Goal: Task Accomplishment & Management: Manage account settings

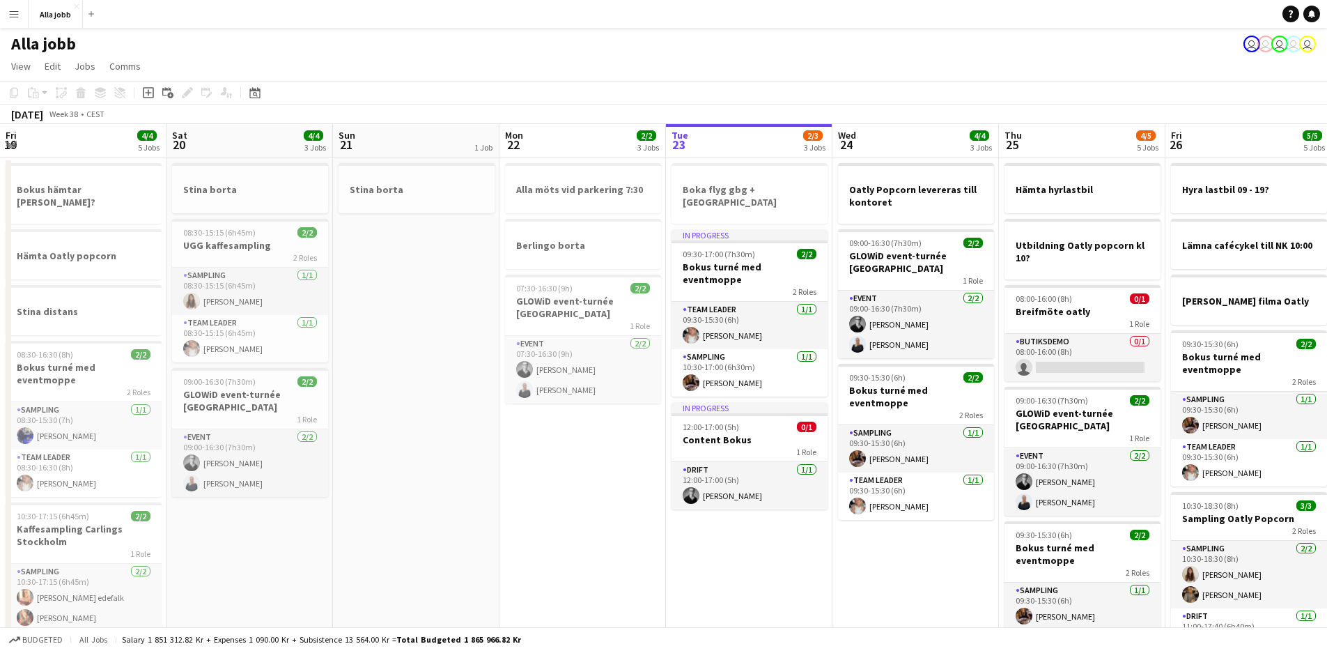
scroll to position [0, 394]
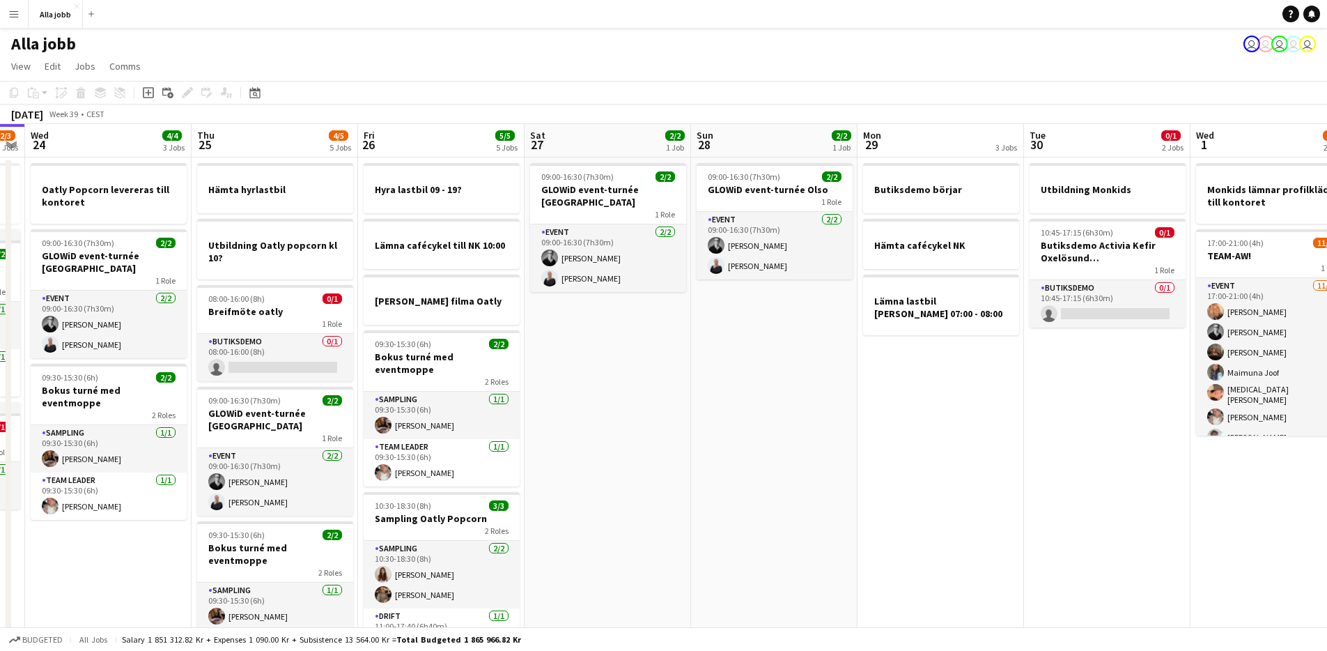
drag, startPoint x: 1007, startPoint y: 303, endPoint x: 592, endPoint y: 387, distance: 424.3
click at [593, 387] on app-calendar-viewport "Sun 21 1 Job Mon 22 2/2 3 Jobs Tue 23 2/3 3 Jobs Wed 24 4/4 3 Jobs Thu 25 4/5 5…" at bounding box center [663, 440] width 1327 height 633
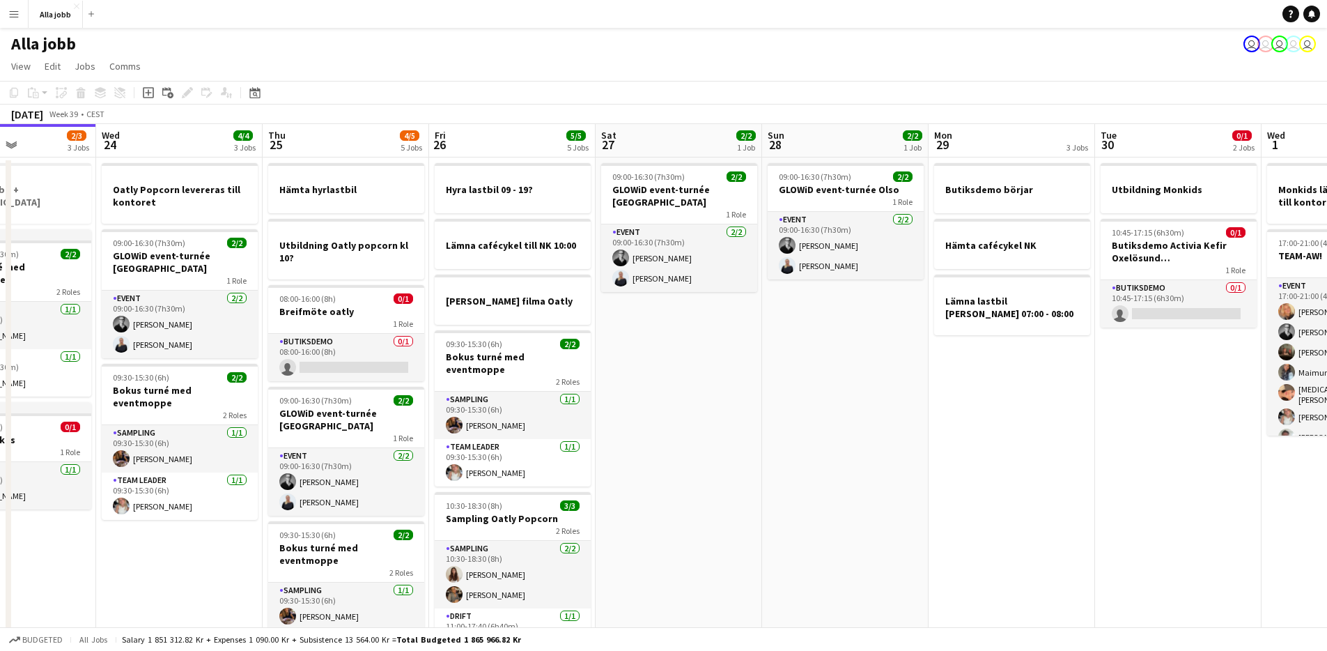
drag, startPoint x: 518, startPoint y: 387, endPoint x: 335, endPoint y: 375, distance: 183.6
click at [335, 375] on app-calendar-viewport "Sun 21 1 Job Mon 22 2/2 3 Jobs Tue 23 2/3 3 Jobs Wed 24 4/4 3 Jobs Thu 25 4/5 5…" at bounding box center [663, 440] width 1327 height 633
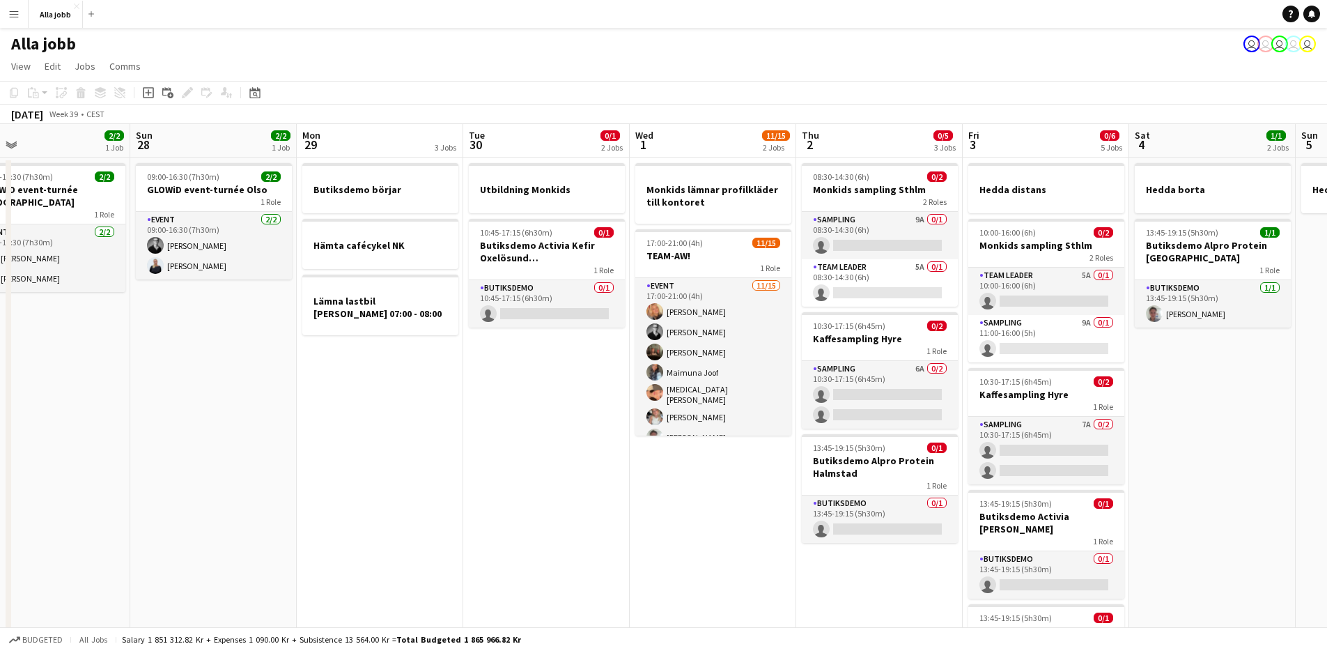
scroll to position [0, 551]
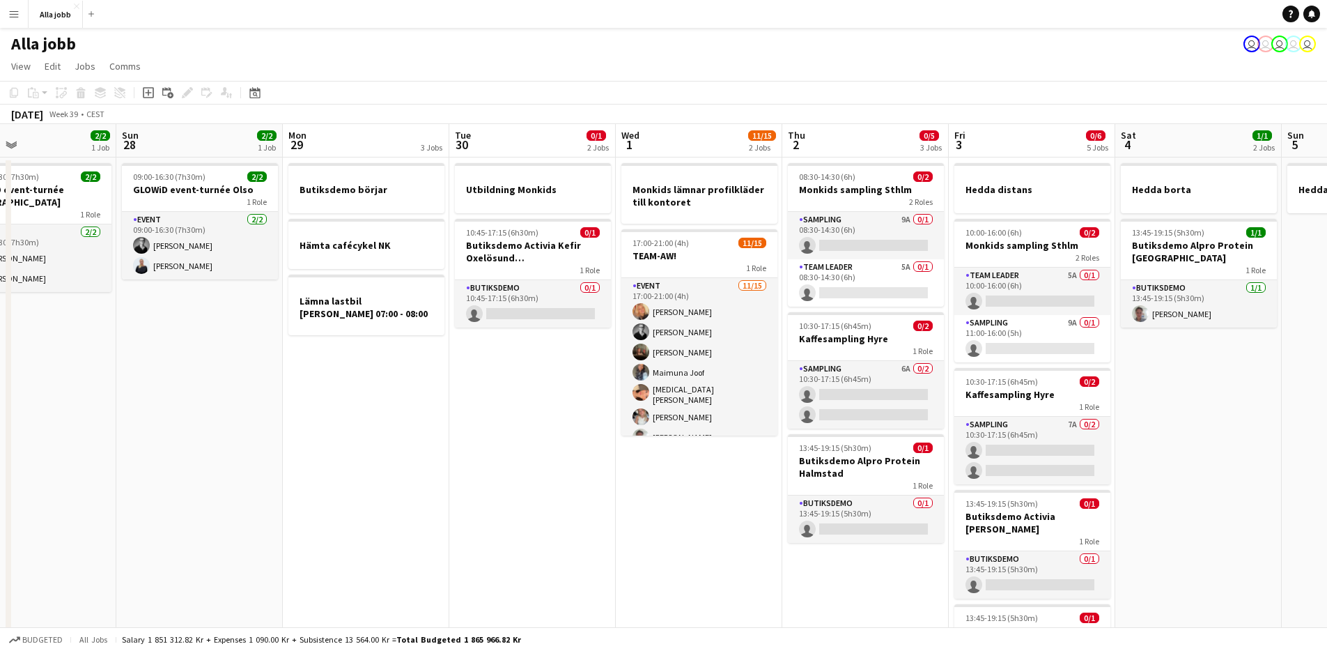
drag, startPoint x: 600, startPoint y: 430, endPoint x: 289, endPoint y: 467, distance: 312.9
click at [287, 478] on app-calendar-viewport "Wed 24 4/4 3 Jobs Thu 25 4/5 5 Jobs Fri 26 5/5 5 Jobs Sat 27 2/2 1 Job Sun 28 2…" at bounding box center [663, 440] width 1327 height 633
click at [537, 467] on app-date-cell "Utbildning Monkids 10:45-17:15 (6h30m) 0/1 Butiksdemo Activia Kefir Oxelösund (…" at bounding box center [531, 457] width 167 height 600
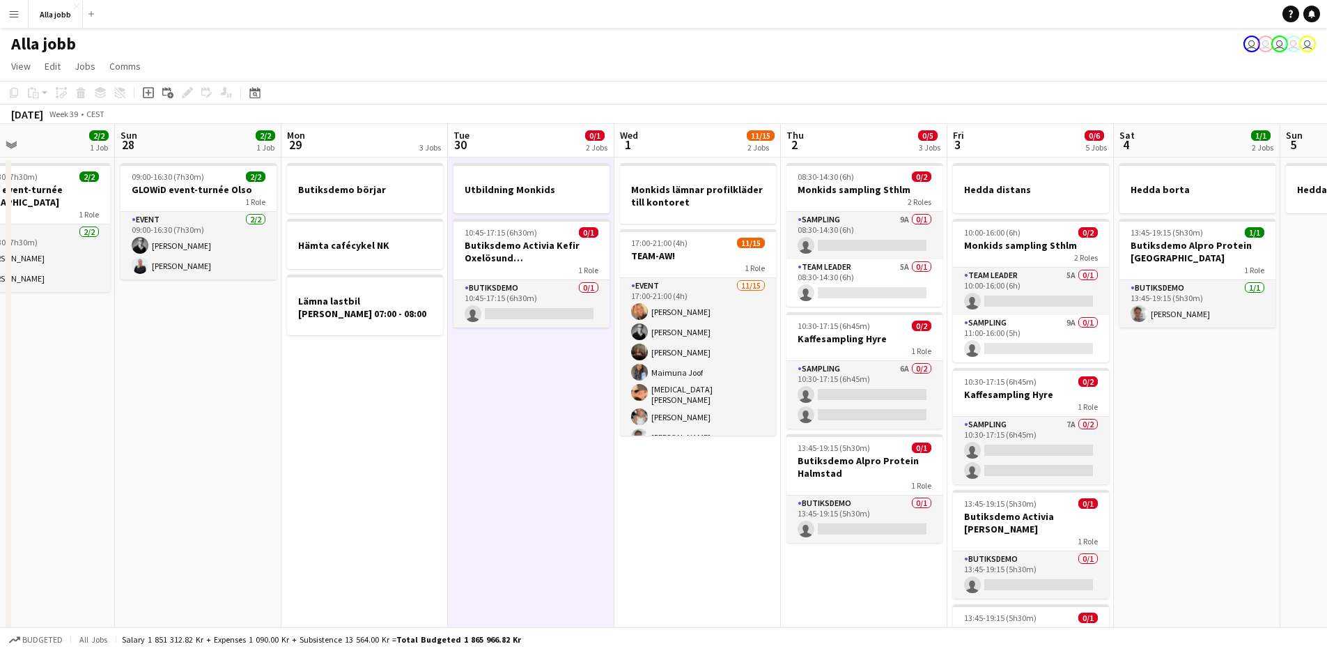
click at [534, 465] on app-date-cell "Utbildning Monkids 10:45-17:15 (6h30m) 0/1 Butiksdemo Activia Kefir Oxelösund (…" at bounding box center [531, 457] width 167 height 600
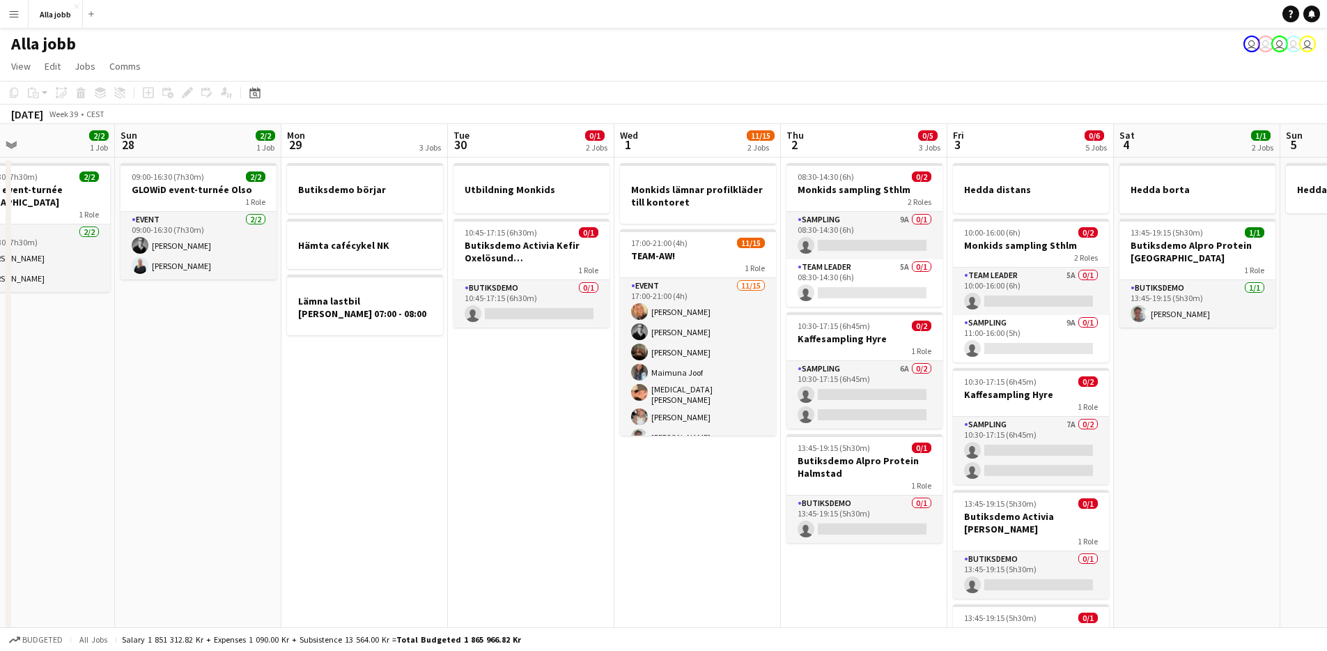
click at [534, 465] on app-date-cell "Utbildning Monkids 10:45-17:15 (6h30m) 0/1 Butiksdemo Activia Kefir Oxelösund (…" at bounding box center [531, 457] width 167 height 600
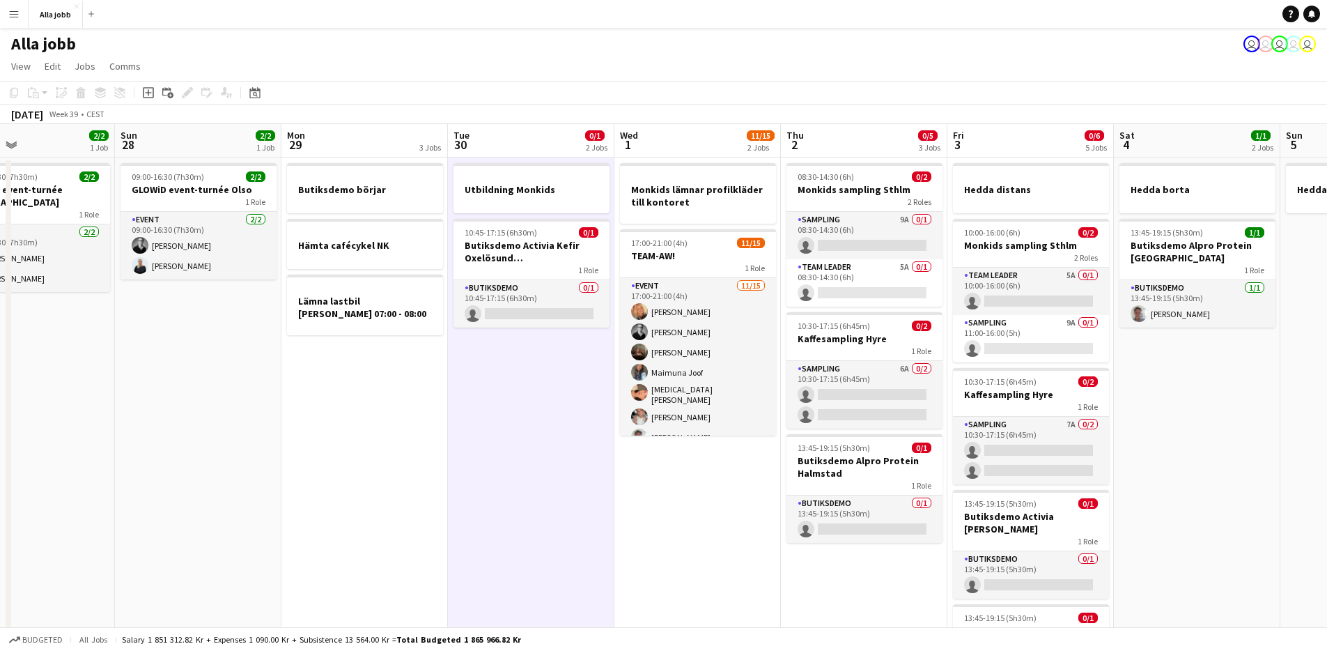
click at [534, 465] on app-date-cell "Utbildning Monkids 10:45-17:15 (6h30m) 0/1 Butiksdemo Activia Kefir Oxelösund (…" at bounding box center [531, 457] width 167 height 600
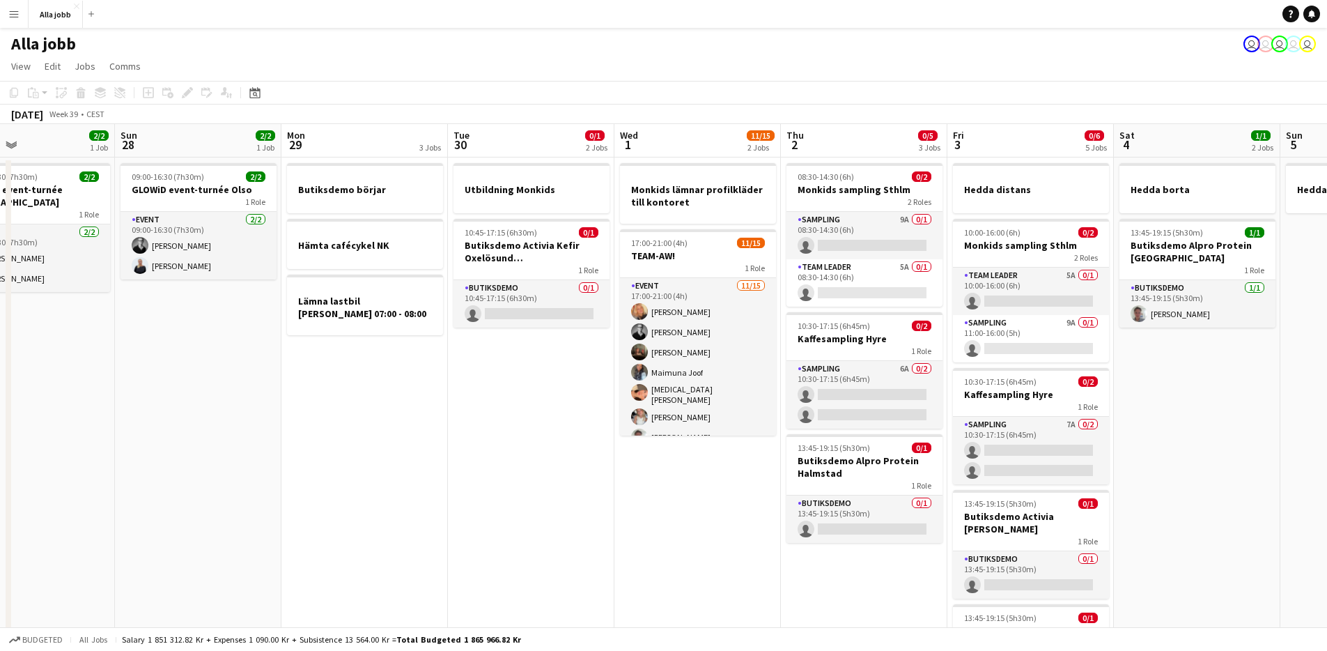
click at [550, 462] on app-date-cell "Utbildning Monkids 10:45-17:15 (6h30m) 0/1 Butiksdemo Activia Kefir Oxelösund (…" at bounding box center [531, 457] width 167 height 600
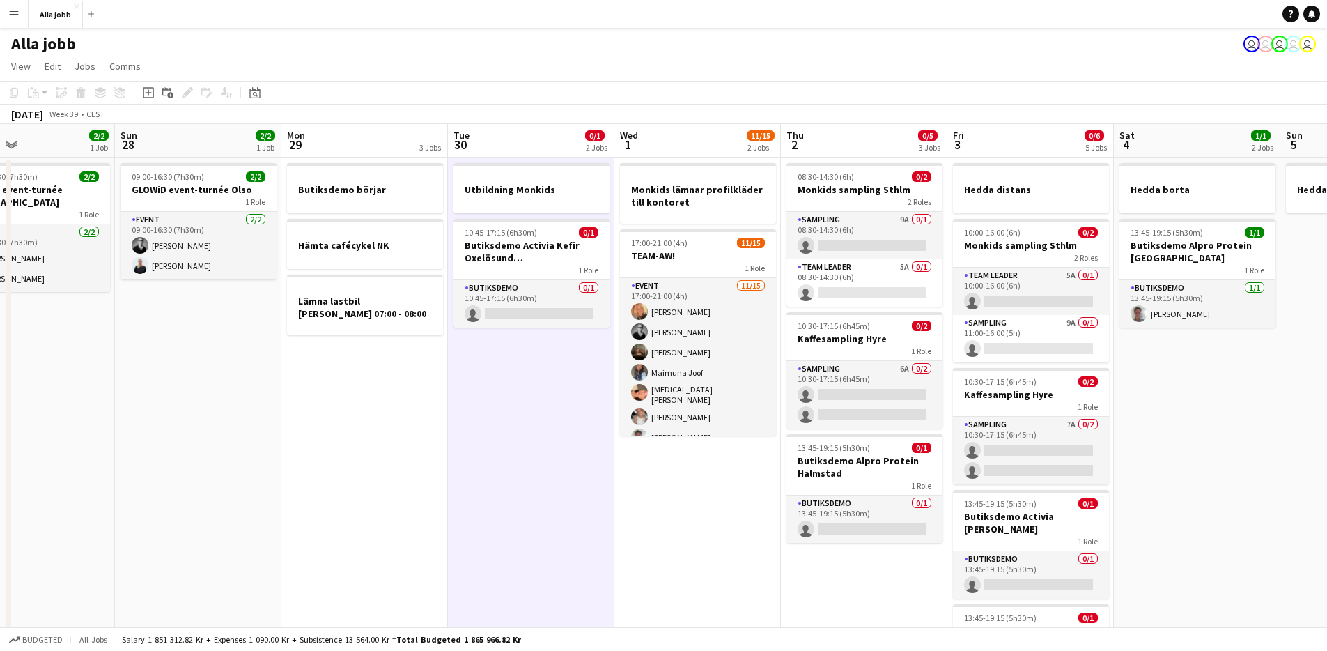
click at [545, 453] on app-date-cell "Utbildning Monkids 10:45-17:15 (6h30m) 0/1 Butiksdemo Activia Kefir Oxelösund (…" at bounding box center [531, 457] width 167 height 600
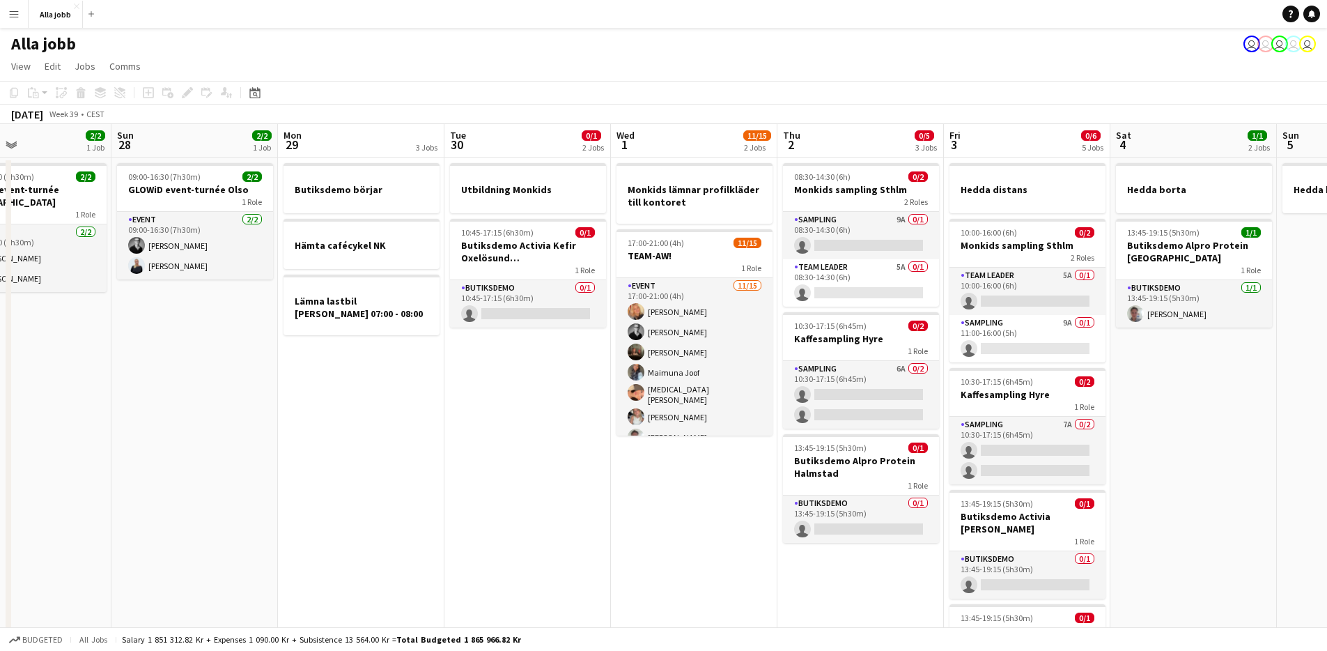
click at [518, 438] on app-date-cell "Utbildning Monkids 10:45-17:15 (6h30m) 0/1 Butiksdemo Activia Kefir Oxelösund (…" at bounding box center [528, 457] width 167 height 600
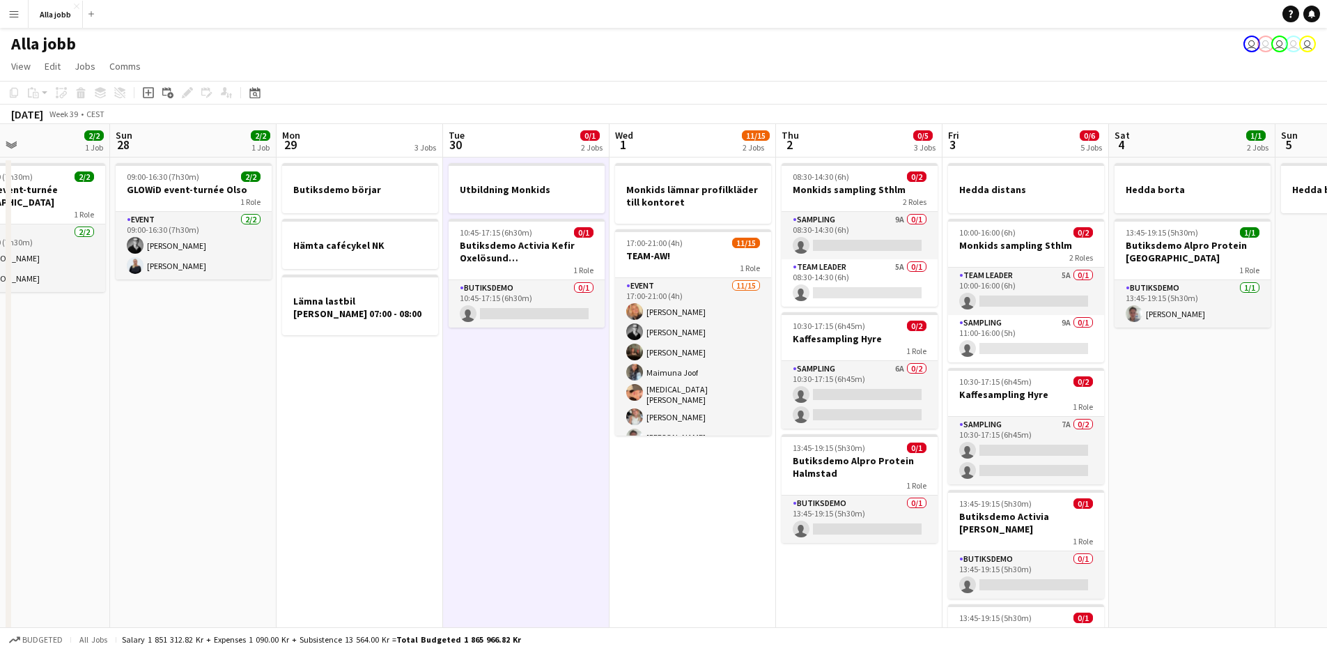
click at [517, 438] on app-date-cell "Utbildning Monkids 10:45-17:15 (6h30m) 0/1 Butiksdemo Activia Kefir Oxelösund (…" at bounding box center [526, 457] width 167 height 600
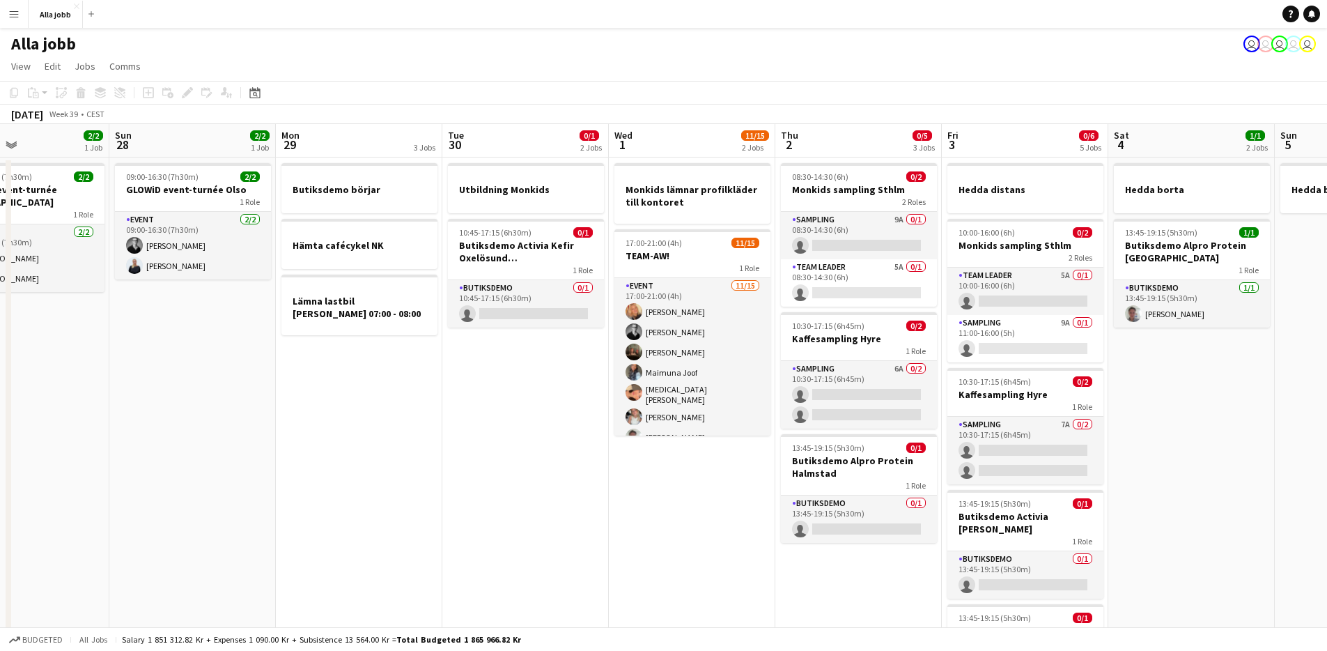
click at [516, 438] on app-date-cell "Utbildning Monkids 10:45-17:15 (6h30m) 0/1 Butiksdemo Activia Kefir Oxelösund (…" at bounding box center [525, 457] width 167 height 600
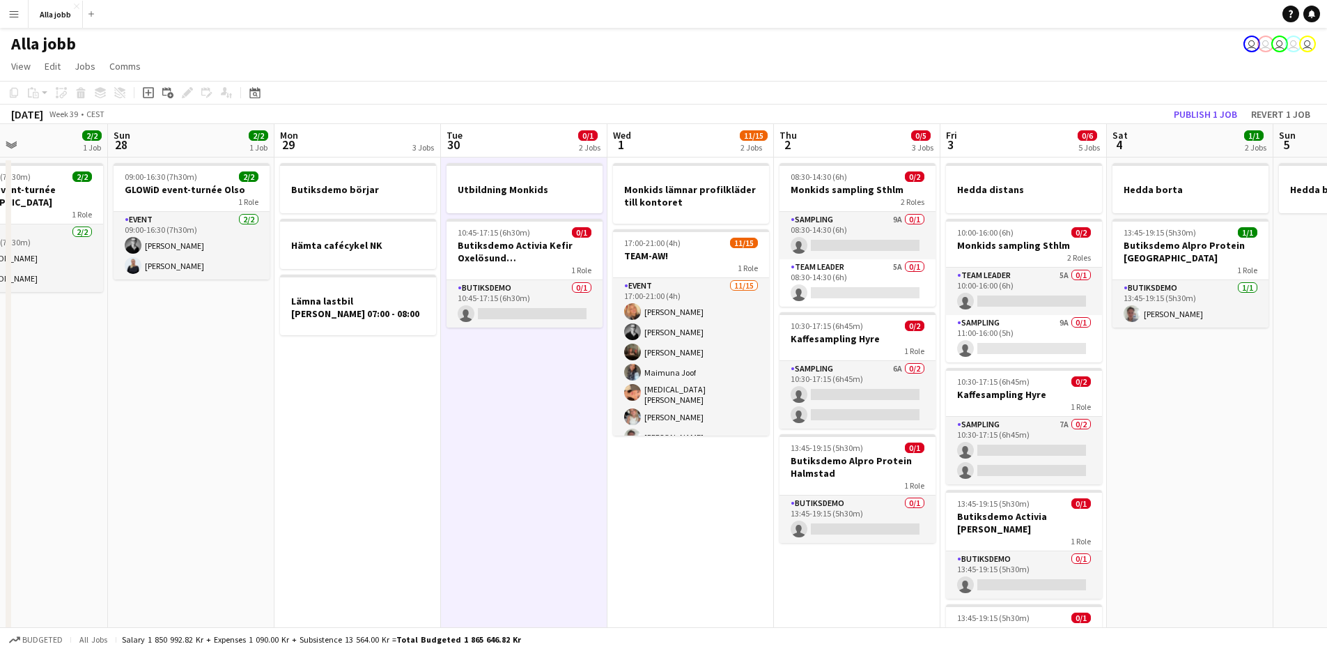
click at [516, 438] on app-date-cell "Utbildning Monkids 10:45-17:15 (6h30m) 0/1 Butiksdemo Activia Kefir Oxelösund (…" at bounding box center [524, 457] width 167 height 600
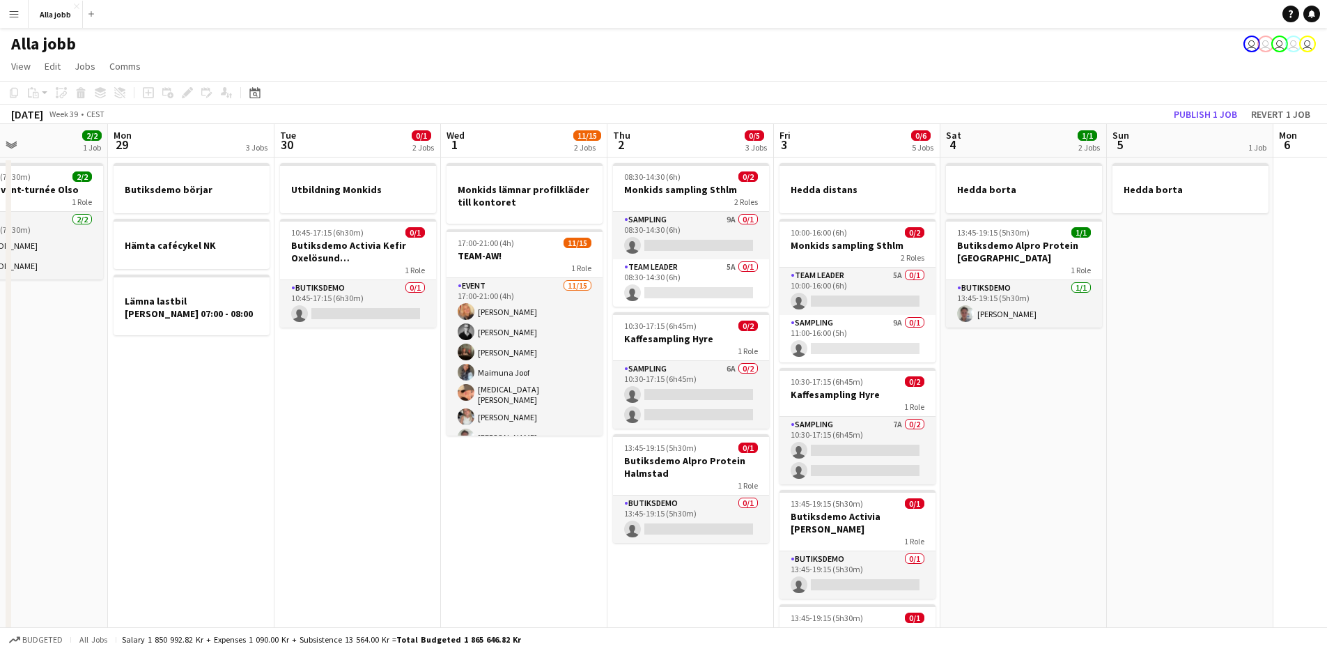
scroll to position [0, 392]
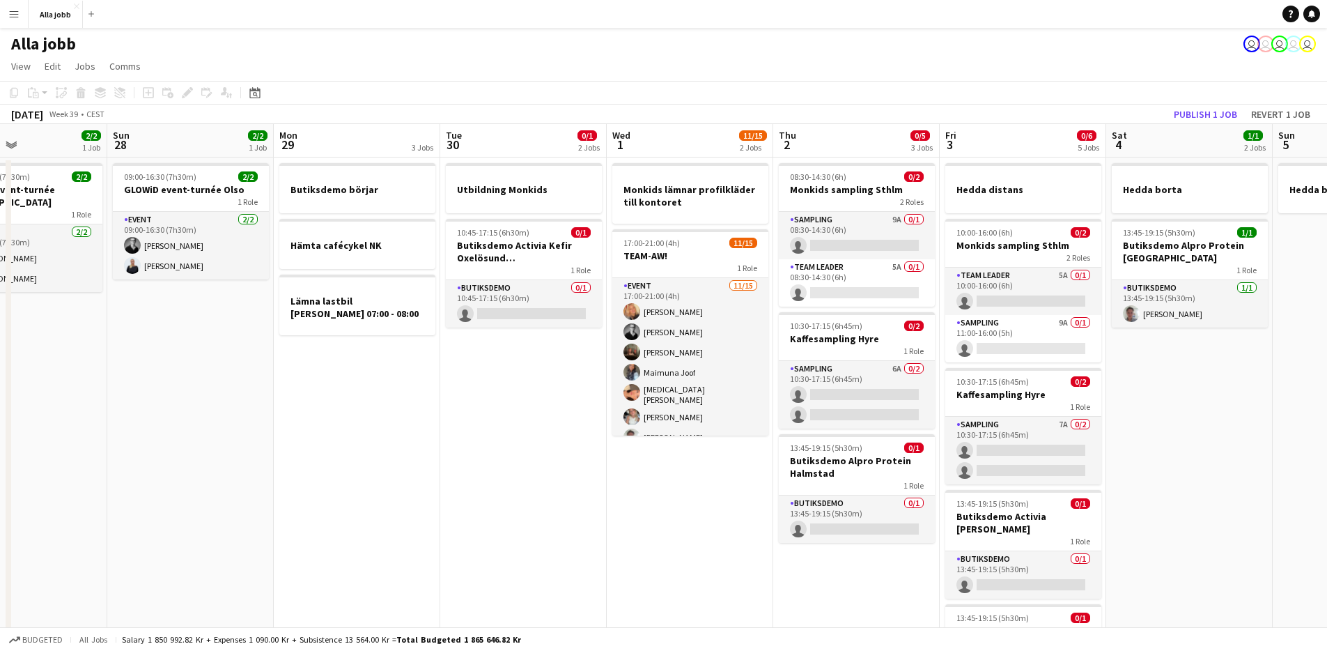
click at [516, 438] on app-date-cell "Utbildning Monkids 10:45-17:15 (6h30m) 0/1 Butiksdemo Activia Kefir Oxelösund (…" at bounding box center [523, 457] width 167 height 600
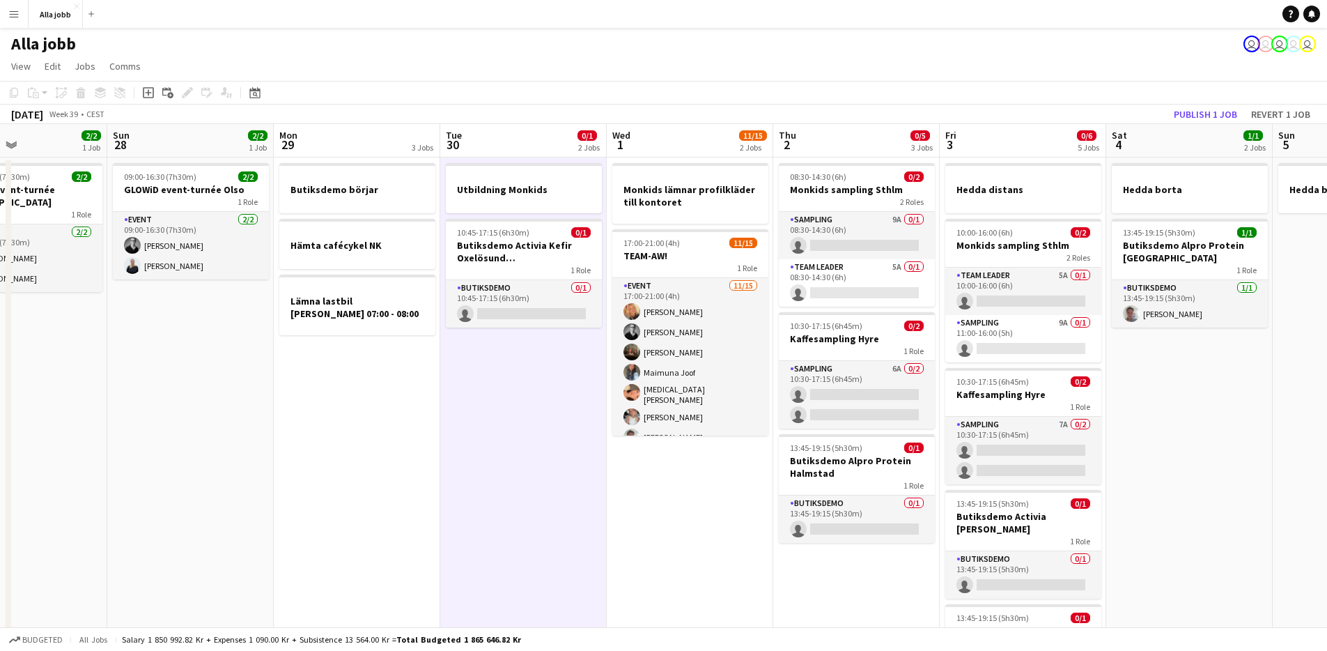
click at [517, 437] on app-date-cell "Utbildning Monkids 10:45-17:15 (6h30m) 0/1 Butiksdemo Activia Kefir Oxelösund (…" at bounding box center [523, 457] width 167 height 600
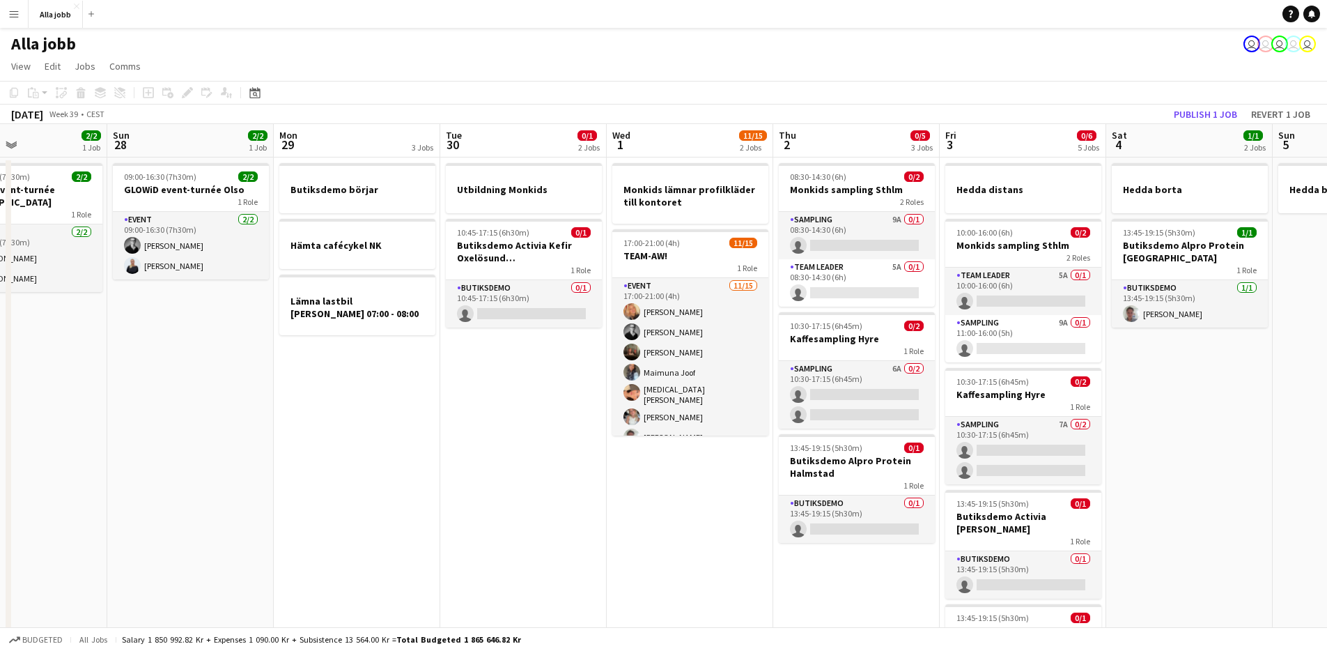
click at [517, 437] on app-date-cell "Utbildning Monkids 10:45-17:15 (6h30m) 0/1 Butiksdemo Activia Kefir Oxelösund (…" at bounding box center [523, 457] width 167 height 600
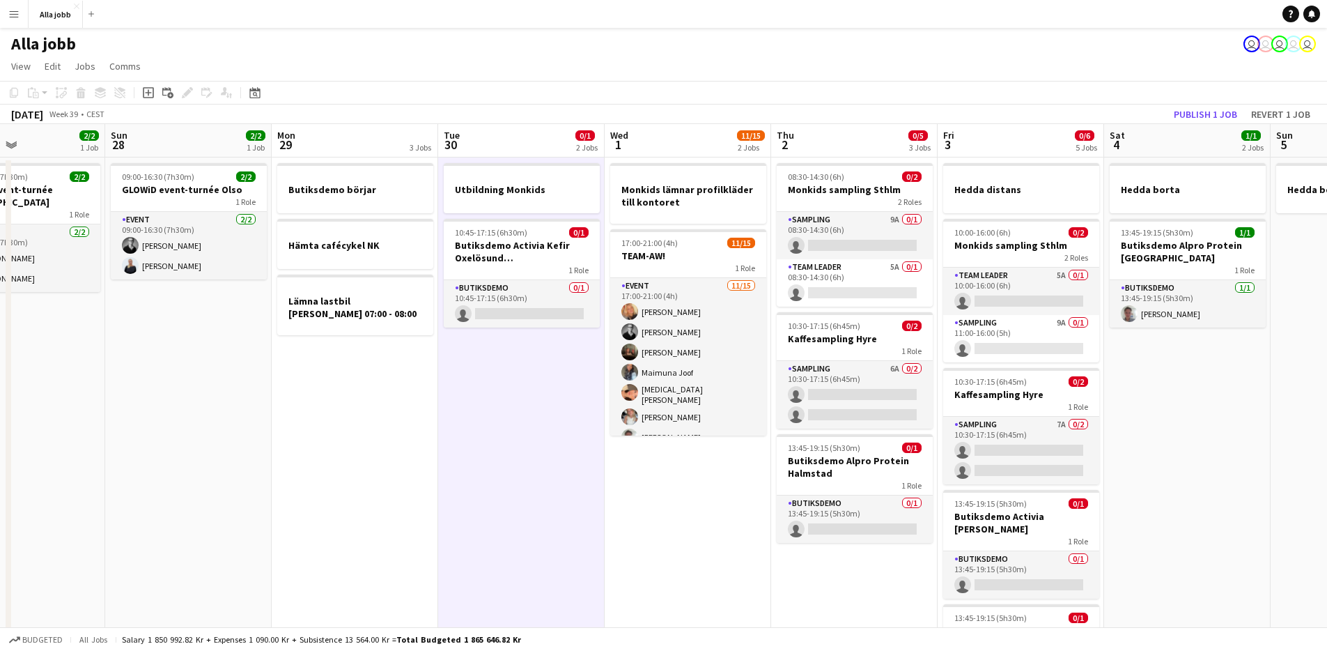
click at [515, 438] on app-date-cell "Utbildning Monkids 10:45-17:15 (6h30m) 0/1 Butiksdemo Activia Kefir Oxelösund (…" at bounding box center [521, 457] width 167 height 600
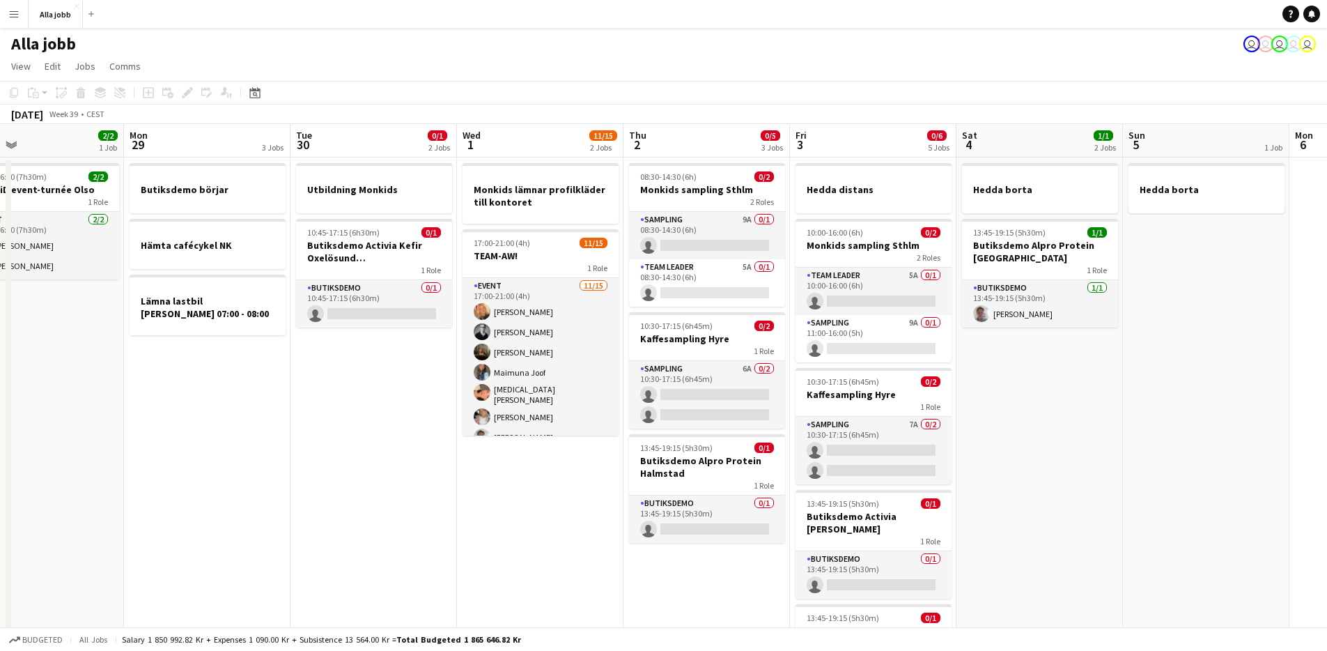
scroll to position [0, 324]
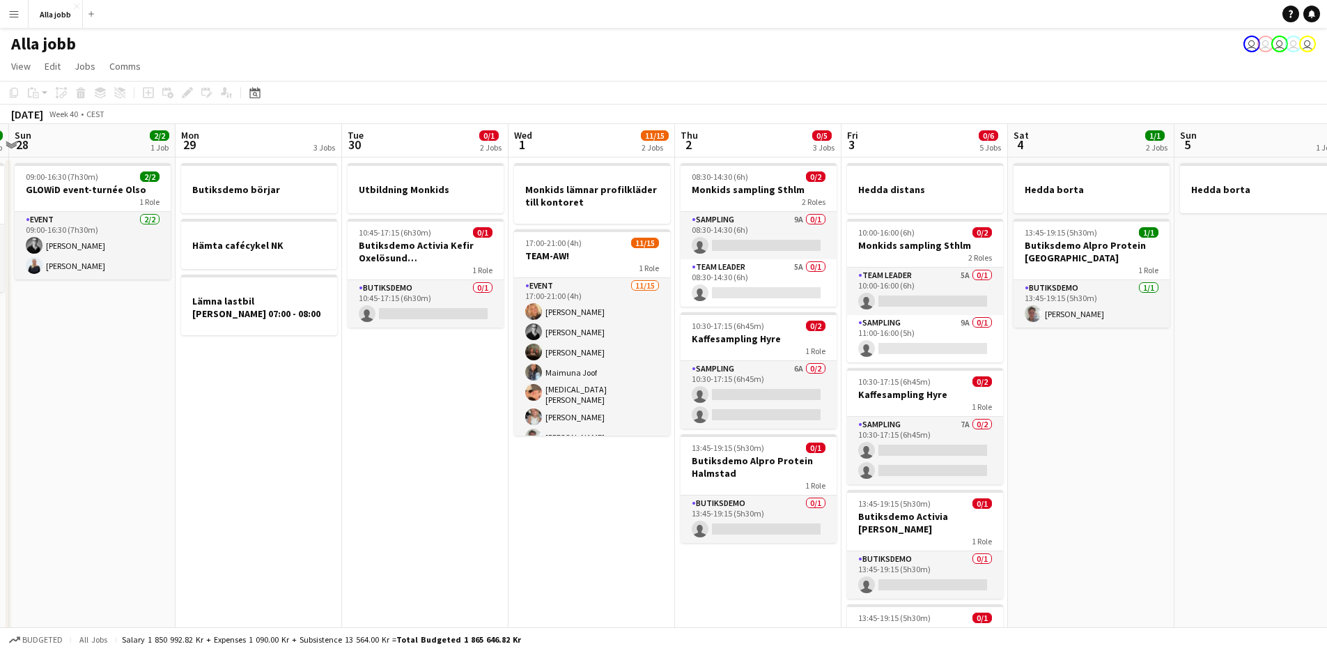
drag, startPoint x: 515, startPoint y: 438, endPoint x: 419, endPoint y: 491, distance: 110.1
click at [419, 491] on app-calendar-viewport "Fri 26 5/5 5 Jobs Sat 27 2/2 1 Job Sun 28 2/2 1 Job Mon 29 3 Jobs Tue 30 0/1 2 …" at bounding box center [663, 440] width 1327 height 633
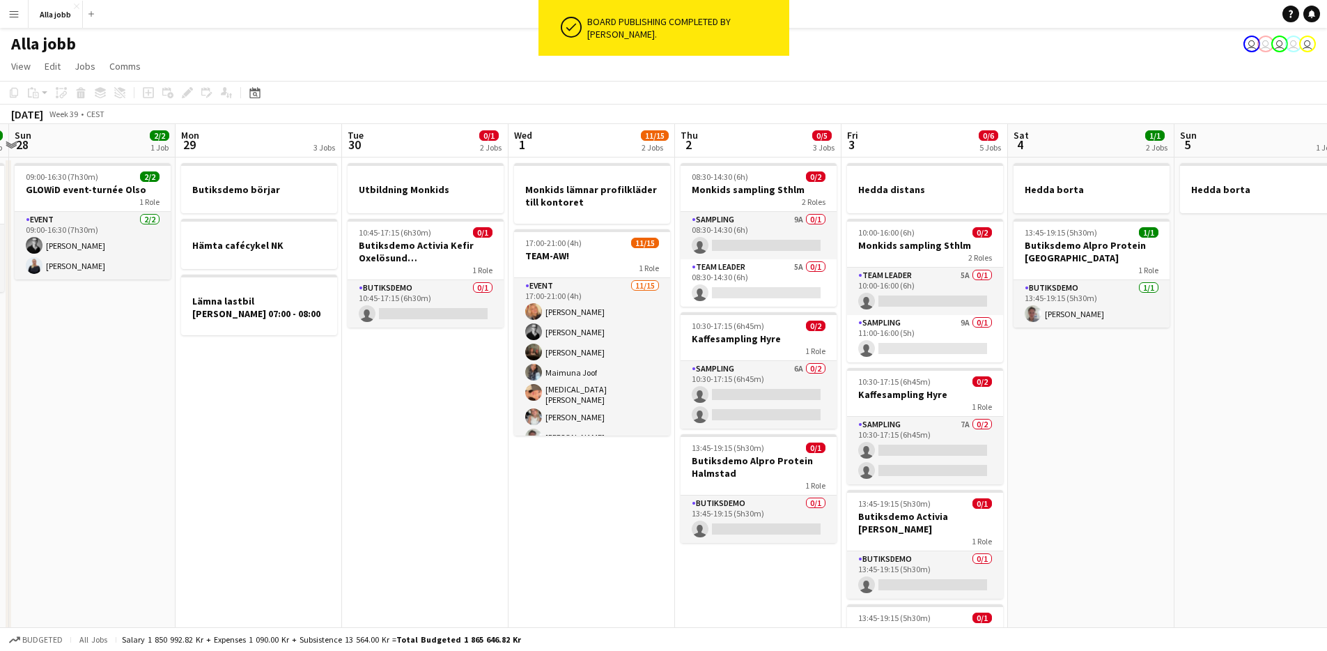
click at [460, 442] on app-date-cell "Utbildning Monkids 10:45-17:15 (6h30m) 0/1 Butiksdemo Activia Kefir Oxelösund (…" at bounding box center [425, 457] width 167 height 600
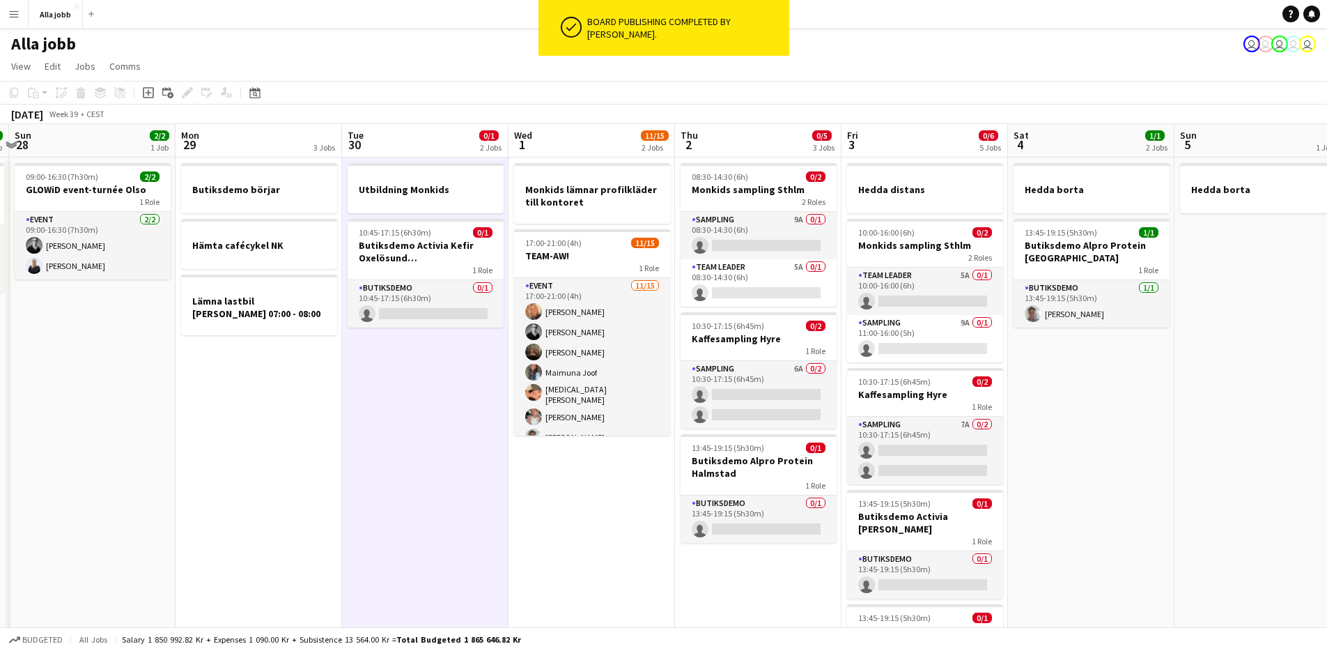
click at [458, 443] on app-date-cell "Utbildning Monkids 10:45-17:15 (6h30m) 0/1 Butiksdemo Activia Kefir Oxelösund (…" at bounding box center [425, 457] width 167 height 600
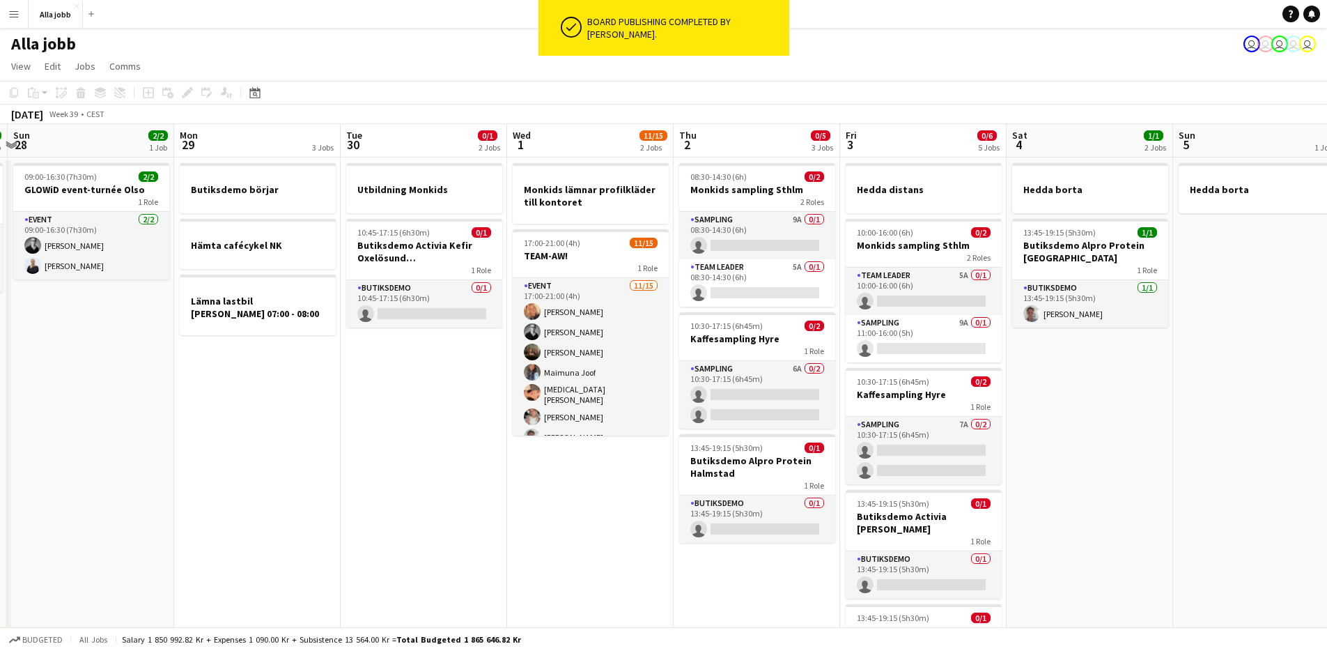
click at [458, 443] on app-date-cell "Utbildning Monkids 10:45-17:15 (6h30m) 0/1 Butiksdemo Activia Kefir Oxelösund (…" at bounding box center [424, 457] width 167 height 600
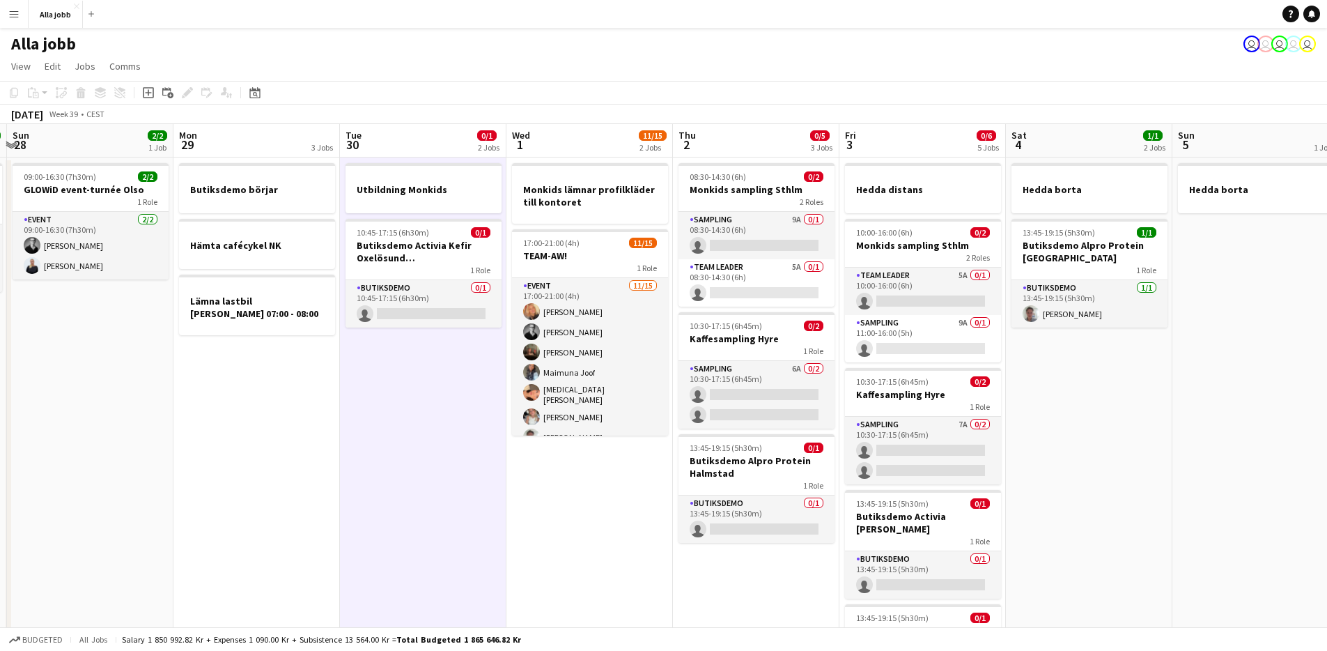
click at [458, 443] on app-date-cell "Utbildning Monkids 10:45-17:15 (6h30m) 0/1 Butiksdemo Activia Kefir Oxelösund (…" at bounding box center [423, 457] width 167 height 600
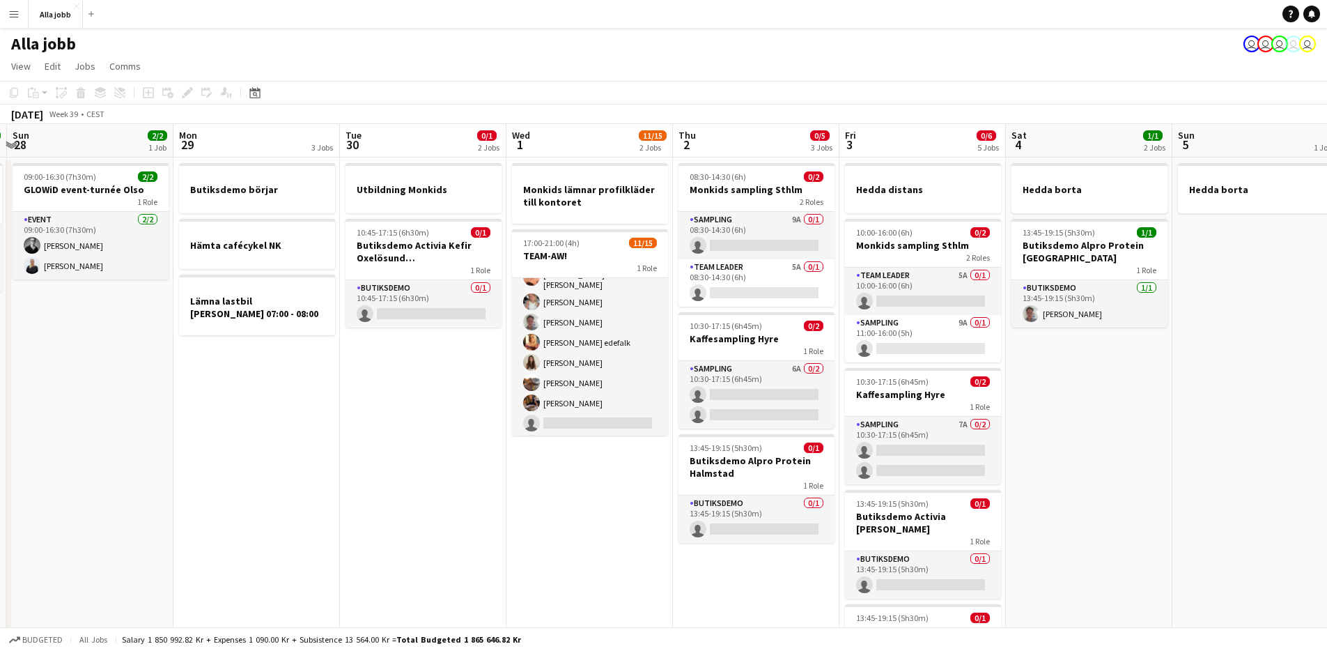
scroll to position [117, 0]
click at [592, 256] on h3 "TEAM-AW!" at bounding box center [590, 255] width 156 height 13
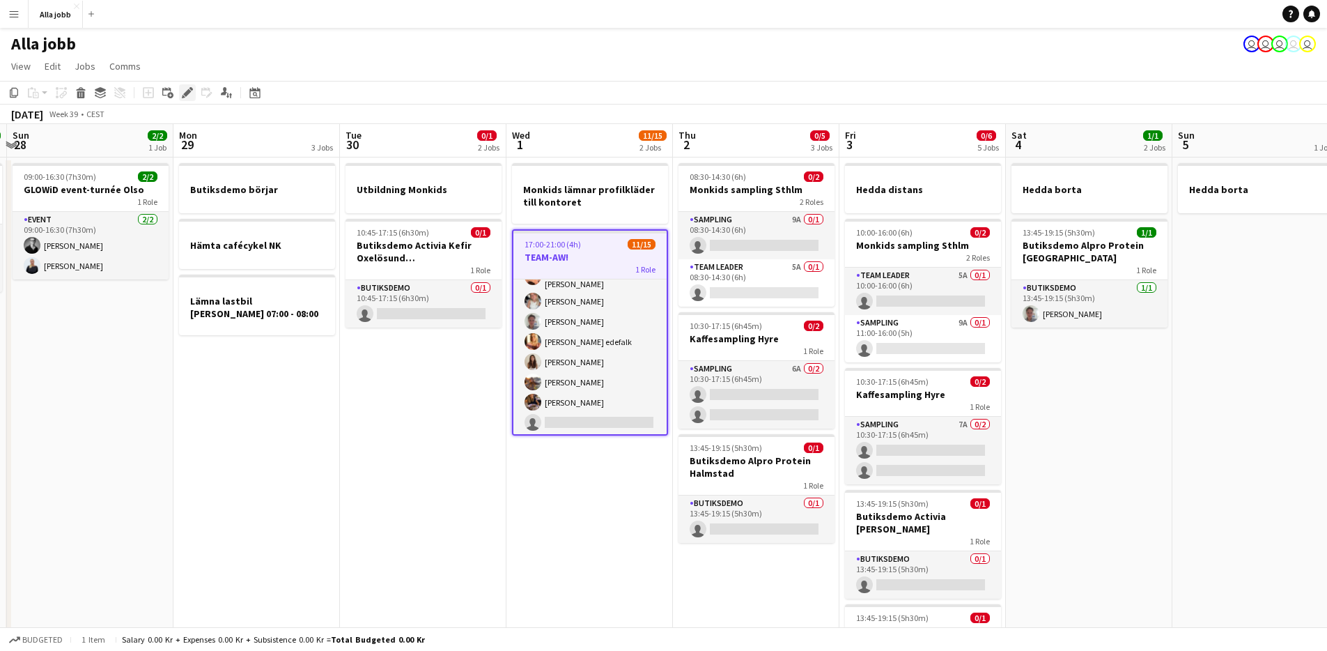
click at [185, 88] on icon "Edit" at bounding box center [187, 92] width 11 height 11
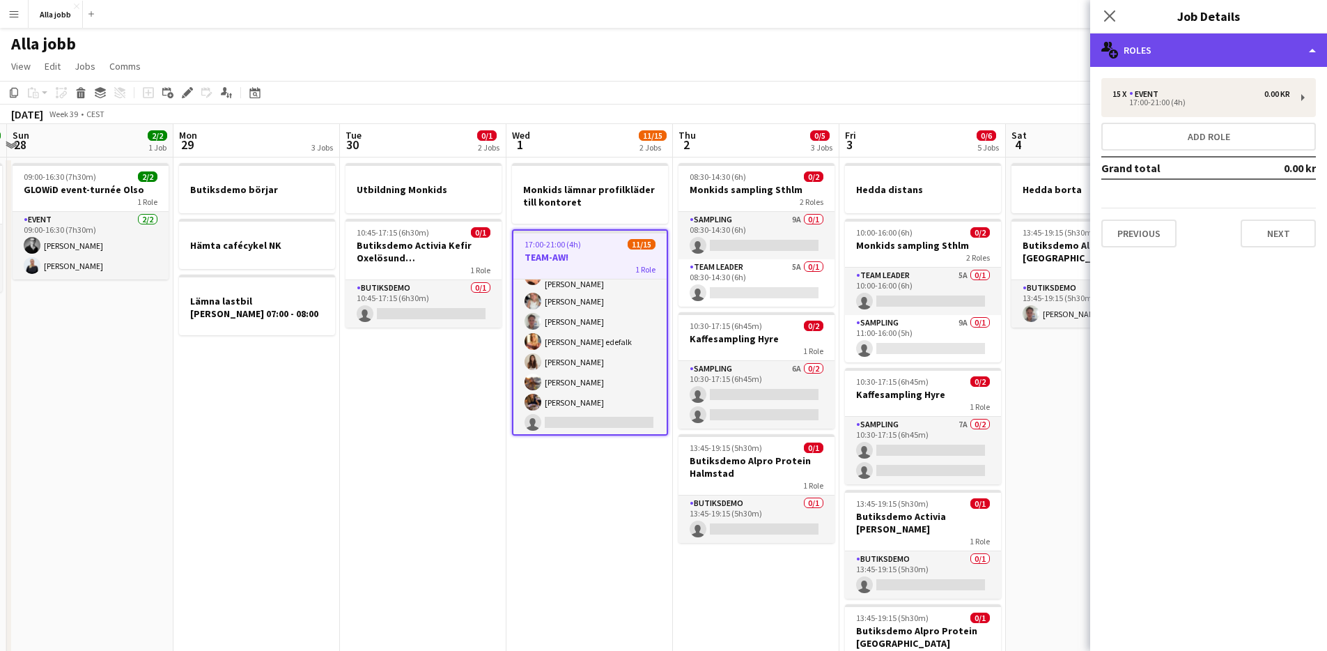
click at [1319, 44] on div "multiple-users-add Roles" at bounding box center [1208, 49] width 237 height 33
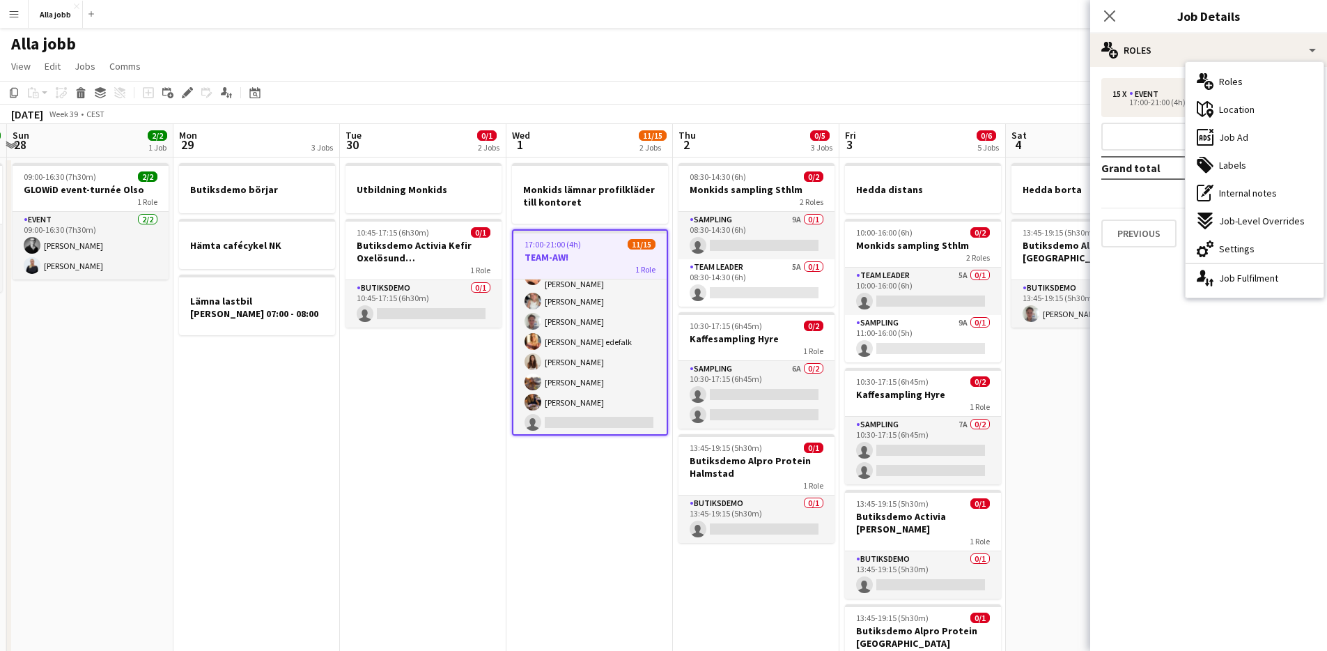
click at [1085, 441] on app-date-cell "Hedda borta 13:45-19:15 (5h30m) 1/1 Butiksdemo Alpro Protein Göteborg 1 Role Bu…" at bounding box center [1089, 457] width 167 height 600
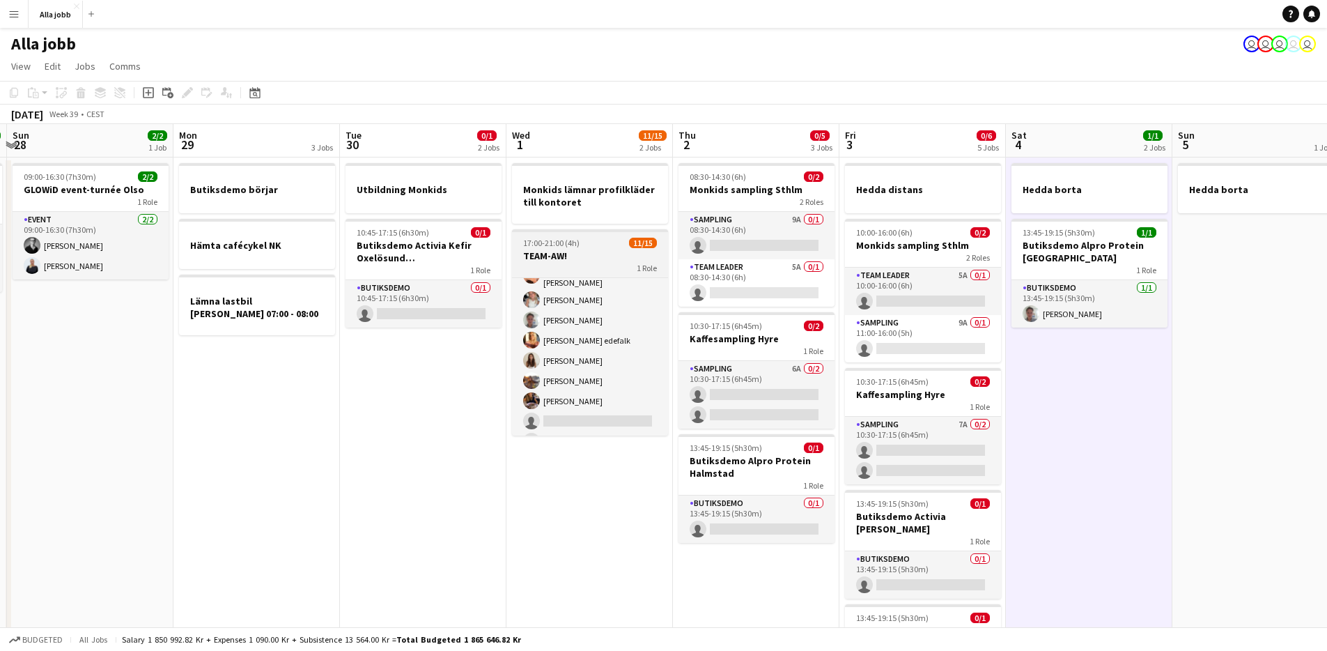
click at [631, 254] on h3 "TEAM-AW!" at bounding box center [590, 255] width 156 height 13
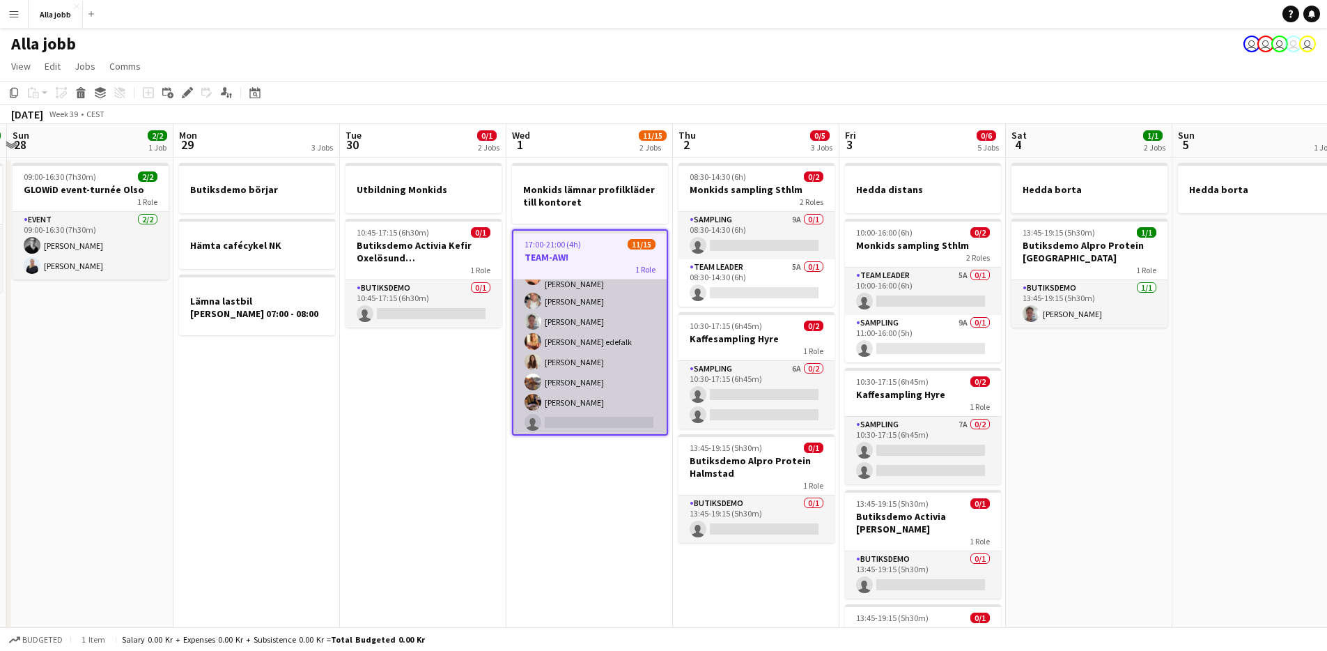
click at [626, 307] on app-card-role "Event 11/15 17:00-21:00 (4h) Ellen Forsberg Casper Lewin Ellen Dybeck Maimuna J…" at bounding box center [589, 329] width 153 height 334
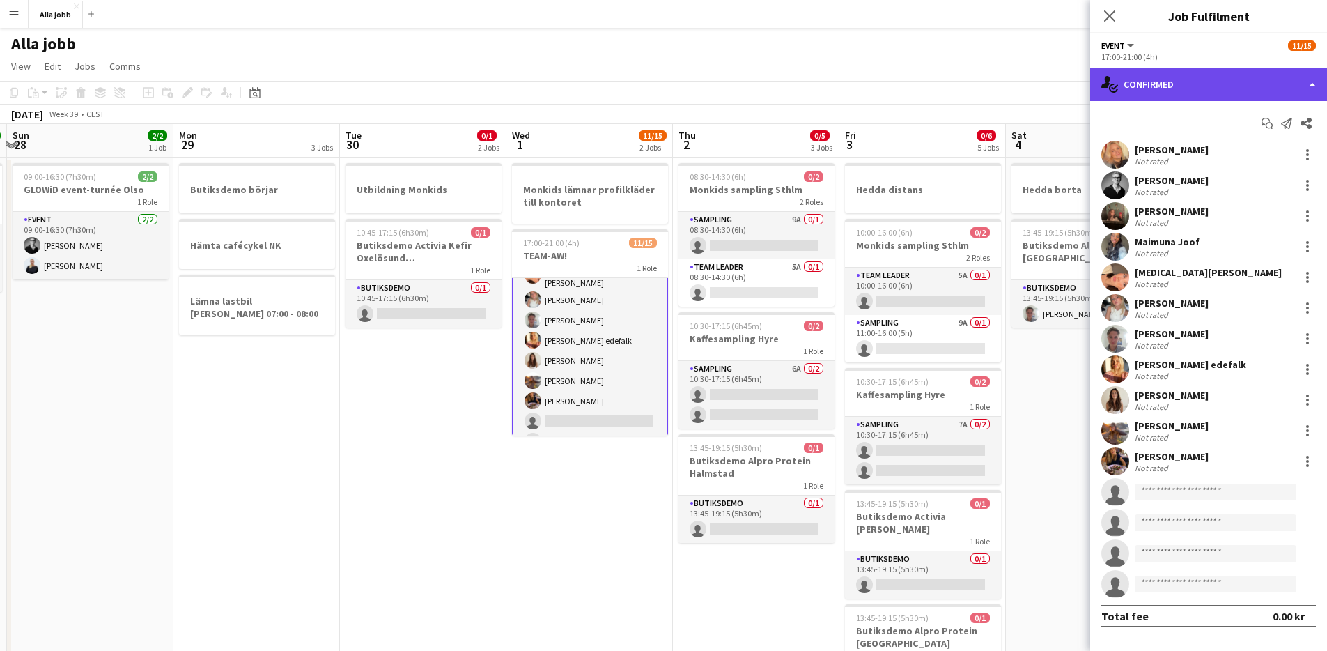
click at [1325, 87] on div "single-neutral-actions-check-2 Confirmed" at bounding box center [1208, 84] width 237 height 33
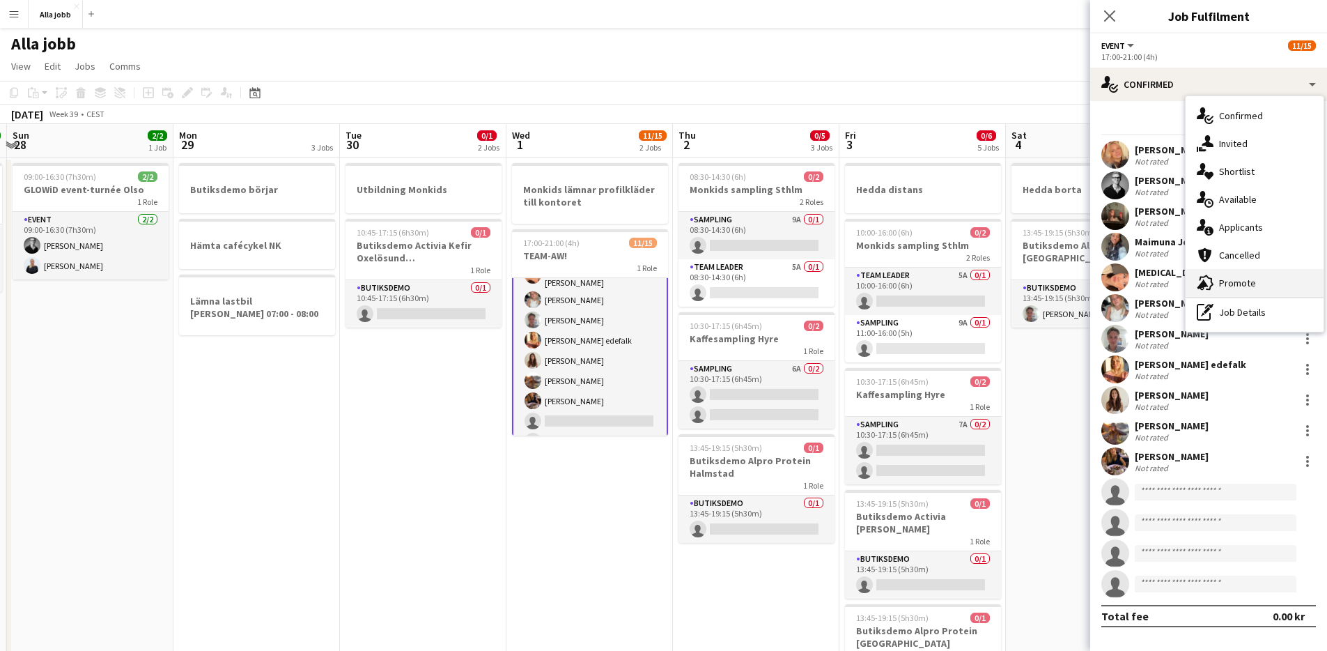
click at [1262, 279] on div "advertising-megaphone Promote" at bounding box center [1255, 283] width 138 height 28
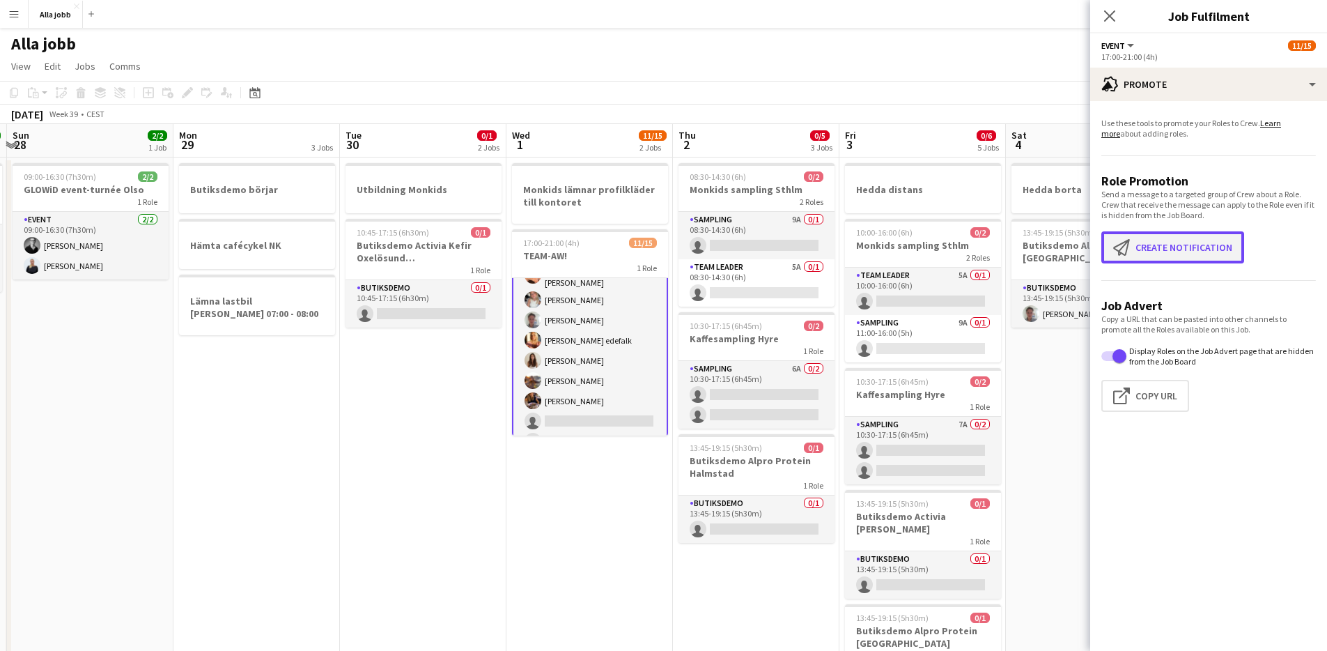
click at [1152, 239] on button "Create notification Create notification" at bounding box center [1173, 247] width 143 height 32
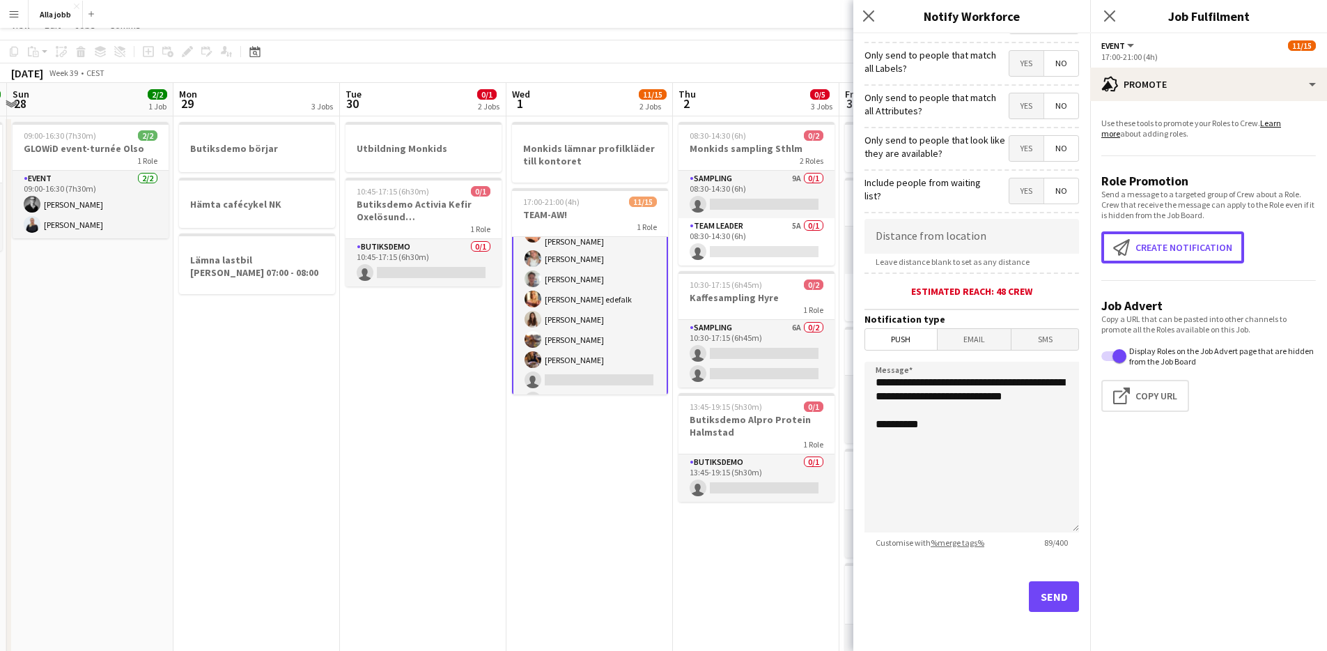
scroll to position [86, 0]
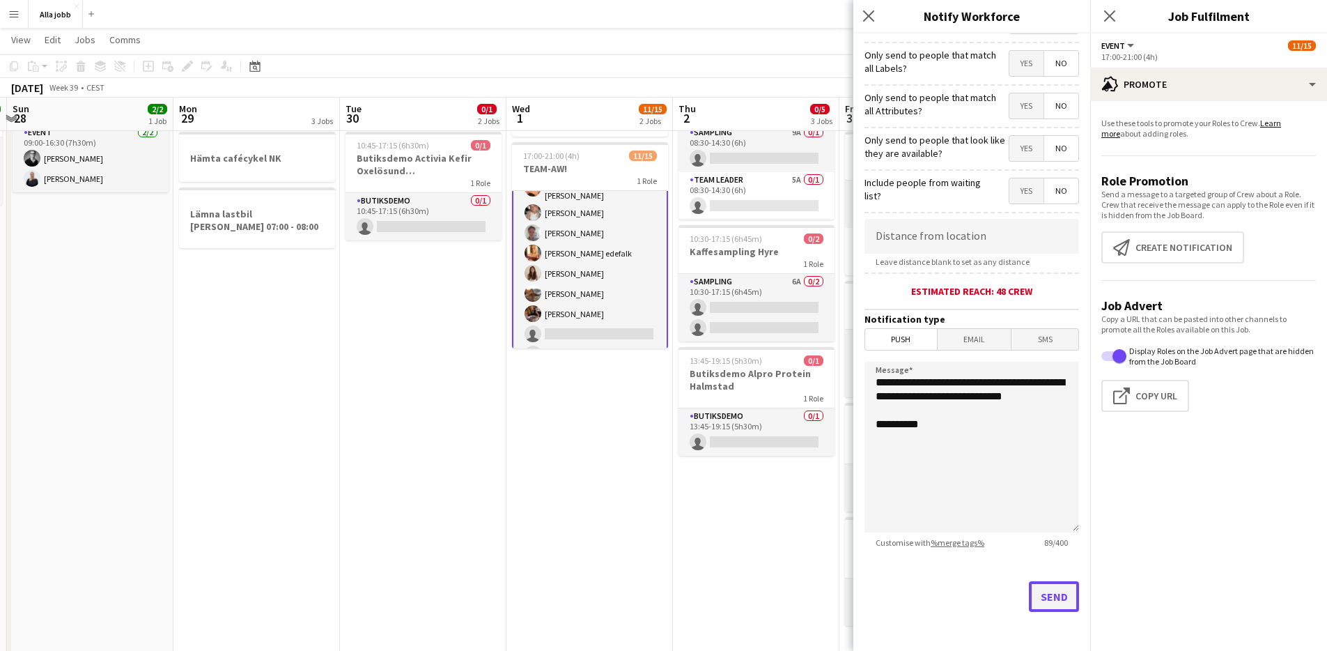
click at [1045, 589] on button "Send" at bounding box center [1054, 596] width 50 height 31
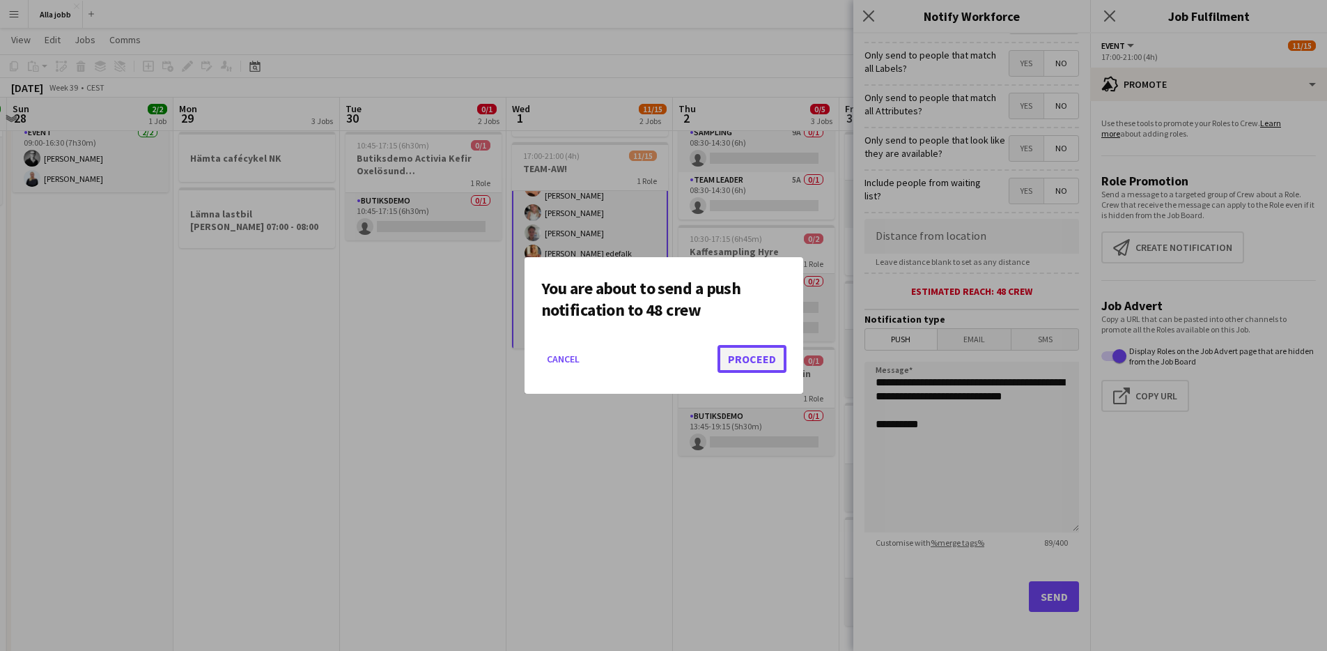
click at [748, 353] on button "Proceed" at bounding box center [752, 359] width 69 height 28
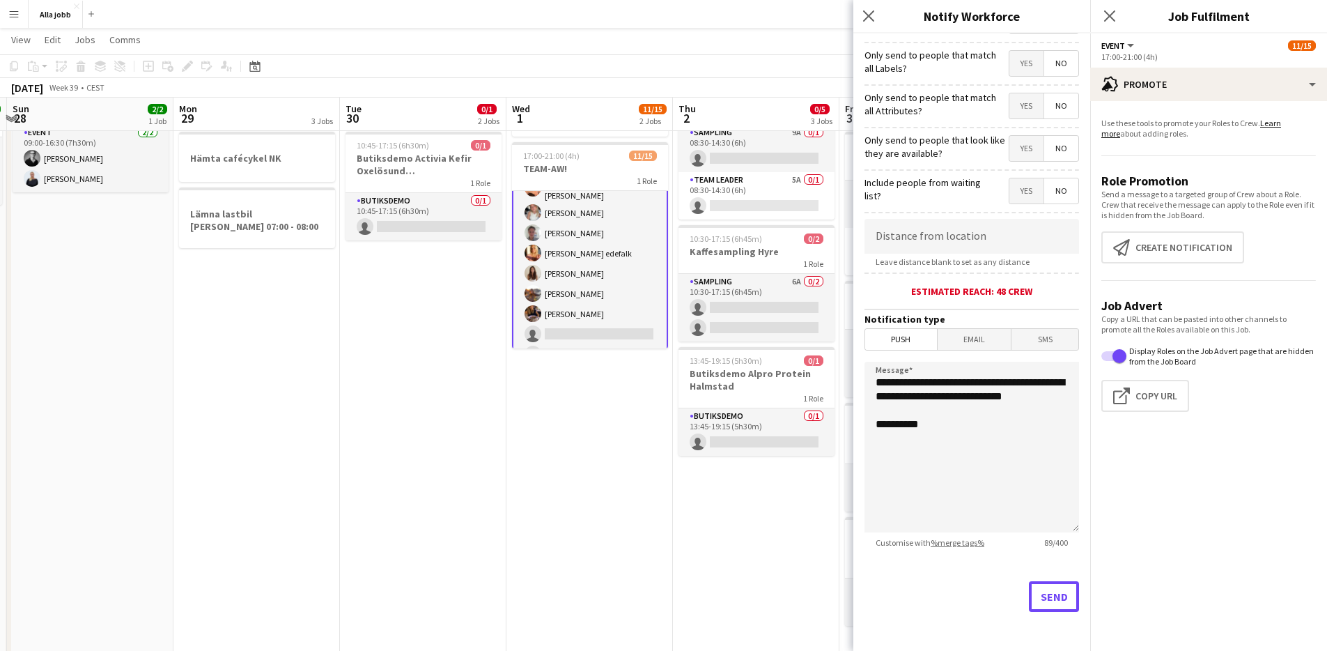
scroll to position [86, 0]
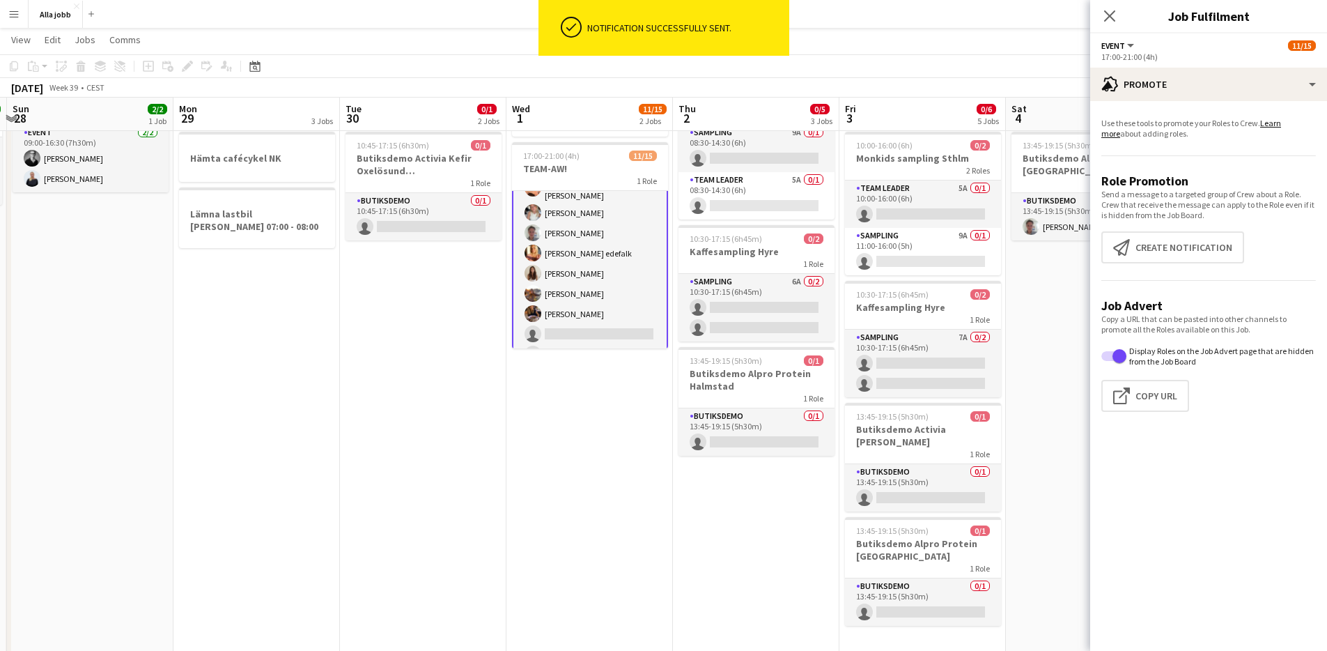
drag, startPoint x: 566, startPoint y: 403, endPoint x: 572, endPoint y: 398, distance: 7.9
click at [567, 402] on app-date-cell "Monkids lämnar profilkläder till kontoret 17:00-21:00 (4h) 11/15 TEAM-AW! 1 Rol…" at bounding box center [590, 370] width 167 height 600
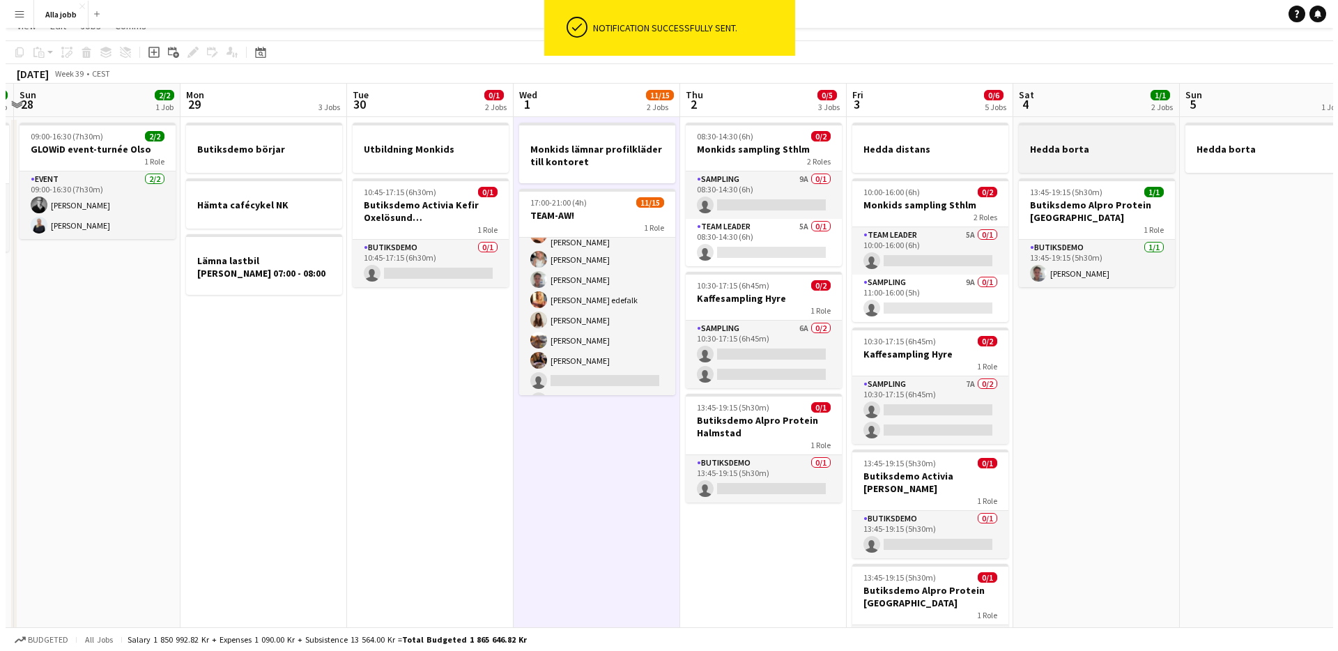
scroll to position [0, 0]
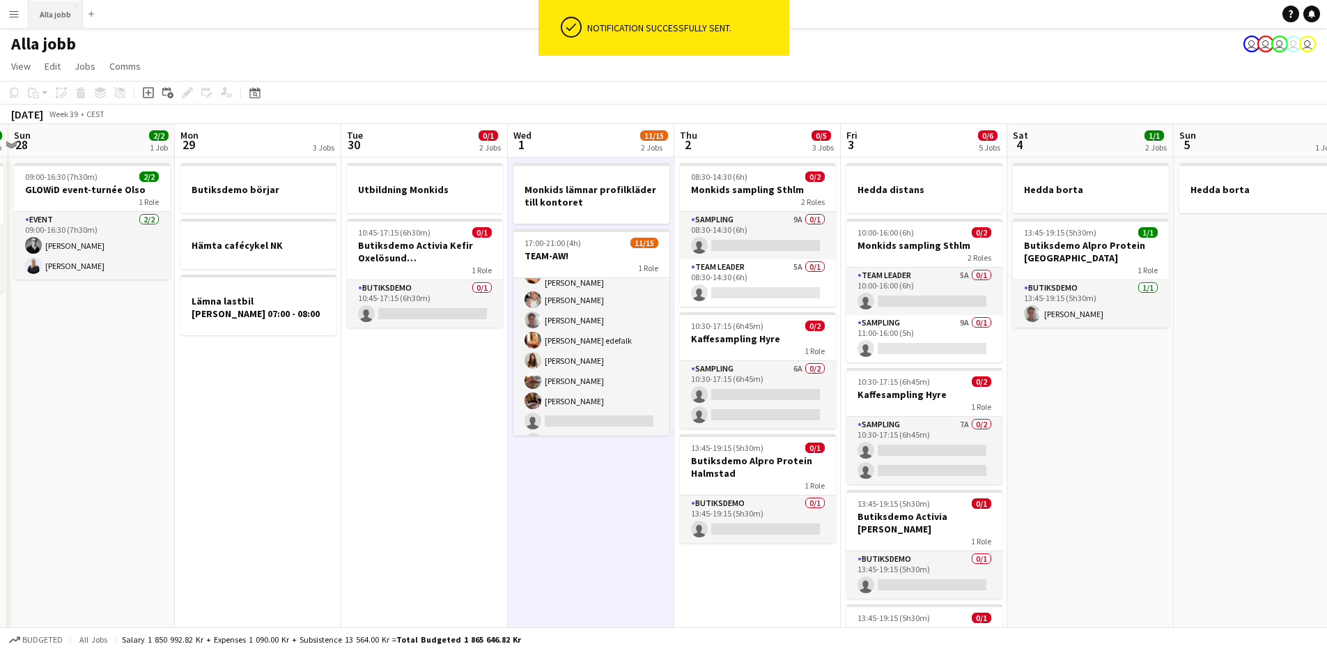
click at [52, 15] on button "Alla jobb Close" at bounding box center [56, 14] width 54 height 27
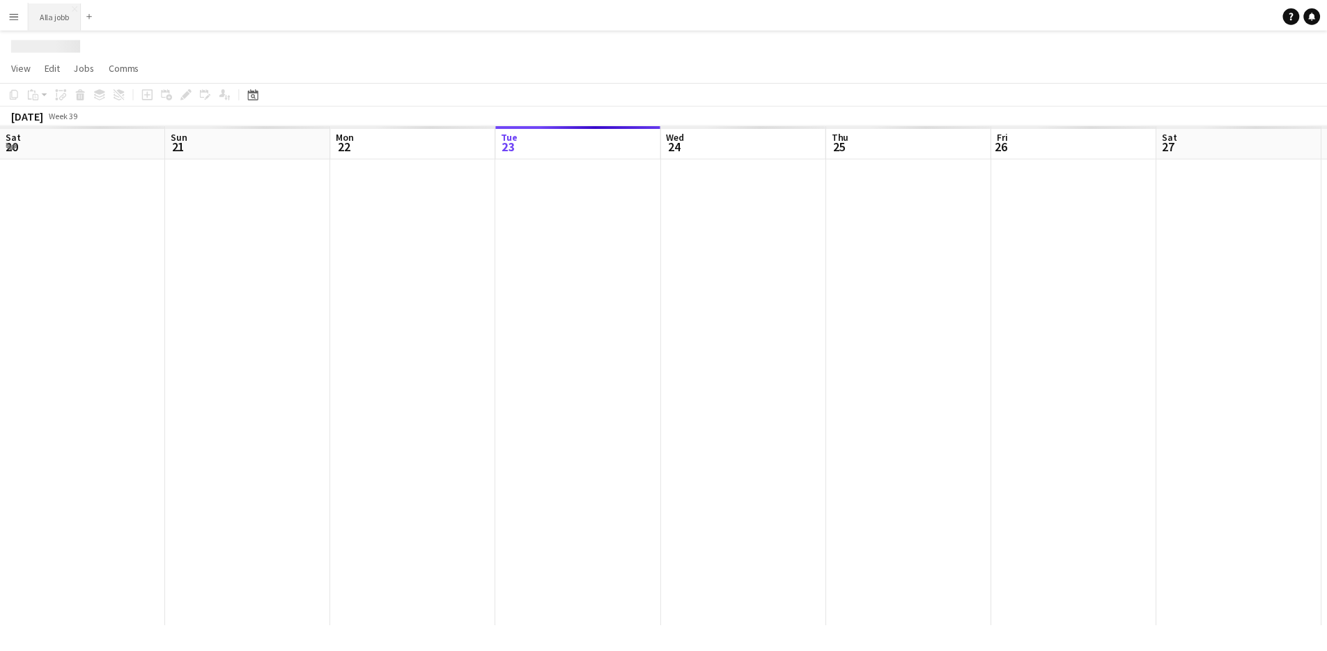
scroll to position [0, 333]
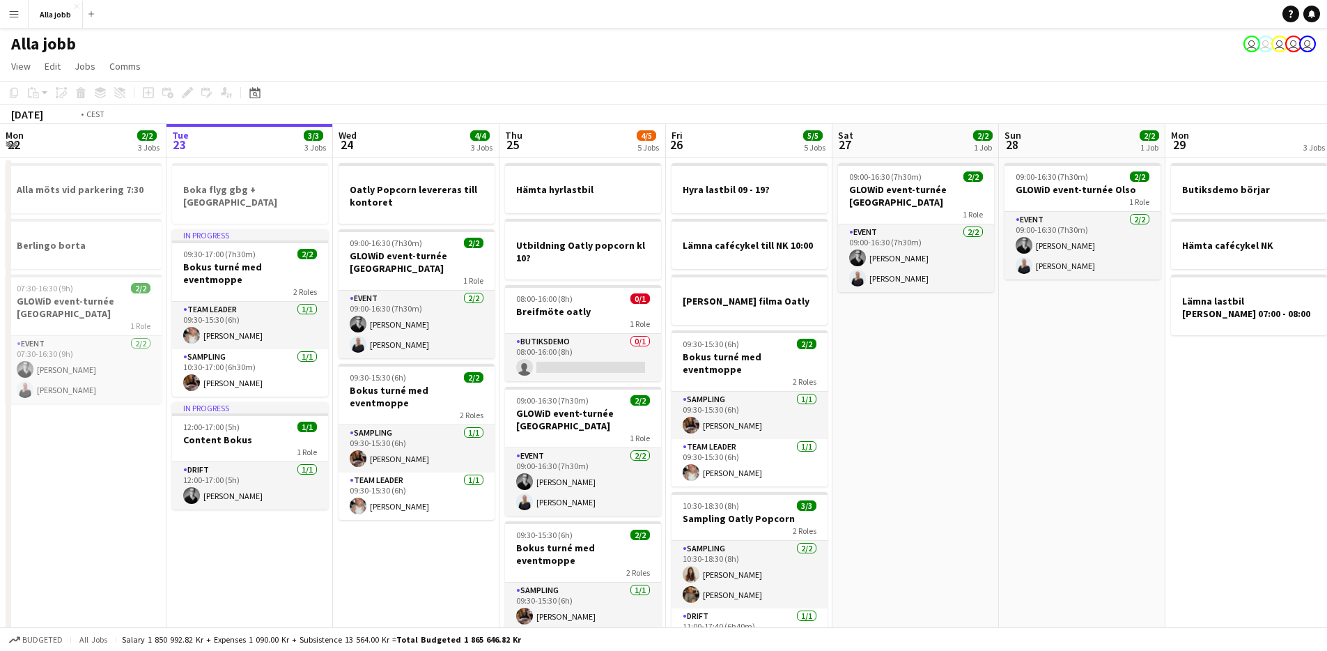
click at [957, 459] on app-date-cell "09:00-16:30 (7h30m) 2/2 GLOWiD event-turnée [GEOGRAPHIC_DATA] 1 Role Event [DAT…" at bounding box center [916, 439] width 167 height 564
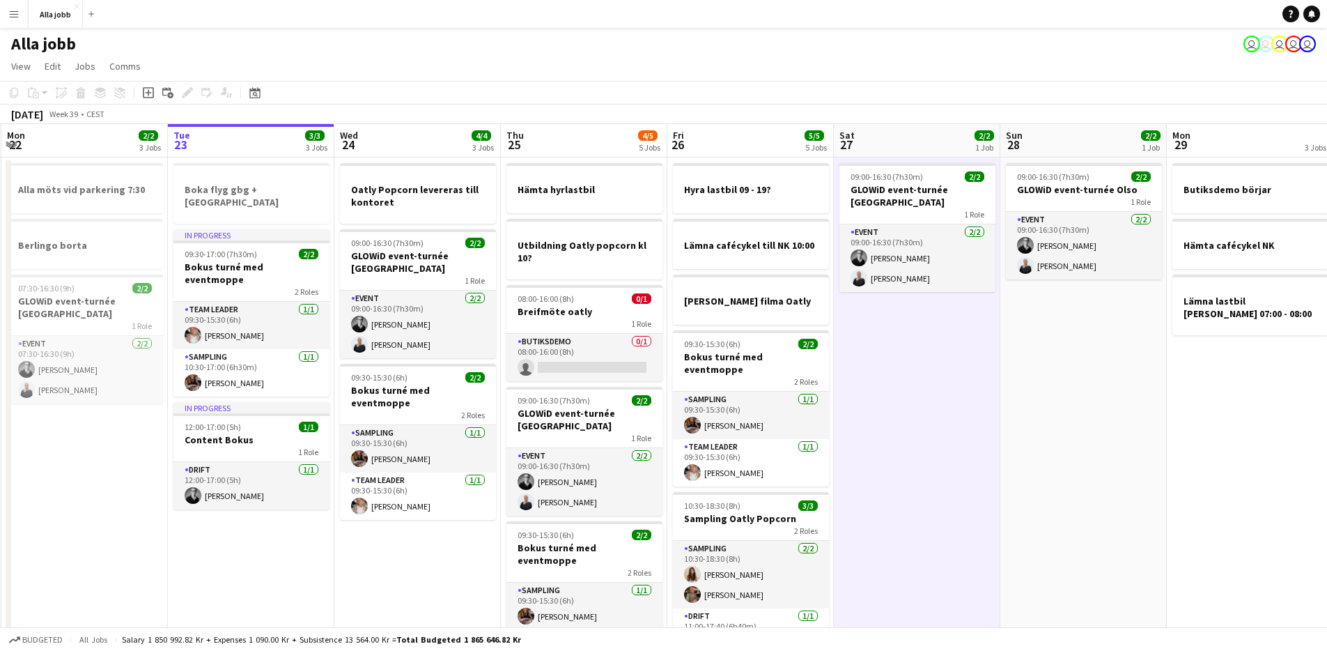
click at [958, 459] on app-date-cell "09:00-16:30 (7h30m) 2/2 GLOWiD event-turnée [GEOGRAPHIC_DATA] 1 Role Event [DAT…" at bounding box center [917, 439] width 167 height 564
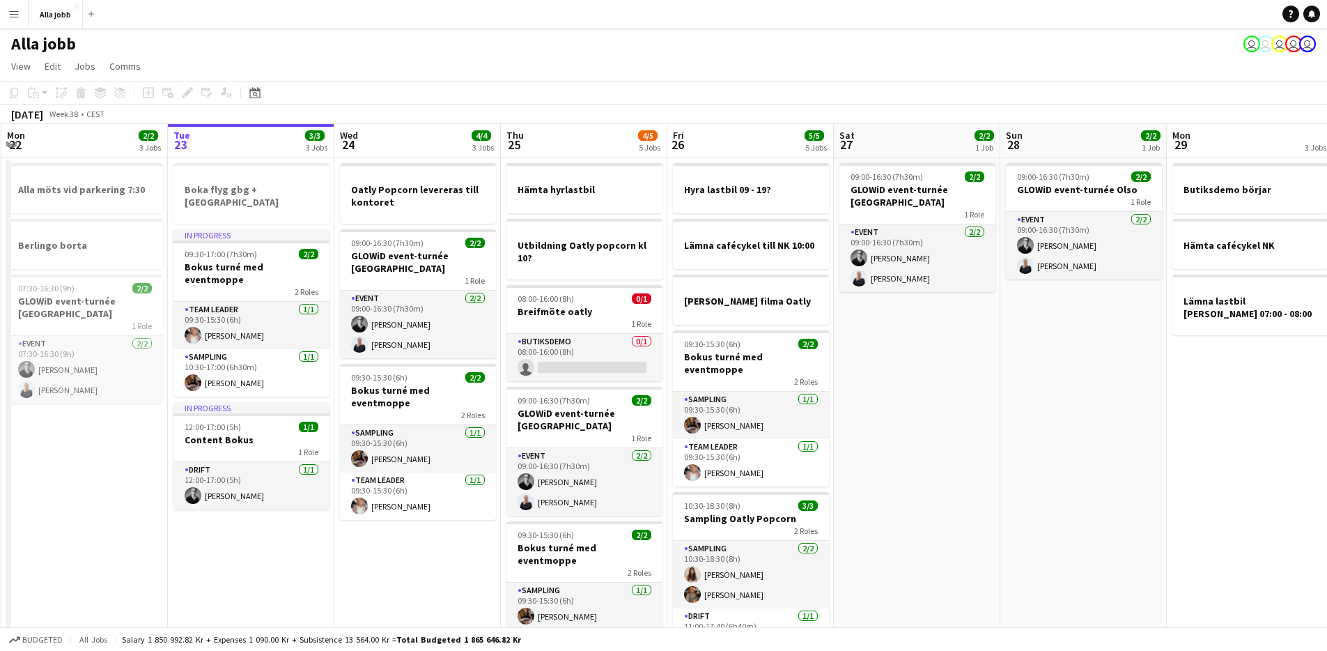
click at [958, 459] on app-date-cell "09:00-16:30 (7h30m) 2/2 GLOWiD event-turnée [GEOGRAPHIC_DATA] 1 Role Event [DAT…" at bounding box center [917, 439] width 167 height 564
click at [959, 459] on app-date-cell "09:00-16:30 (7h30m) 2/2 GLOWiD event-turnée [GEOGRAPHIC_DATA] 1 Role Event [DAT…" at bounding box center [917, 439] width 167 height 564
click at [959, 458] on app-date-cell "09:00-16:30 (7h30m) 2/2 GLOWiD event-turnée [GEOGRAPHIC_DATA] 1 Role Event [DAT…" at bounding box center [918, 439] width 167 height 564
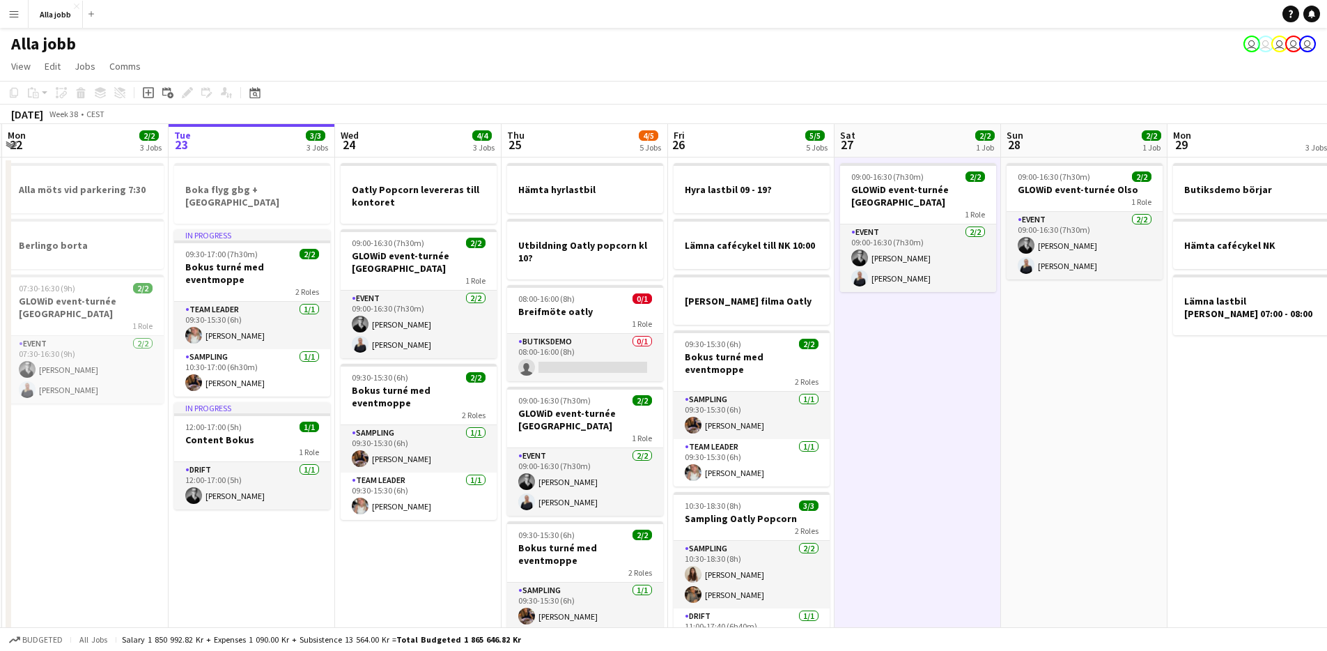
click at [959, 458] on app-date-cell "09:00-16:30 (7h30m) 2/2 GLOWiD event-turnée [GEOGRAPHIC_DATA] 1 Role Event [DAT…" at bounding box center [918, 439] width 167 height 564
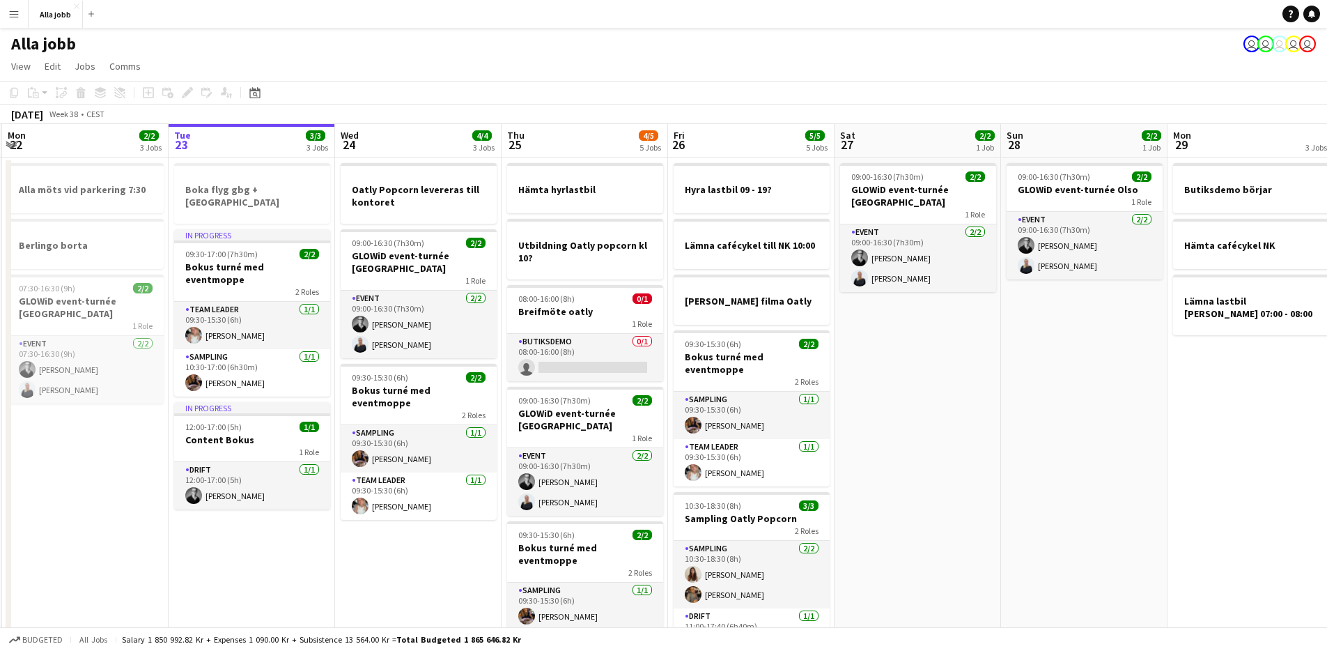
click at [959, 458] on app-date-cell "09:00-16:30 (7h30m) 2/2 GLOWiD event-turnée [GEOGRAPHIC_DATA] 1 Role Event [DAT…" at bounding box center [918, 439] width 167 height 564
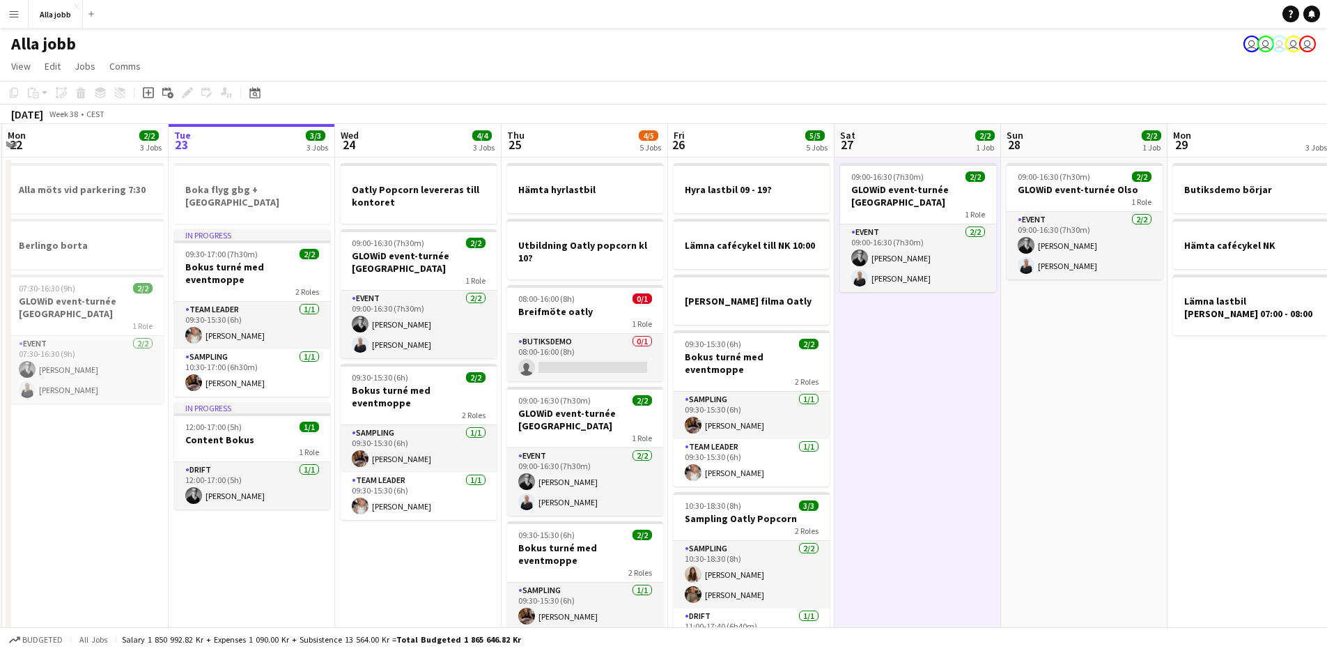
click at [959, 458] on app-date-cell "09:00-16:30 (7h30m) 2/2 GLOWiD event-turnée [GEOGRAPHIC_DATA] 1 Role Event [DAT…" at bounding box center [918, 439] width 167 height 564
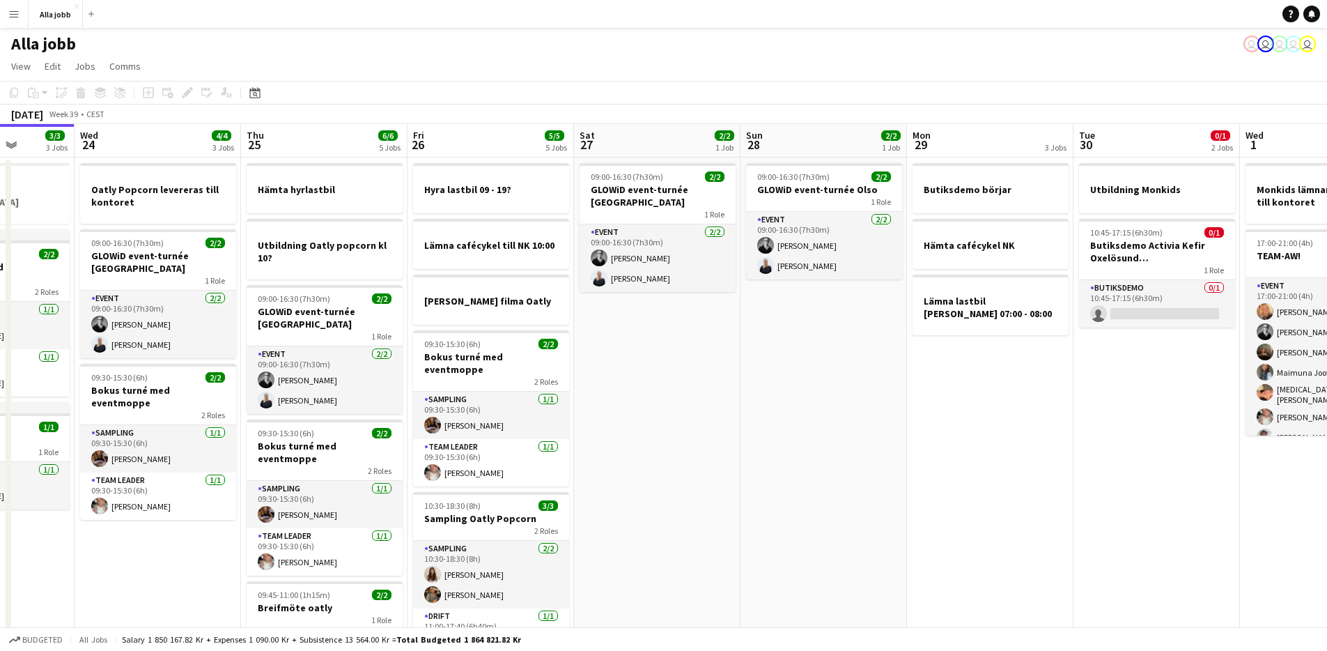
drag, startPoint x: 719, startPoint y: 266, endPoint x: 330, endPoint y: 363, distance: 401.3
click at [330, 363] on app-calendar-viewport "Sun 21 1 Job Mon 22 2/2 3 Jobs Tue 23 3/3 3 Jobs Wed 24 4/4 3 Jobs Thu 25 6/6 5…" at bounding box center [663, 440] width 1327 height 633
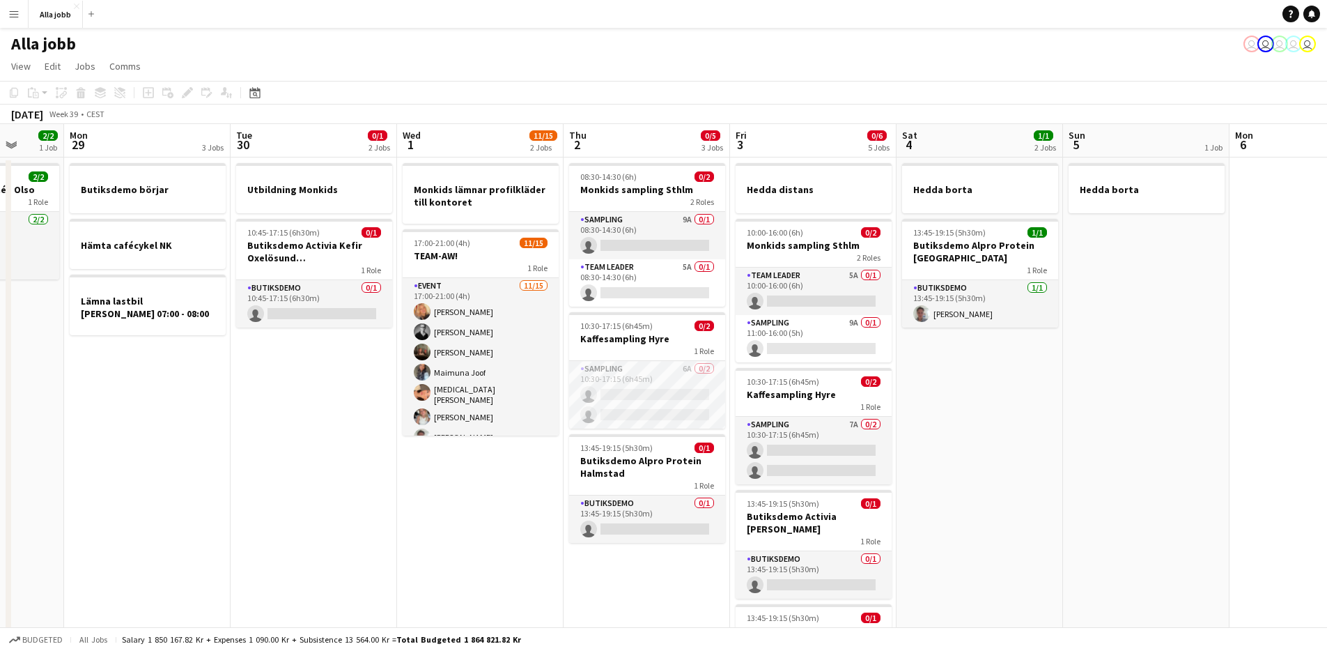
drag, startPoint x: 739, startPoint y: 413, endPoint x: 270, endPoint y: 361, distance: 471.1
click at [270, 361] on app-calendar-viewport "Fri 26 5/5 5 Jobs Sat 27 2/2 1 Job Sun 28 2/2 1 Job Mon 29 3 Jobs Tue 30 0/1 2 …" at bounding box center [663, 440] width 1327 height 633
click at [326, 376] on app-date-cell "Utbildning Monkids 10:45-17:15 (6h30m) 0/1 Butiksdemo Activia Kefir Oxelösund (…" at bounding box center [315, 457] width 167 height 600
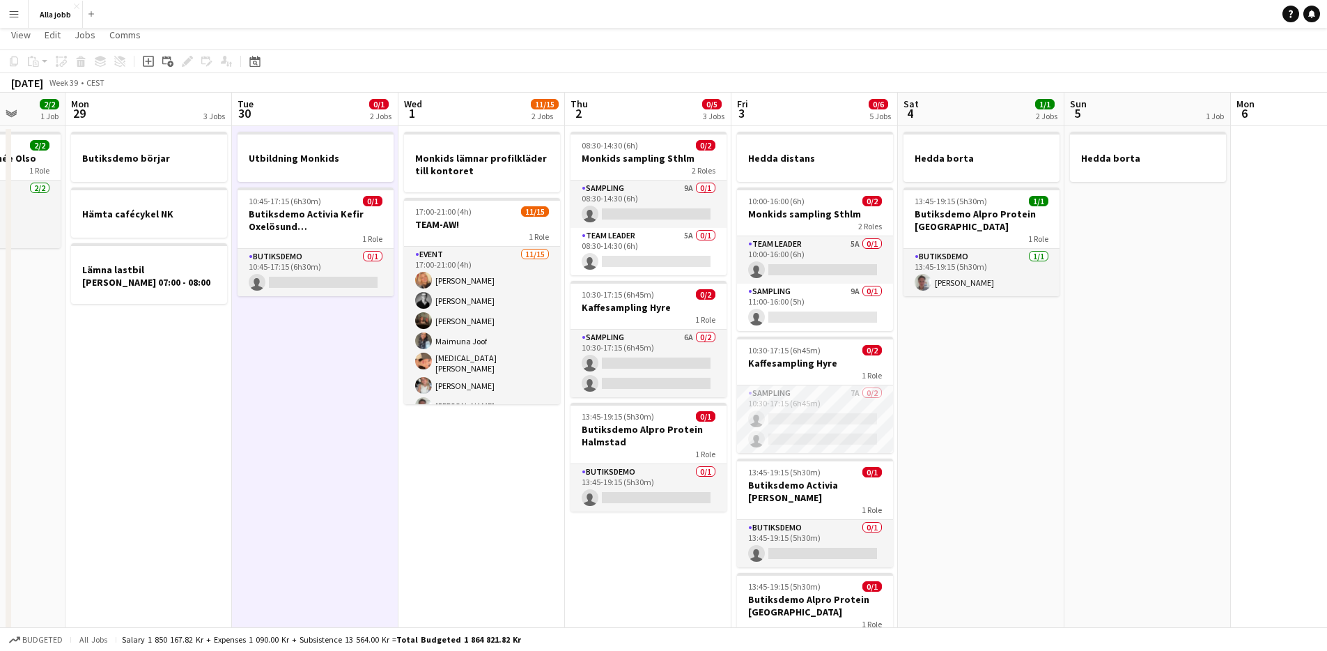
scroll to position [0, 0]
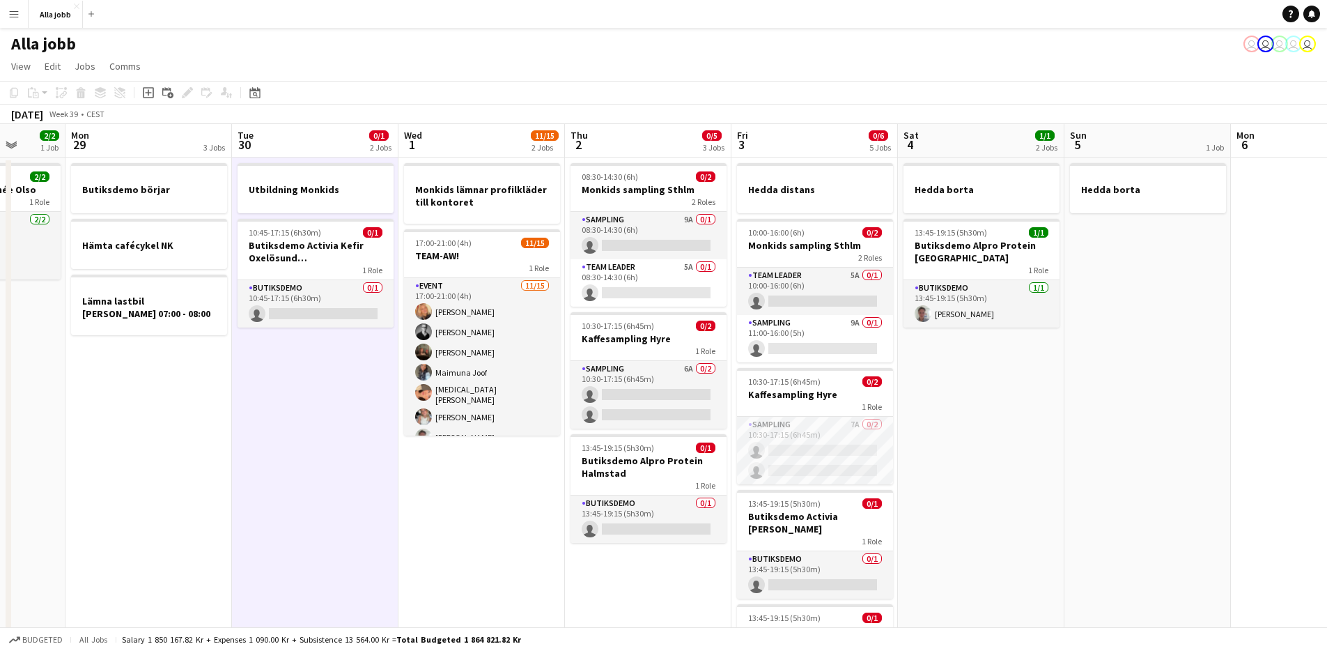
click at [297, 377] on app-date-cell "Utbildning Monkids 10:45-17:15 (6h30m) 0/1 Butiksdemo Activia Kefir Oxelösund (…" at bounding box center [315, 457] width 167 height 600
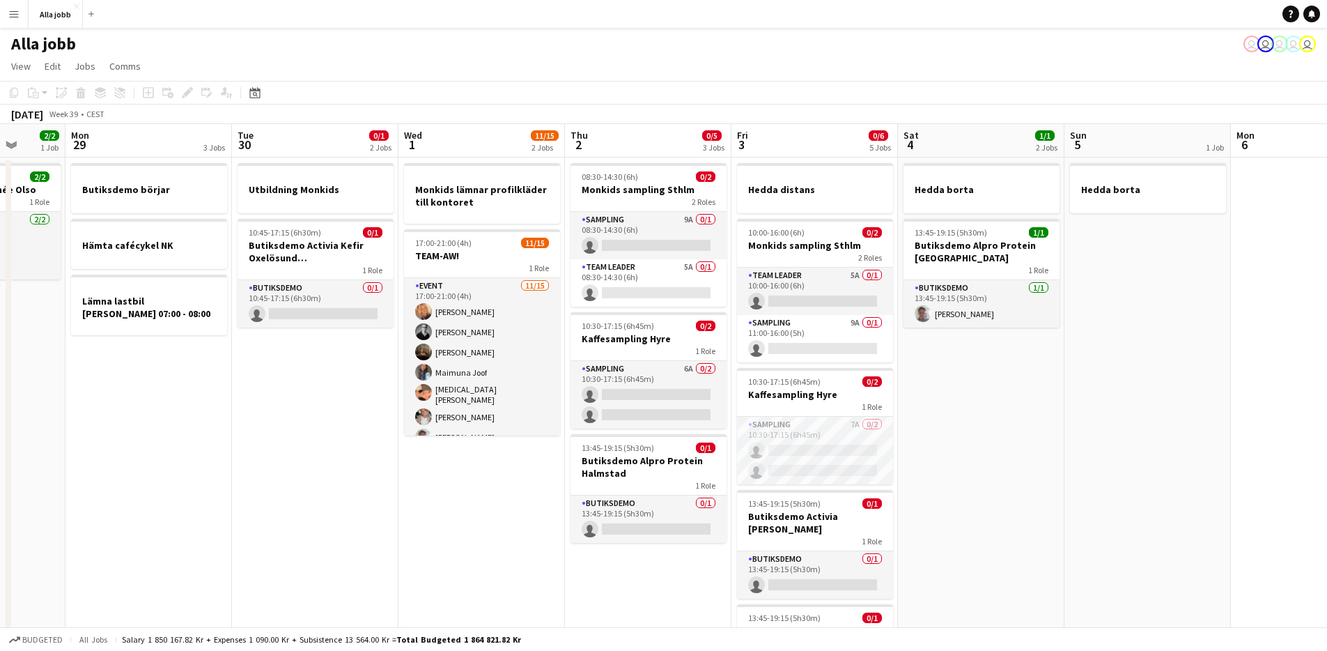
click at [297, 377] on app-date-cell "Utbildning Monkids 10:45-17:15 (6h30m) 0/1 Butiksdemo Activia Kefir Oxelösund (…" at bounding box center [315, 457] width 167 height 600
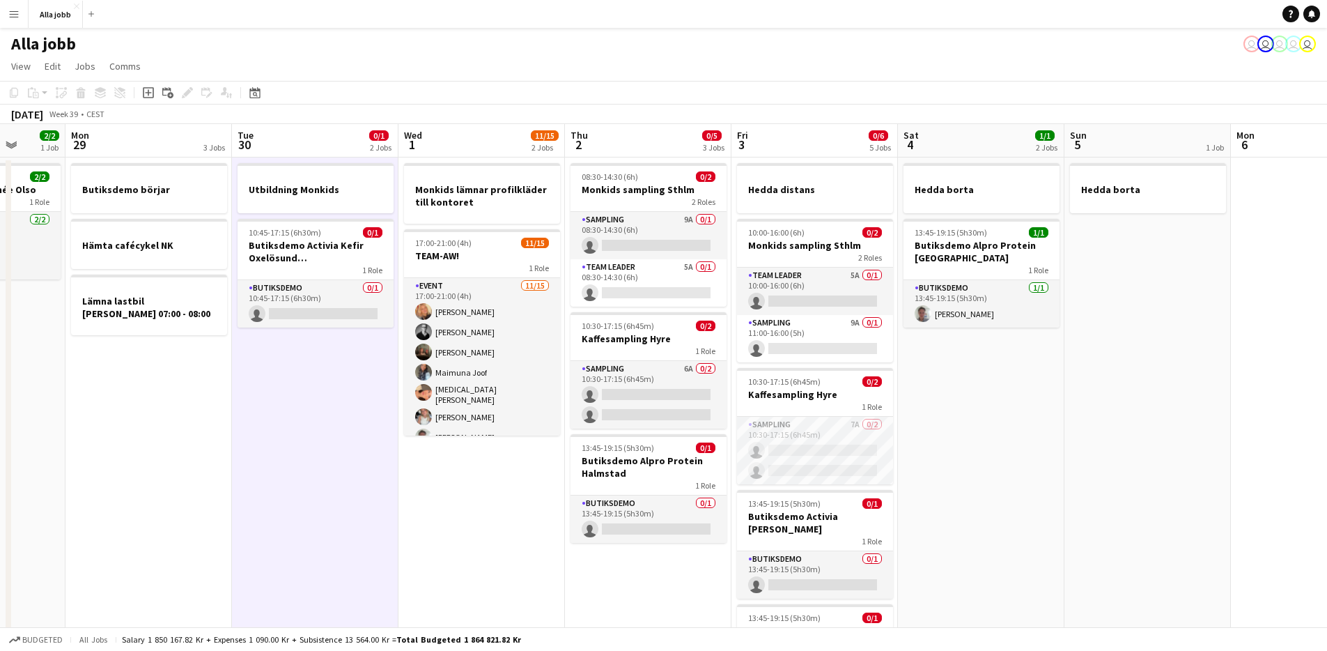
click at [297, 377] on app-date-cell "Utbildning Monkids 10:45-17:15 (6h30m) 0/1 Butiksdemo Activia Kefir Oxelösund (…" at bounding box center [315, 457] width 167 height 600
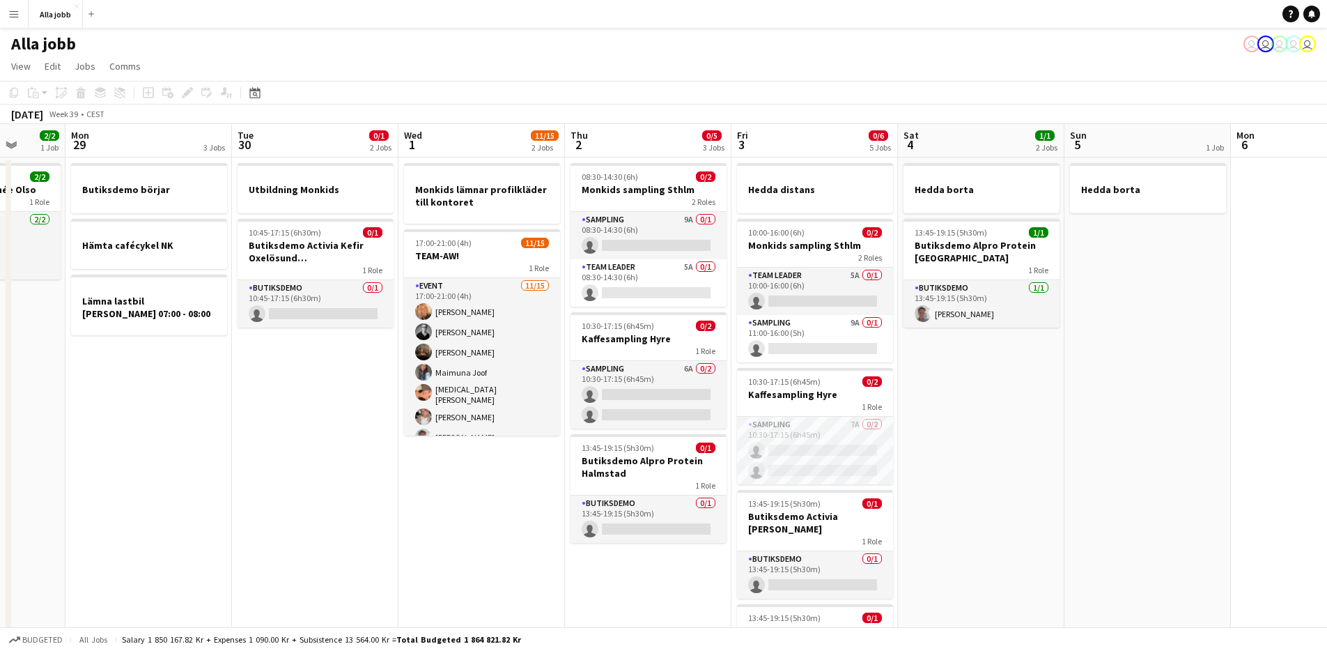
click at [299, 376] on app-date-cell "Utbildning Monkids 10:45-17:15 (6h30m) 0/1 Butiksdemo Activia Kefir Oxelösund (…" at bounding box center [315, 457] width 167 height 600
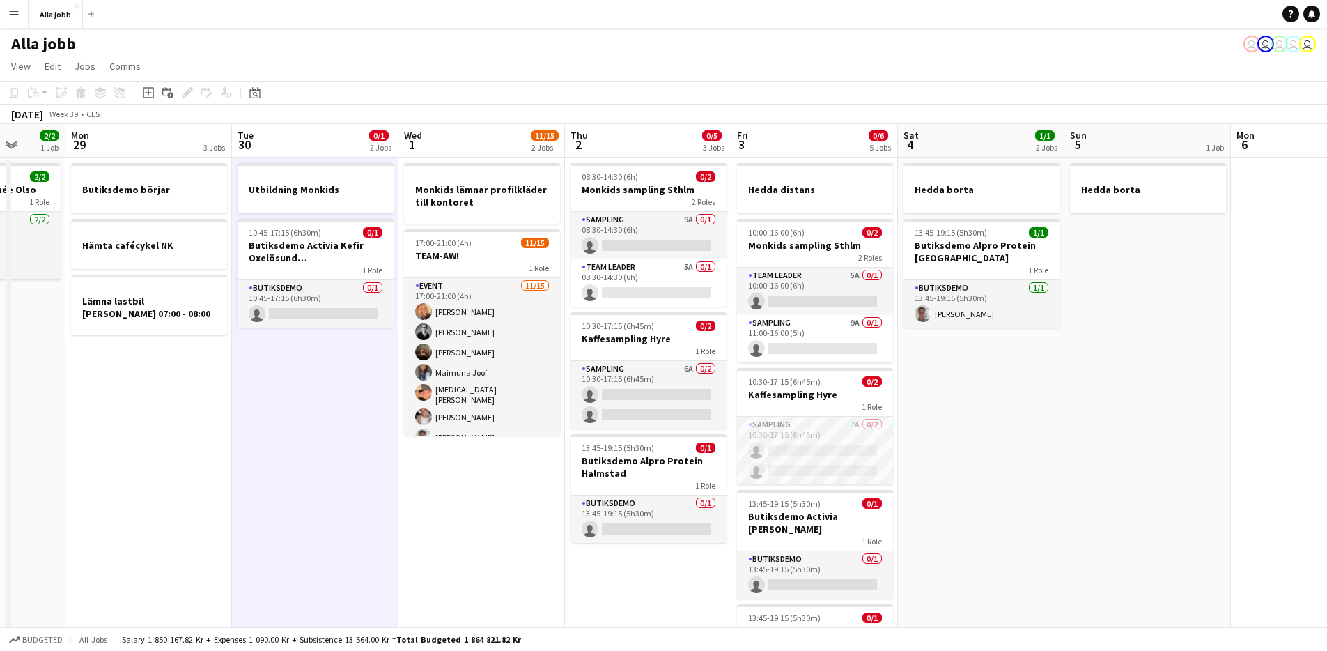
click at [323, 383] on app-date-cell "Utbildning Monkids 10:45-17:15 (6h30m) 0/1 Butiksdemo Activia Kefir Oxelösund (…" at bounding box center [315, 457] width 167 height 600
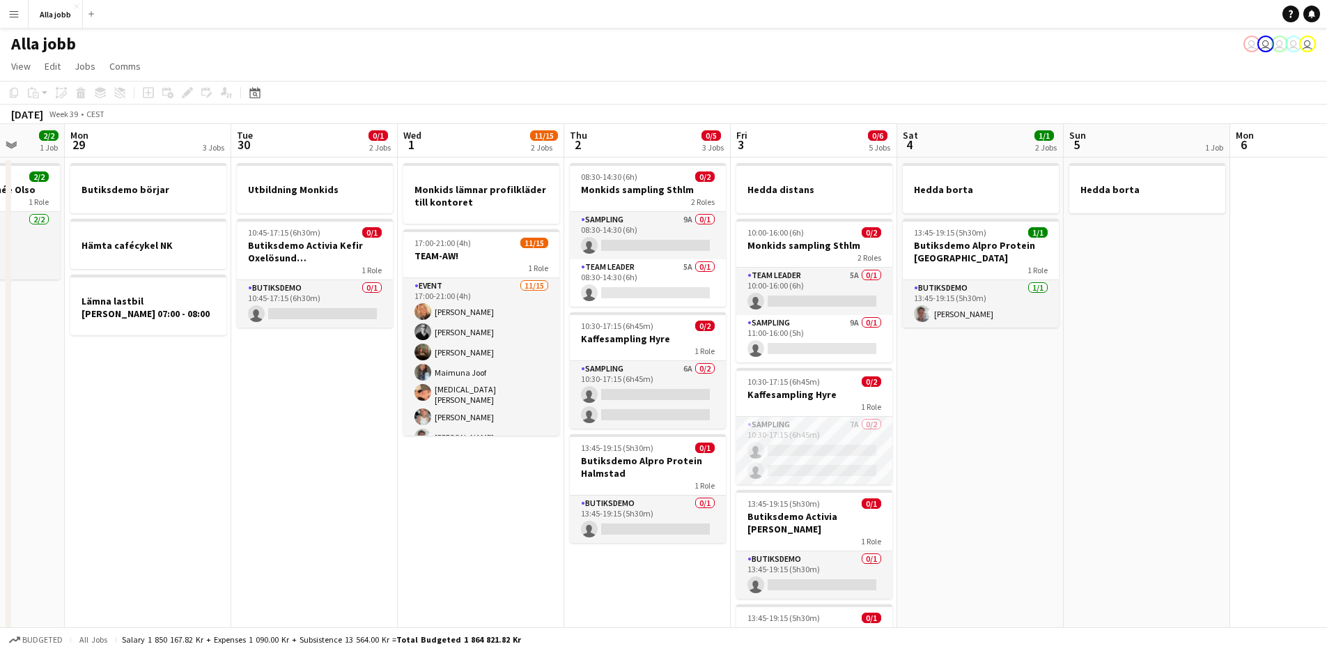
click at [318, 383] on app-date-cell "Utbildning Monkids 10:45-17:15 (6h30m) 0/1 Butiksdemo Activia Kefir Oxelösund (…" at bounding box center [314, 457] width 167 height 600
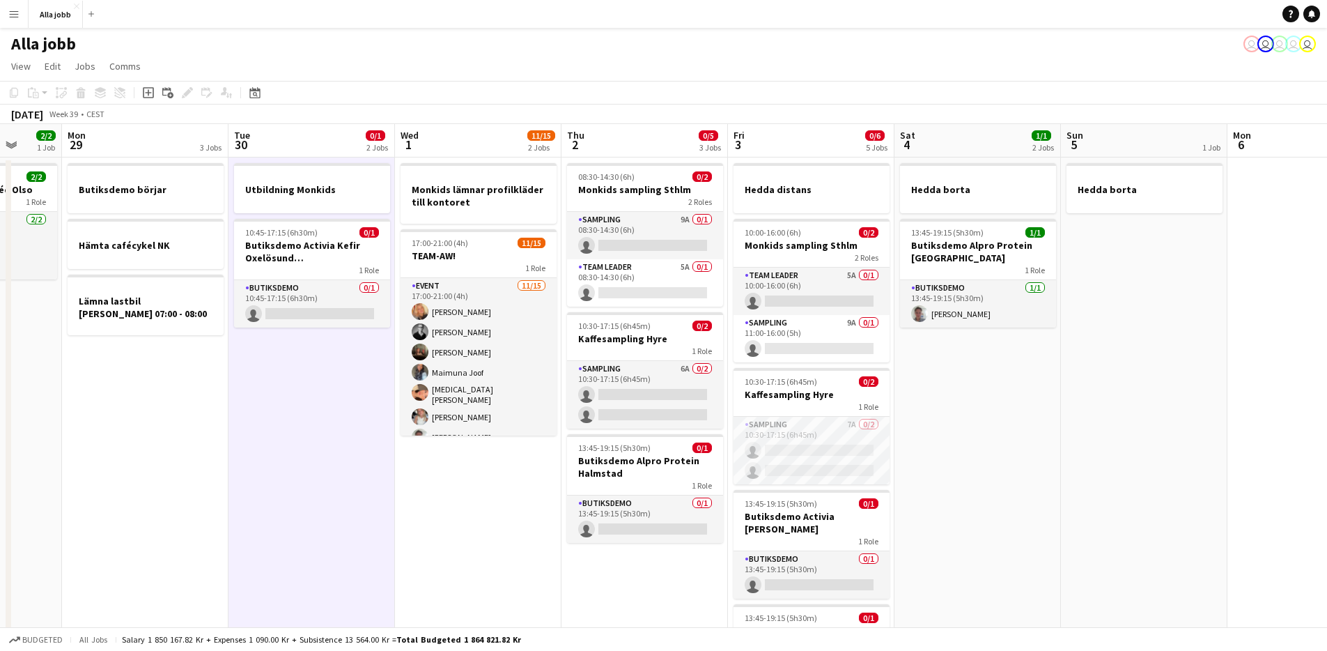
click at [312, 385] on app-date-cell "Utbildning Monkids 10:45-17:15 (6h30m) 0/1 Butiksdemo Activia Kefir Oxelösund (…" at bounding box center [312, 457] width 167 height 600
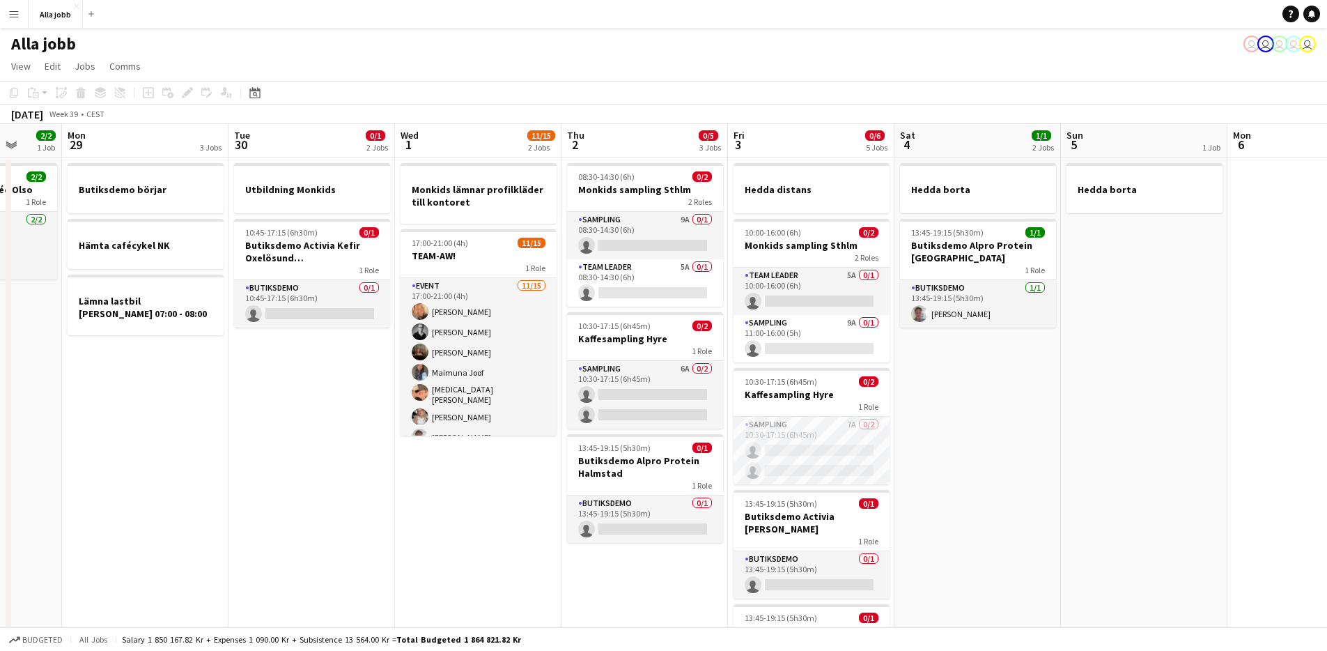
click at [310, 386] on app-date-cell "Utbildning Monkids 10:45-17:15 (6h30m) 0/1 Butiksdemo Activia Kefir Oxelösund (…" at bounding box center [312, 457] width 167 height 600
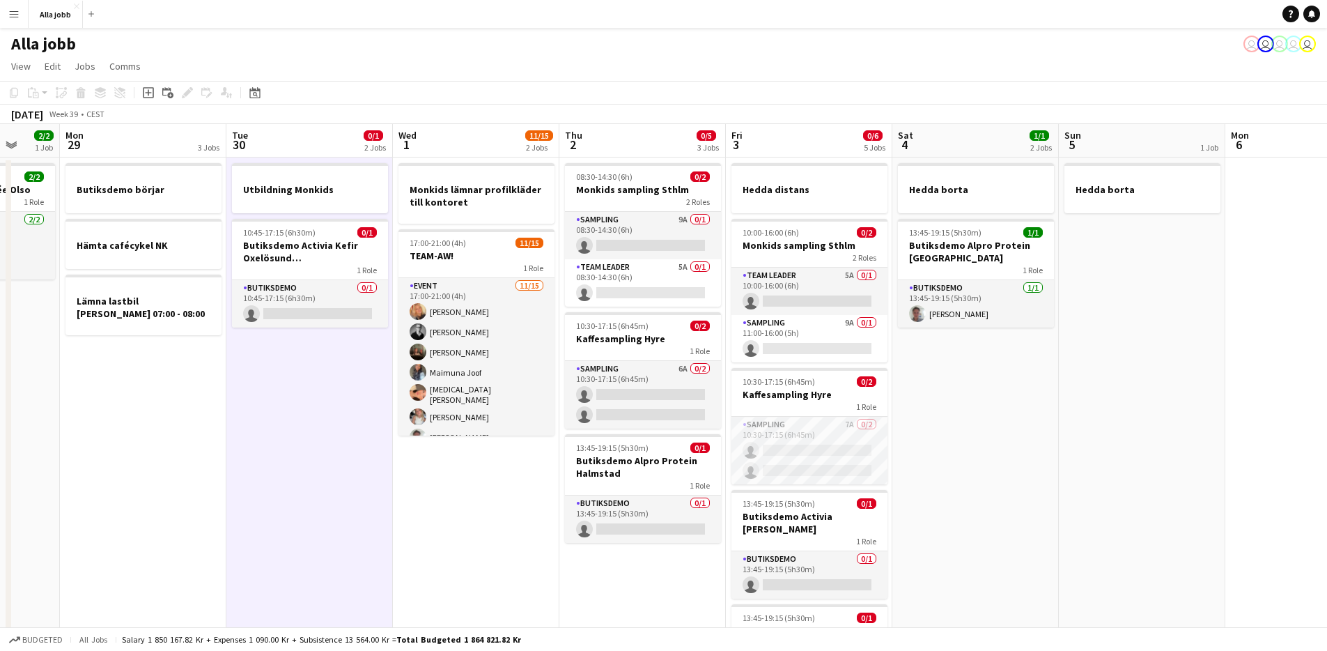
click at [310, 386] on app-date-cell "Utbildning Monkids 10:45-17:15 (6h30m) 0/1 Butiksdemo Activia Kefir Oxelösund (…" at bounding box center [309, 457] width 167 height 600
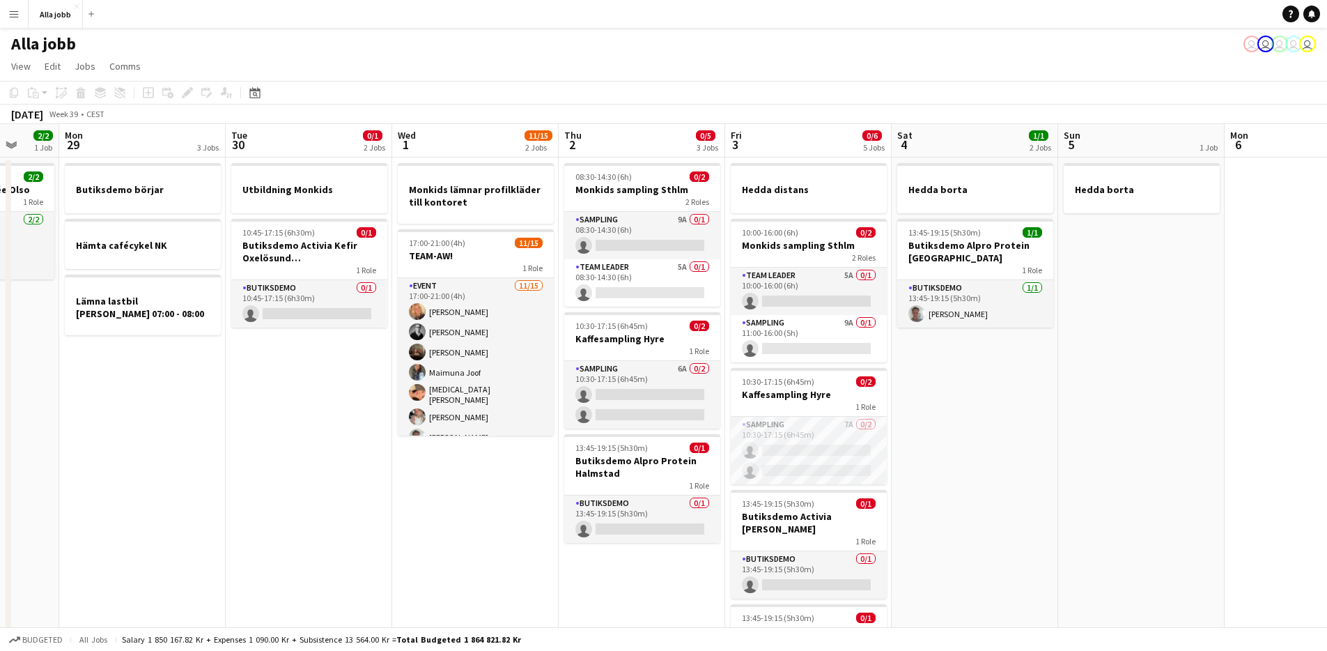
click at [287, 340] on app-date-cell "Utbildning Monkids 10:45-17:15 (6h30m) 0/1 Butiksdemo Activia Kefir Oxelösund (…" at bounding box center [309, 457] width 167 height 600
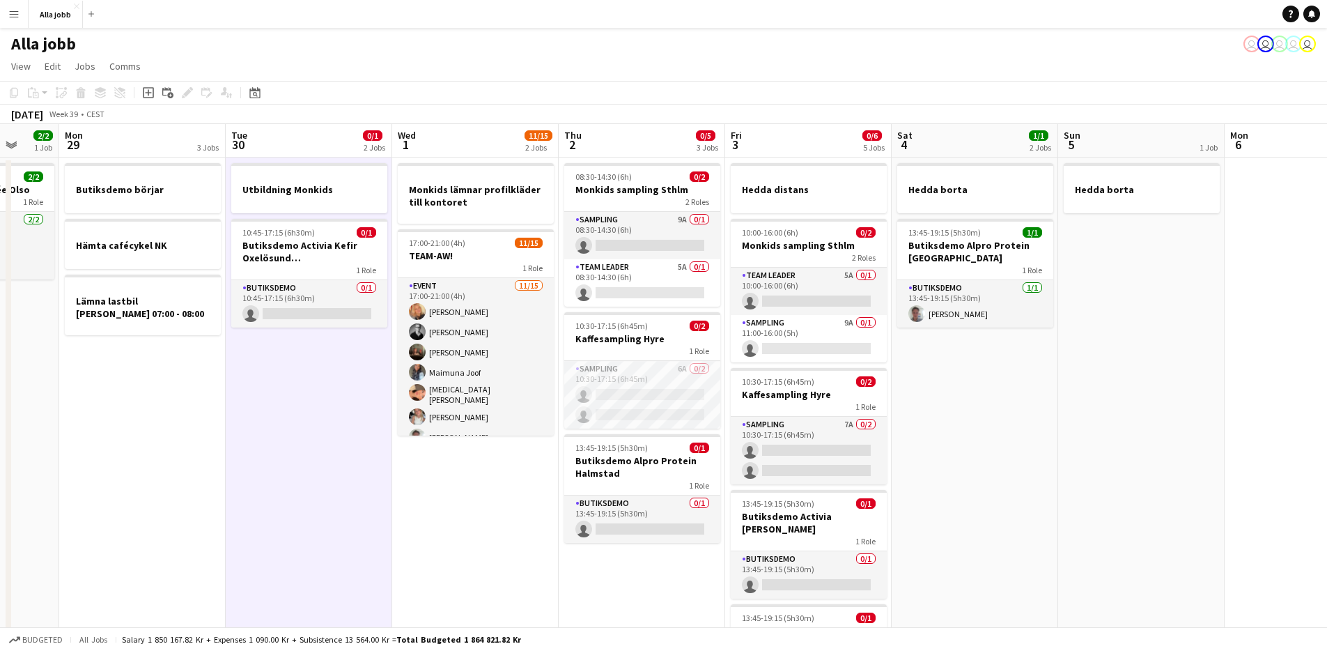
click at [298, 372] on app-date-cell "Utbildning Monkids 10:45-17:15 (6h30m) 0/1 Butiksdemo Activia Kefir Oxelösund (…" at bounding box center [309, 457] width 167 height 600
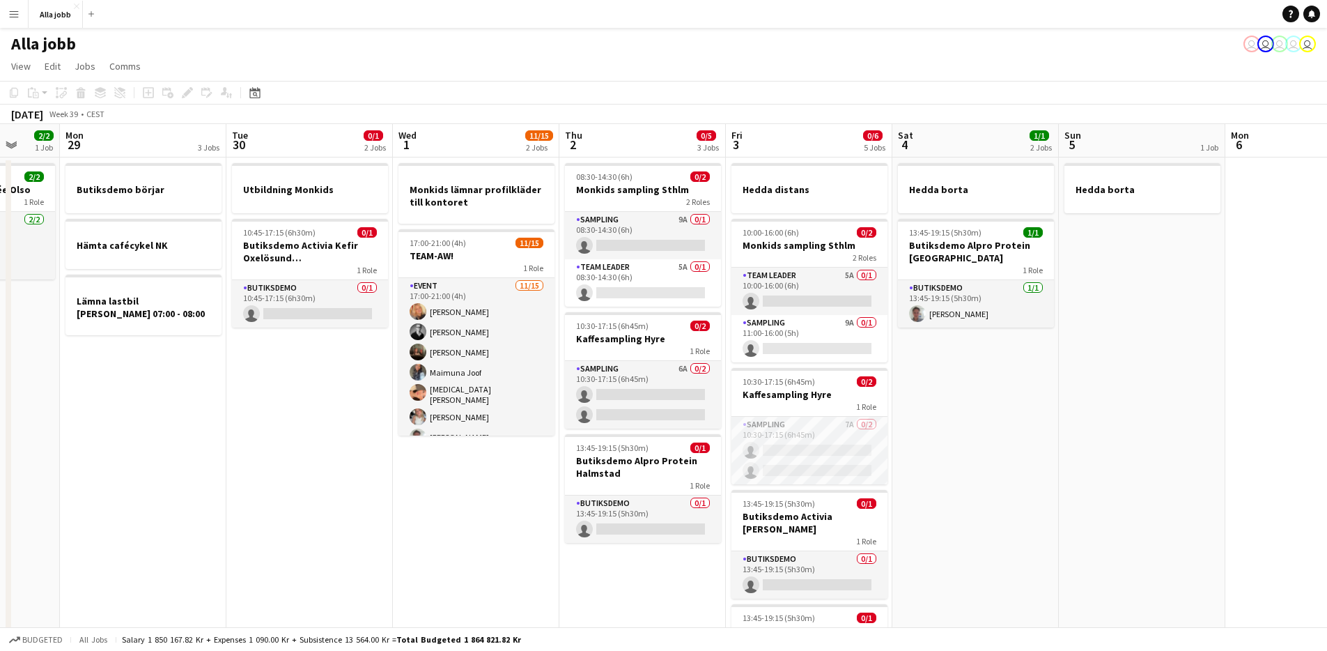
click at [317, 392] on app-date-cell "Utbildning Monkids 10:45-17:15 (6h30m) 0/1 Butiksdemo Activia Kefir Oxelösund (…" at bounding box center [309, 457] width 167 height 600
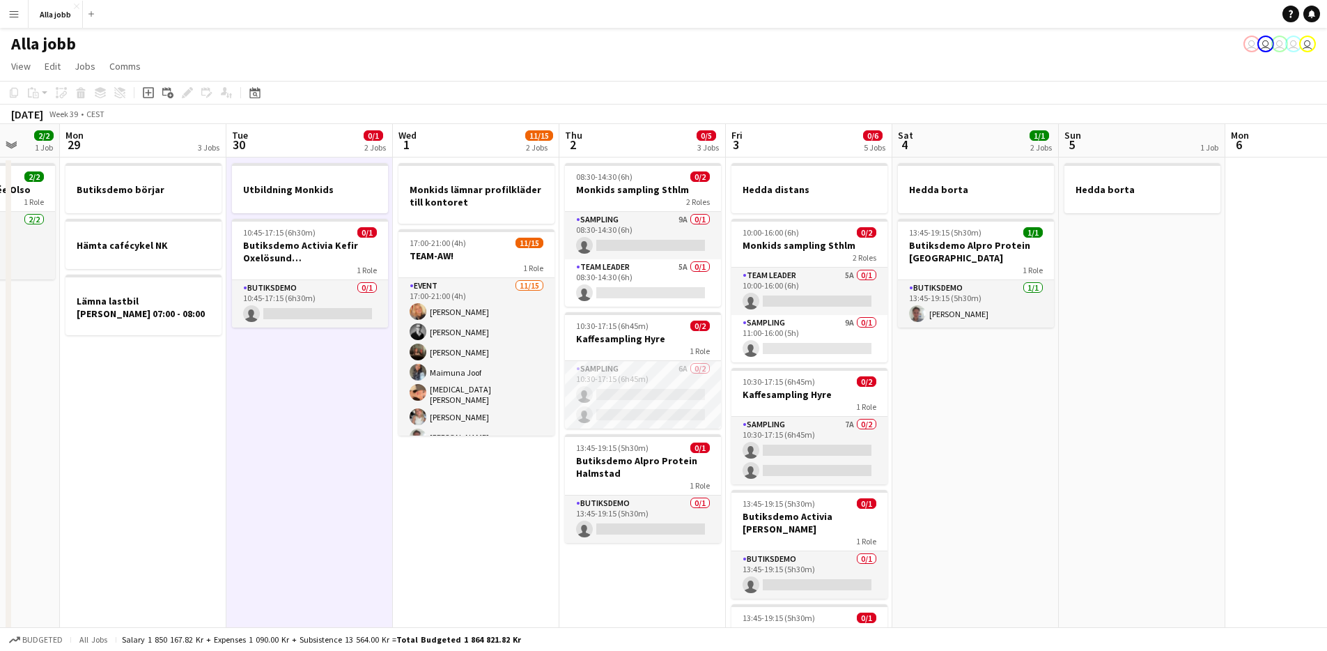
click at [317, 392] on app-date-cell "Utbildning Monkids 10:45-17:15 (6h30m) 0/1 Butiksdemo Activia Kefir Oxelösund (…" at bounding box center [309, 457] width 167 height 600
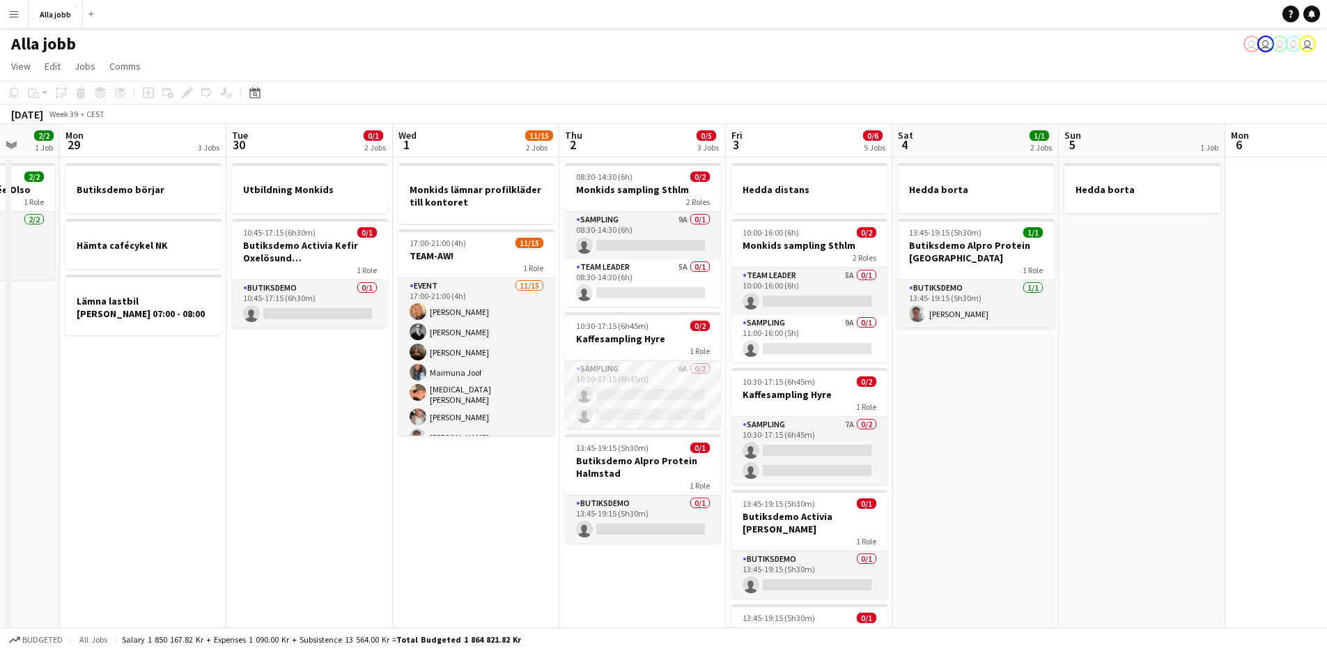
click at [333, 373] on app-date-cell "Utbildning Monkids 10:45-17:15 (6h30m) 0/1 Butiksdemo Activia Kefir Oxelösund (…" at bounding box center [309, 457] width 167 height 600
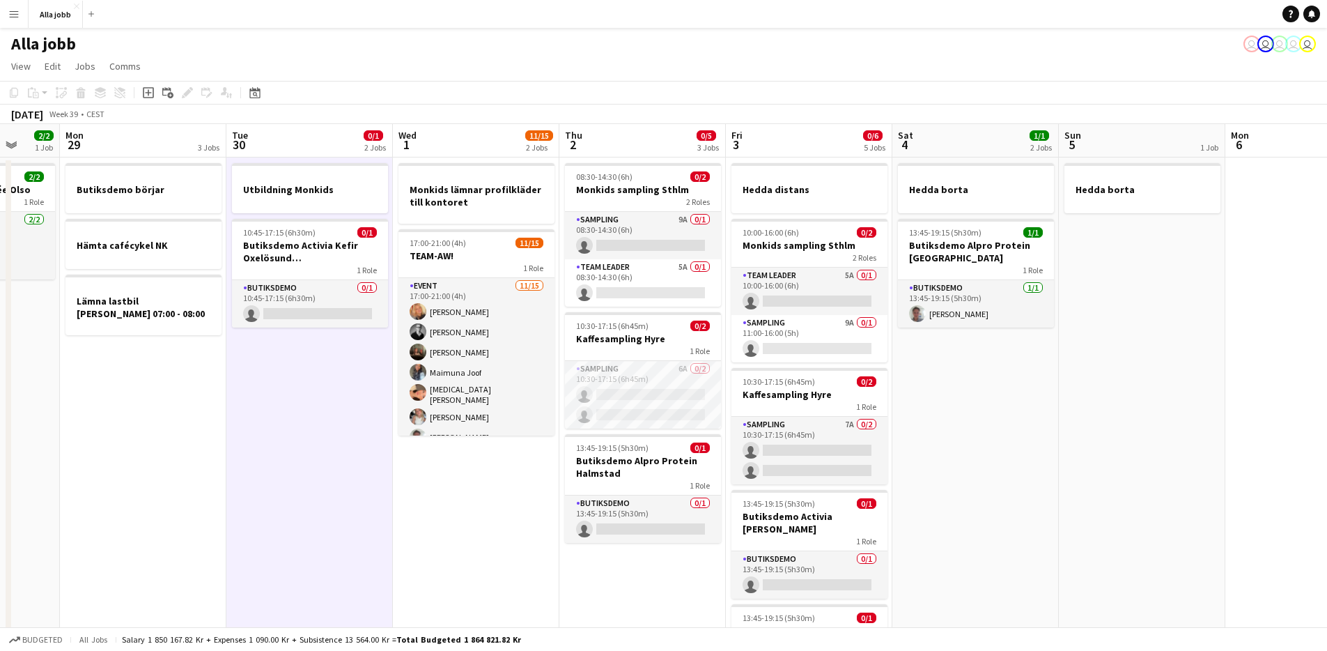
click at [330, 371] on app-date-cell "Utbildning Monkids 10:45-17:15 (6h30m) 0/1 Butiksdemo Activia Kefir Oxelösund (…" at bounding box center [309, 457] width 167 height 600
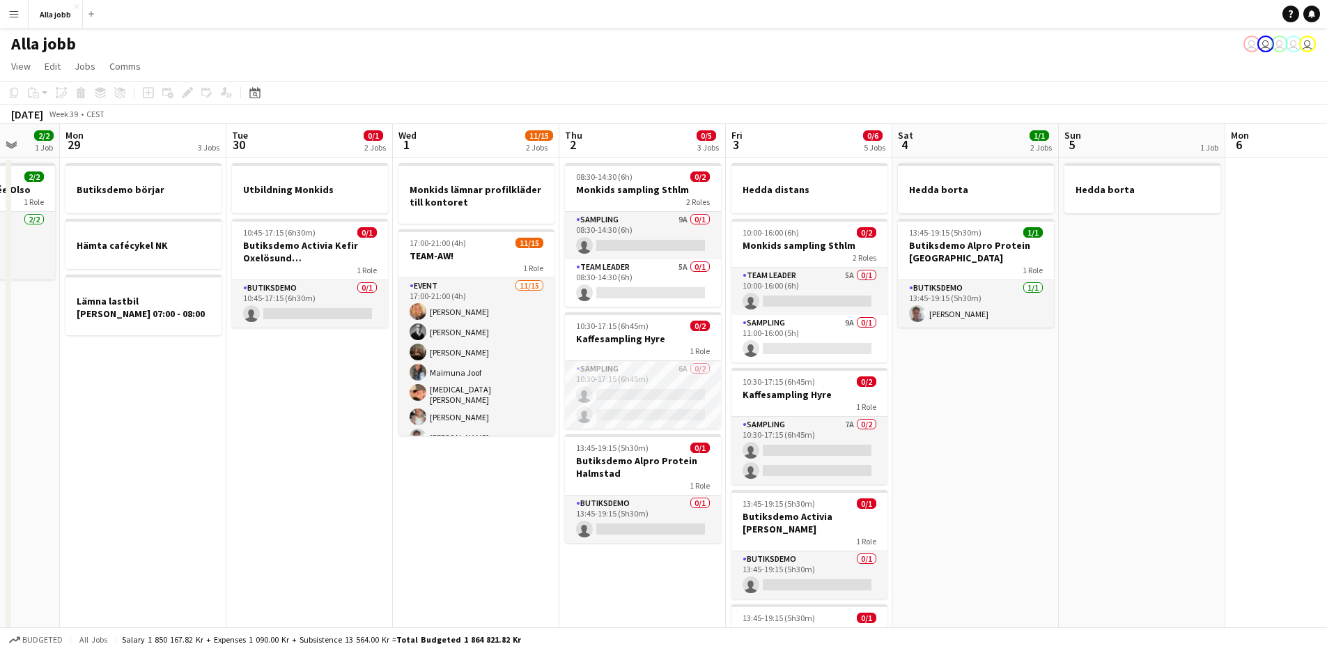
scroll to position [0, 444]
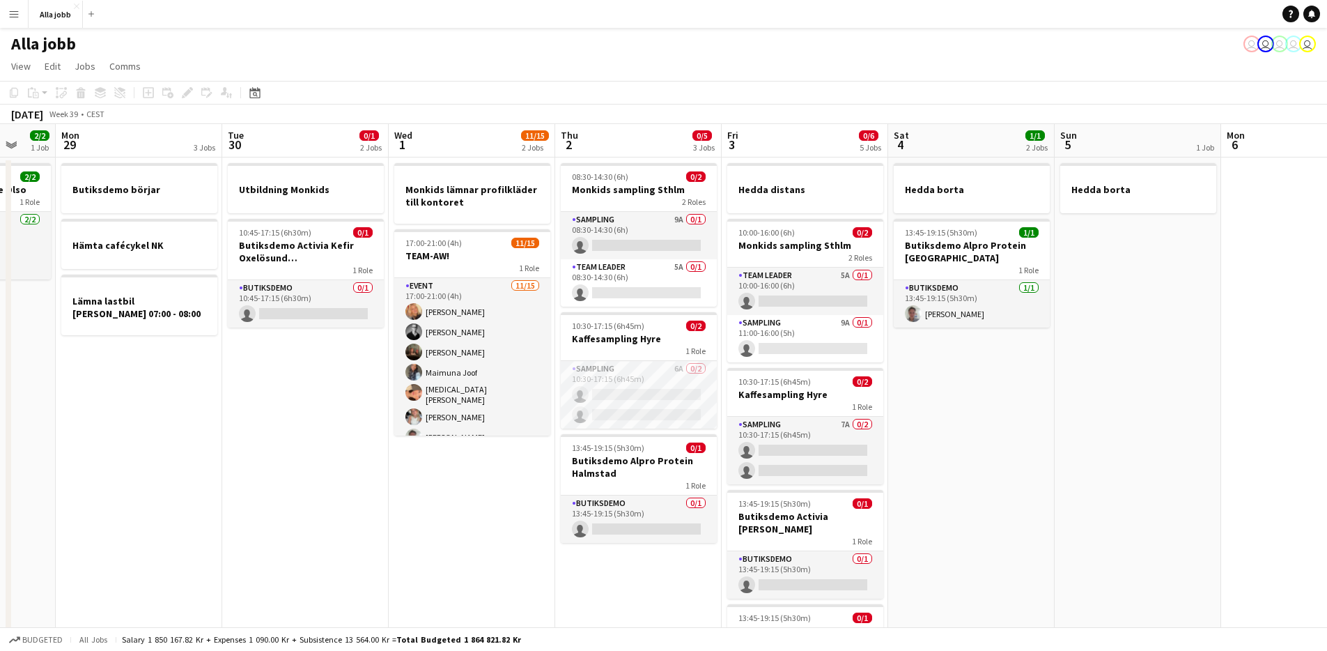
click at [303, 359] on app-calendar-viewport "Fri 26 5/5 5 Jobs Sat 27 2/2 1 Job Sun 28 2/2 1 Job Mon 29 3 Jobs Tue 30 0/1 2 …" at bounding box center [663, 440] width 1327 height 633
click at [303, 358] on app-date-cell "Utbildning Monkids 10:45-17:15 (6h30m) 0/1 Butiksdemo Activia Kefir Oxelösund (…" at bounding box center [305, 457] width 167 height 600
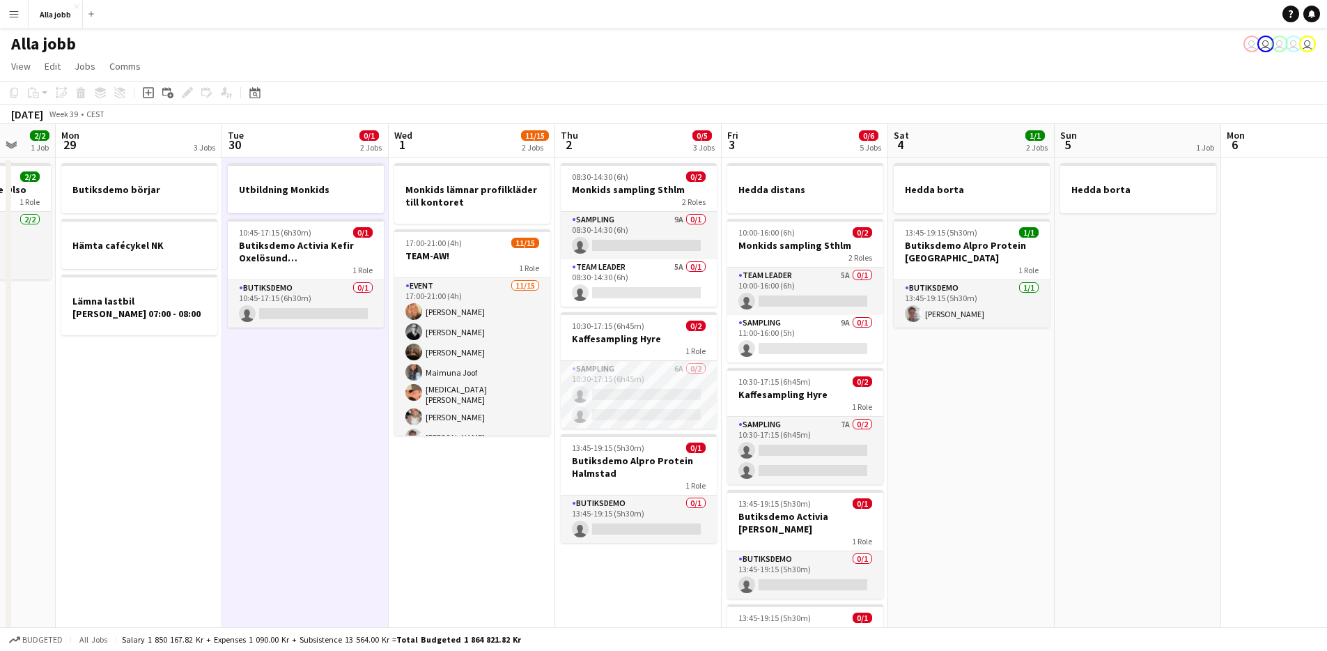
click at [306, 353] on app-date-cell "Utbildning Monkids 10:45-17:15 (6h30m) 0/1 Butiksdemo Activia Kefir Oxelösund (…" at bounding box center [305, 457] width 167 height 600
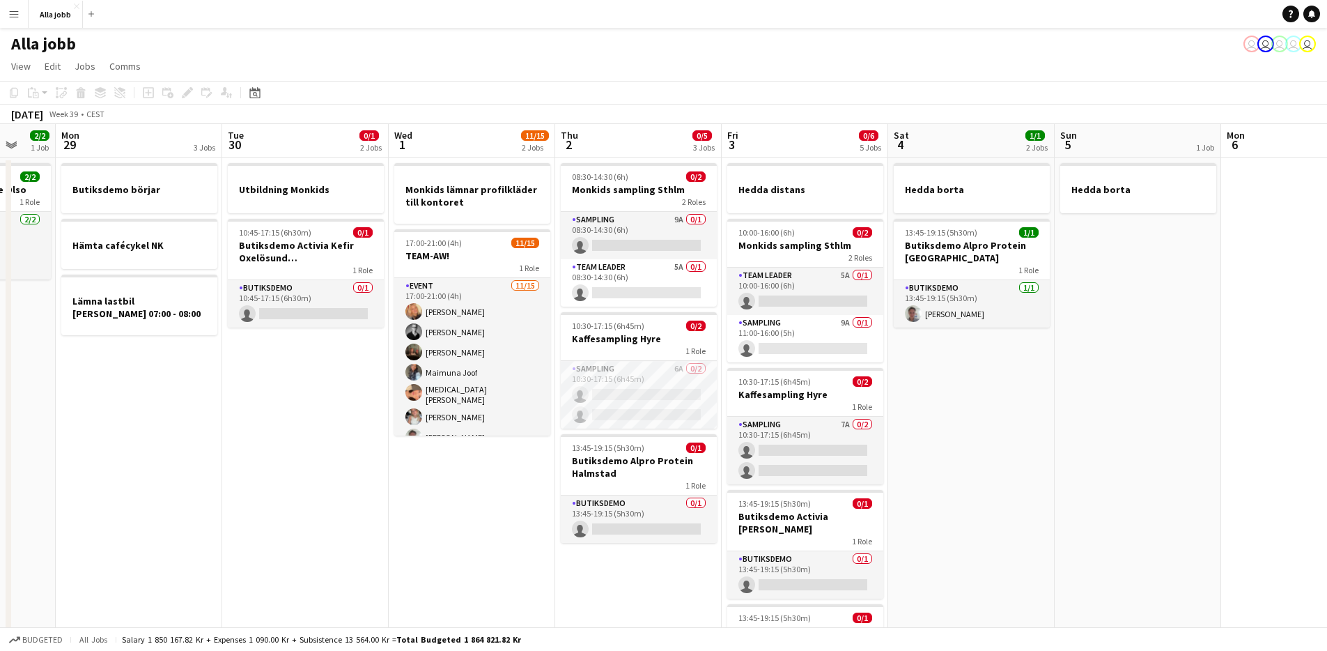
click at [306, 353] on app-date-cell "Utbildning Monkids 10:45-17:15 (6h30m) 0/1 Butiksdemo Activia Kefir Oxelösund (…" at bounding box center [305, 457] width 167 height 600
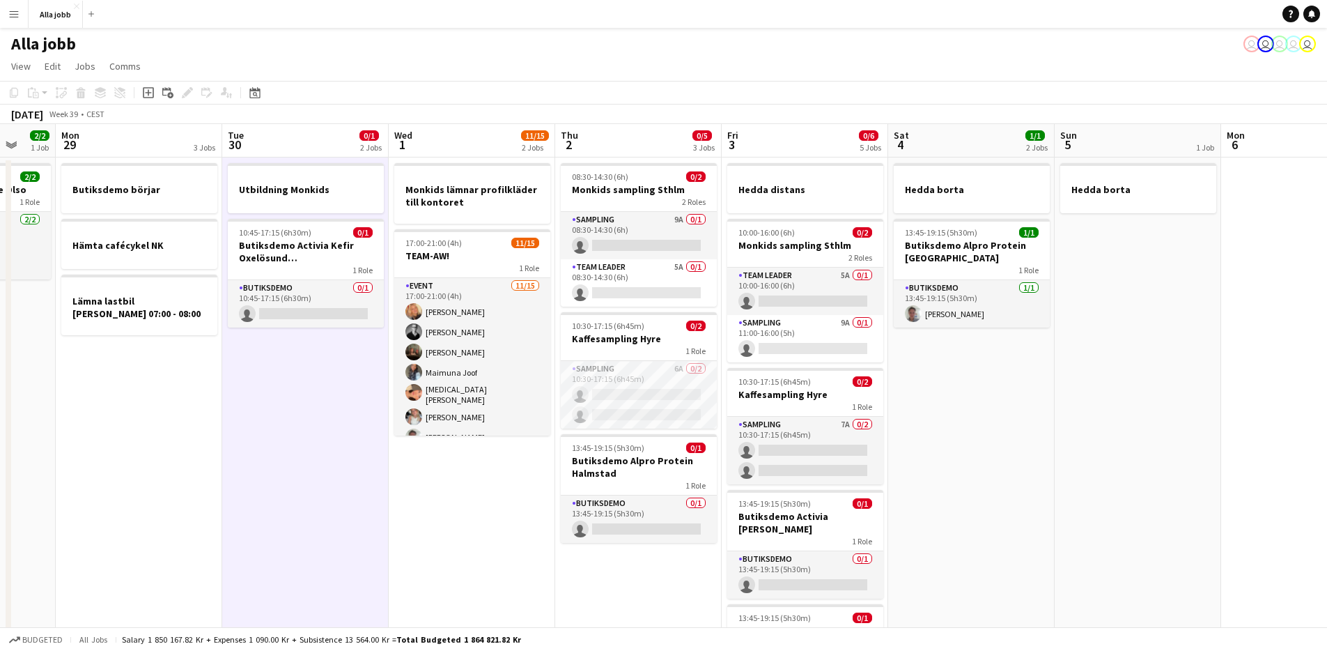
click at [305, 355] on app-date-cell "Utbildning Monkids 10:45-17:15 (6h30m) 0/1 Butiksdemo Activia Kefir Oxelösund (…" at bounding box center [305, 457] width 167 height 600
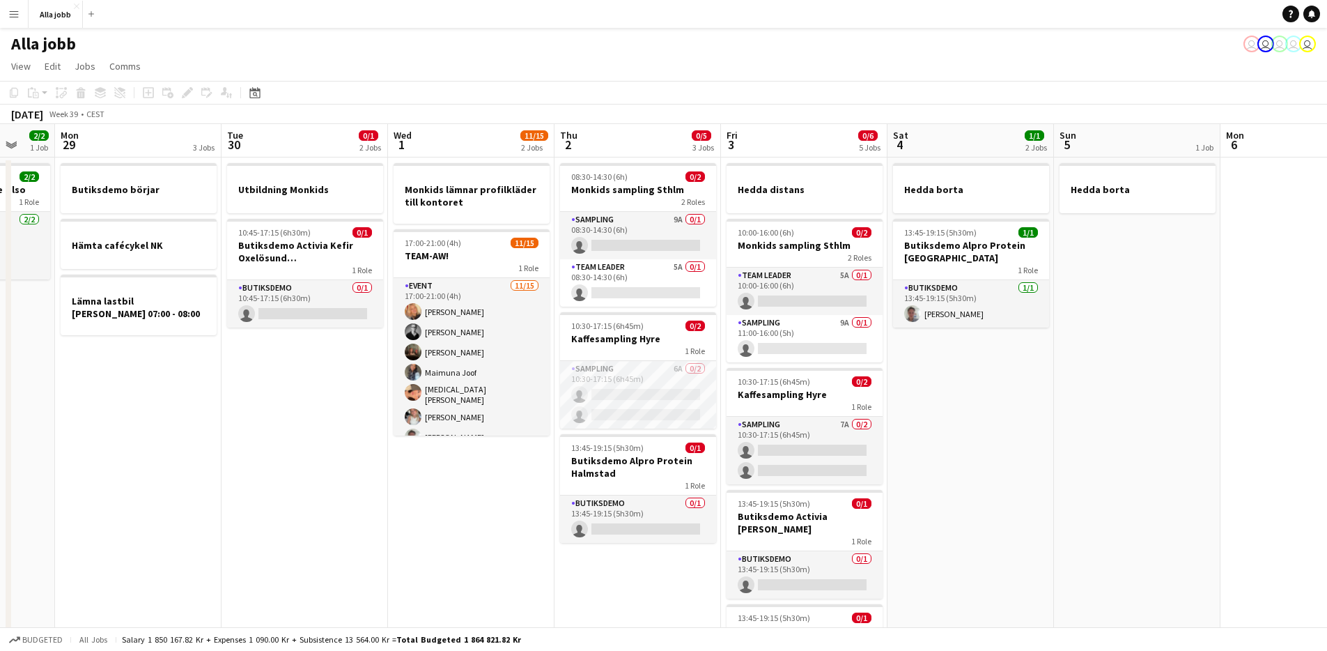
click at [288, 370] on app-date-cell "Utbildning Monkids 10:45-17:15 (6h30m) 0/1 Butiksdemo Activia Kefir Oxelösund (…" at bounding box center [305, 457] width 167 height 600
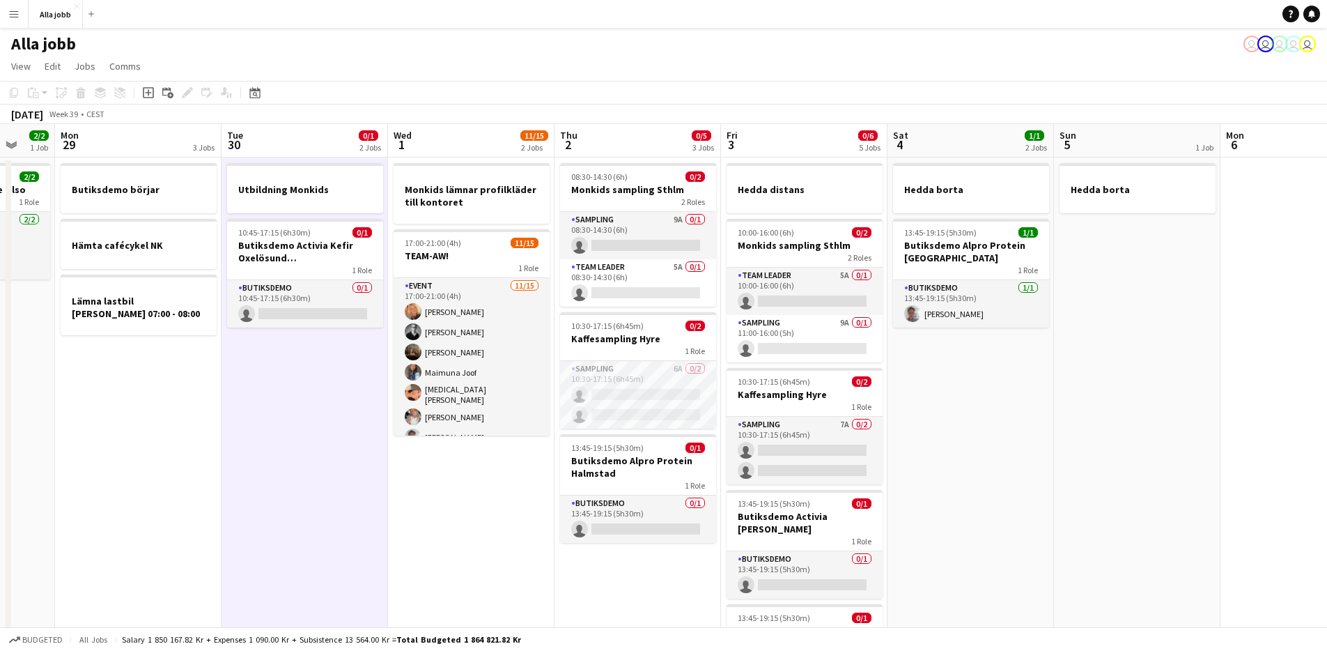
click at [288, 371] on app-date-cell "Utbildning Monkids 10:45-17:15 (6h30m) 0/1 Butiksdemo Activia Kefir Oxelösund (…" at bounding box center [305, 457] width 167 height 600
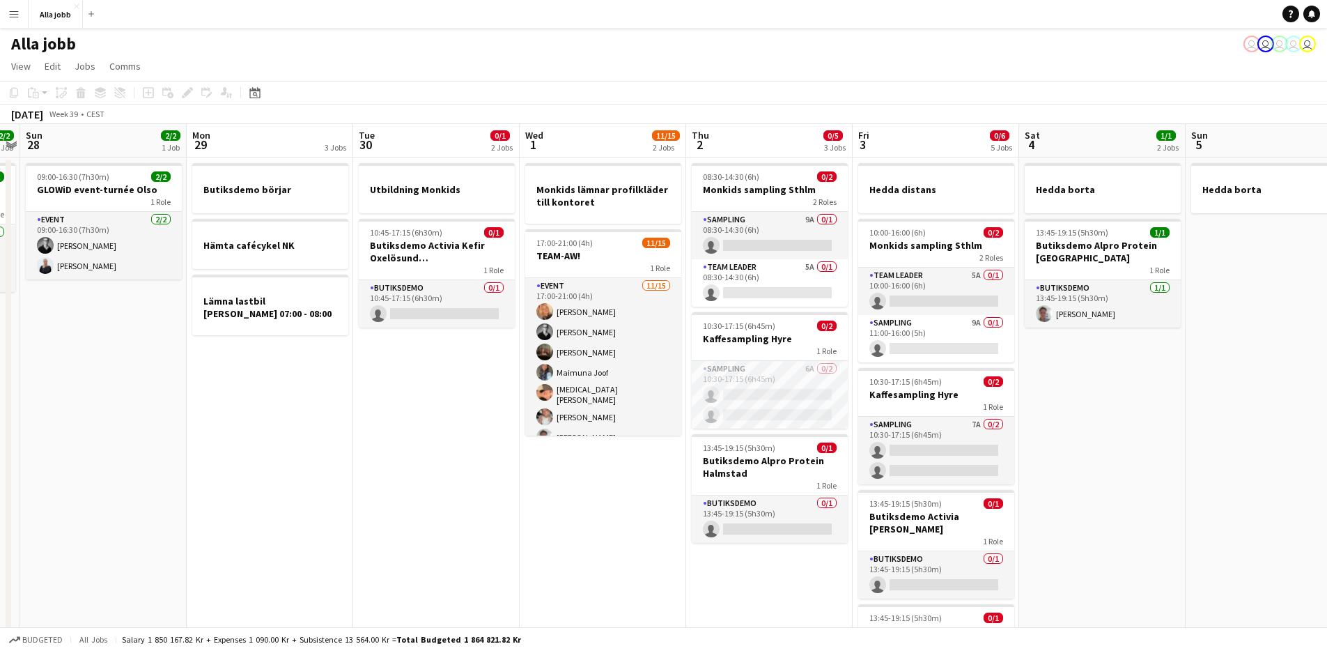
scroll to position [0, 290]
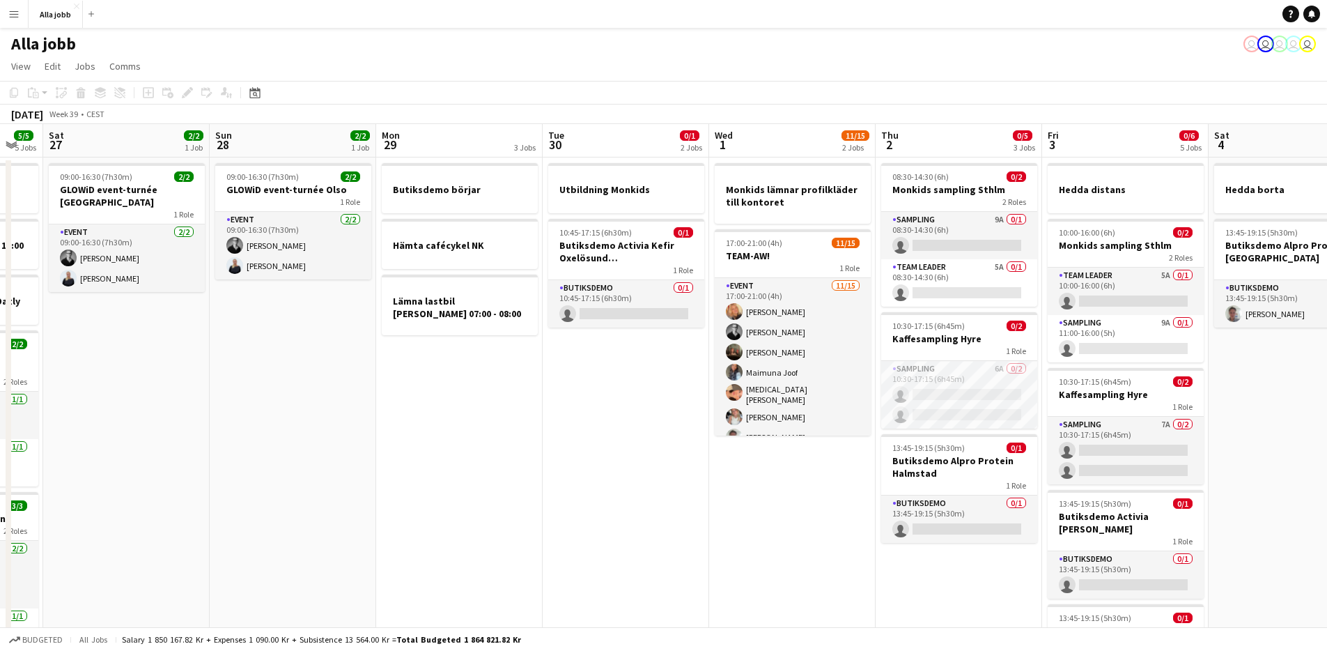
drag, startPoint x: 288, startPoint y: 371, endPoint x: 610, endPoint y: 565, distance: 375.4
click at [610, 565] on app-calendar-viewport "Thu 25 6/6 5 Jobs Fri 26 5/5 5 Jobs Sat 27 2/2 1 Job Sun 28 2/2 1 Job Mon 29 3 …" at bounding box center [663, 440] width 1327 height 633
click at [596, 347] on app-date-cell "Utbildning Monkids 10:45-17:15 (6h30m) 0/1 Butiksdemo Activia Kefir Oxelösund (…" at bounding box center [626, 457] width 167 height 600
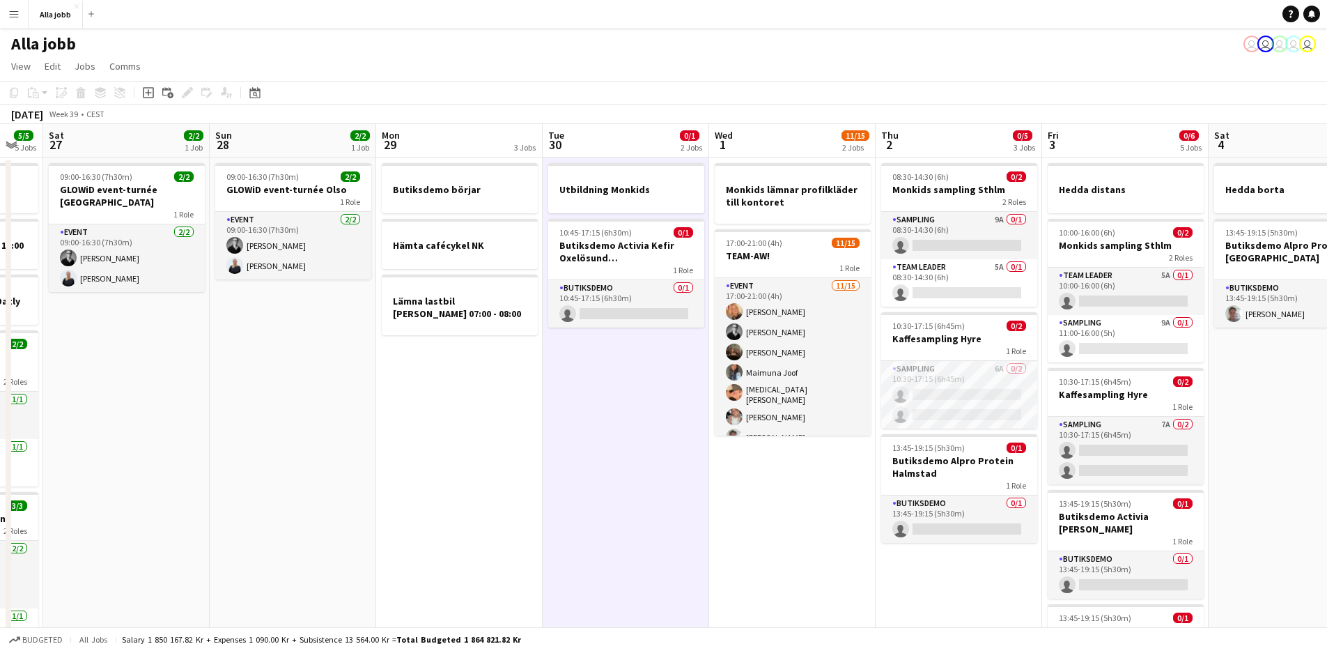
click at [647, 349] on app-date-cell "Utbildning Monkids 10:45-17:15 (6h30m) 0/1 Butiksdemo Activia Kefir Oxelösund (…" at bounding box center [626, 457] width 167 height 600
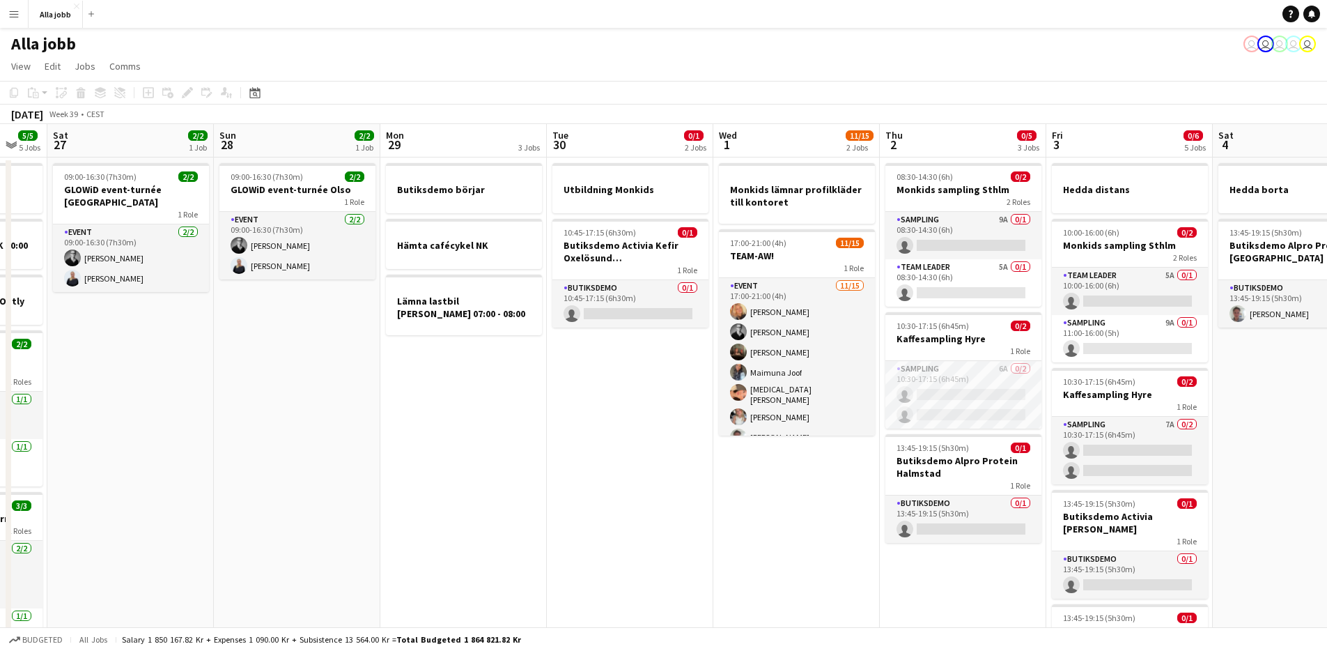
click at [642, 353] on app-calendar-viewport "Thu 25 6/6 5 Jobs Fri 26 5/5 5 Jobs Sat 27 2/2 1 Job Sun 28 2/2 1 Job Mon 29 3 …" at bounding box center [663, 440] width 1327 height 633
click at [643, 352] on app-calendar-viewport "Thu 25 6/6 5 Jobs Fri 26 5/5 5 Jobs Sat 27 2/2 1 Job Sun 28 2/2 1 Job Mon 29 3 …" at bounding box center [663, 440] width 1327 height 633
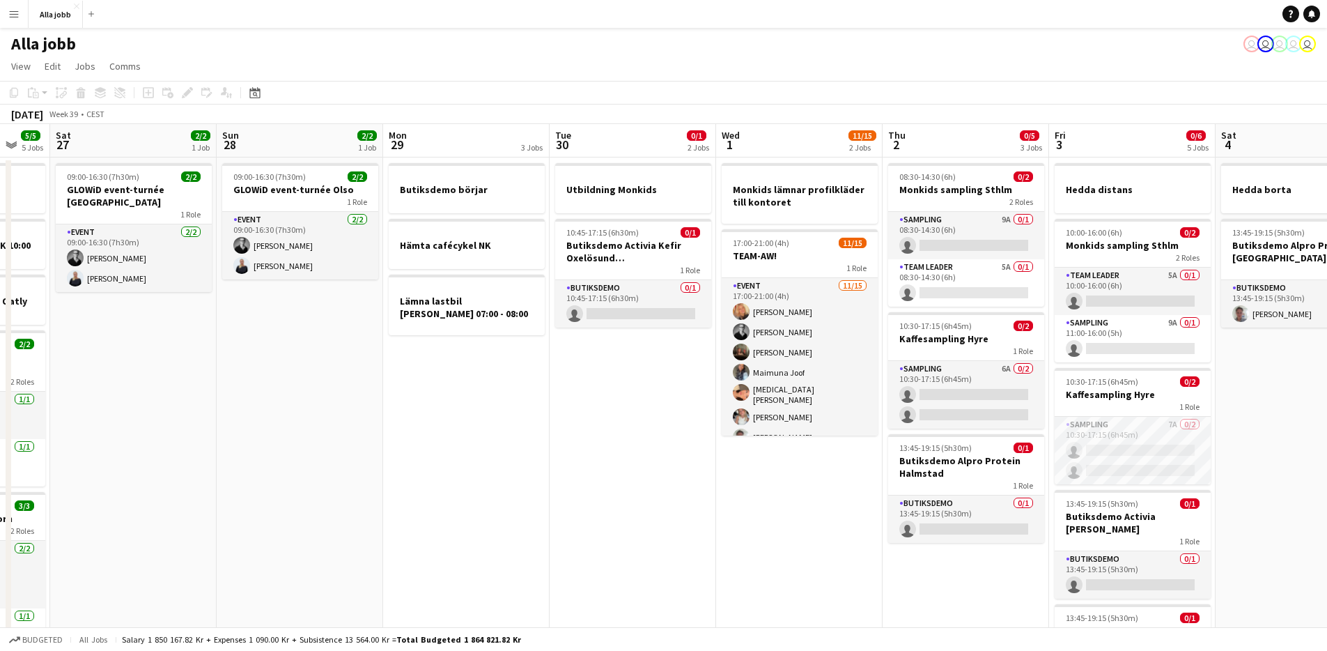
drag, startPoint x: 652, startPoint y: 356, endPoint x: 643, endPoint y: 356, distance: 9.1
click at [646, 356] on app-calendar-viewport "Thu 25 6/6 5 Jobs Fri 26 5/5 5 Jobs Sat 27 2/2 1 Job Sun 28 2/2 1 Job Mon 29 3 …" at bounding box center [663, 440] width 1327 height 633
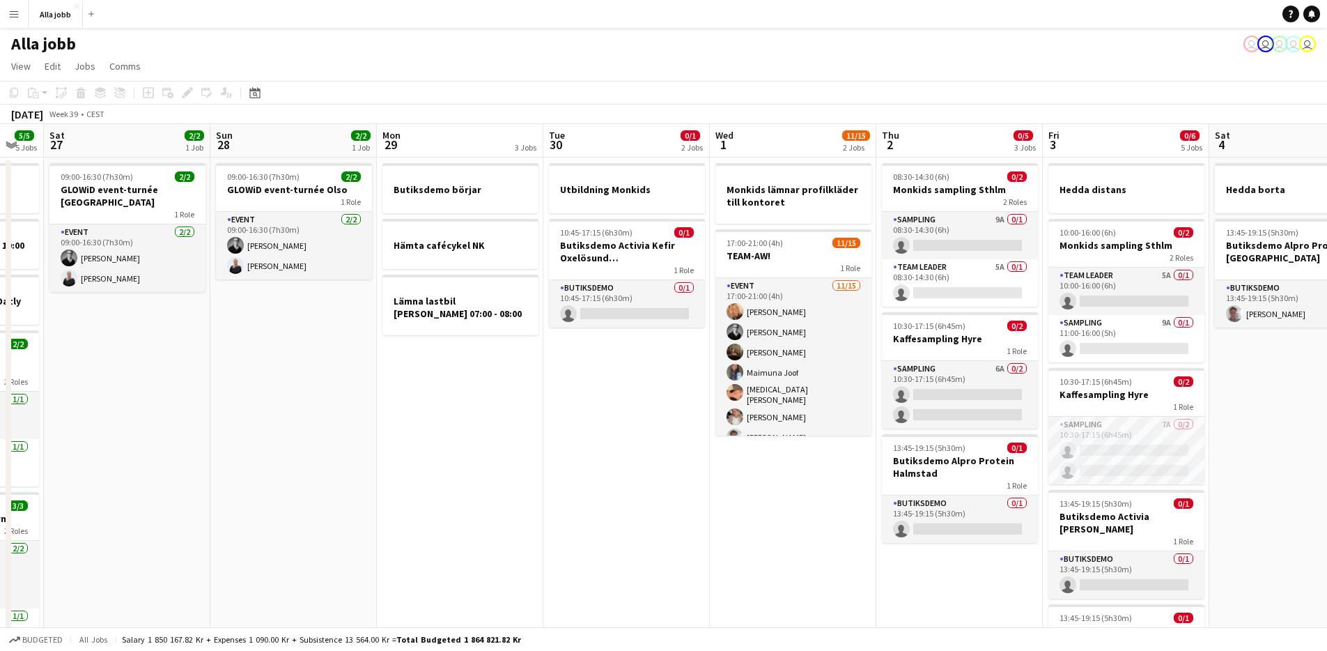
click at [643, 355] on app-date-cell "Utbildning Monkids 10:45-17:15 (6h30m) 0/1 Butiksdemo Activia Kefir Oxelösund (…" at bounding box center [626, 457] width 167 height 600
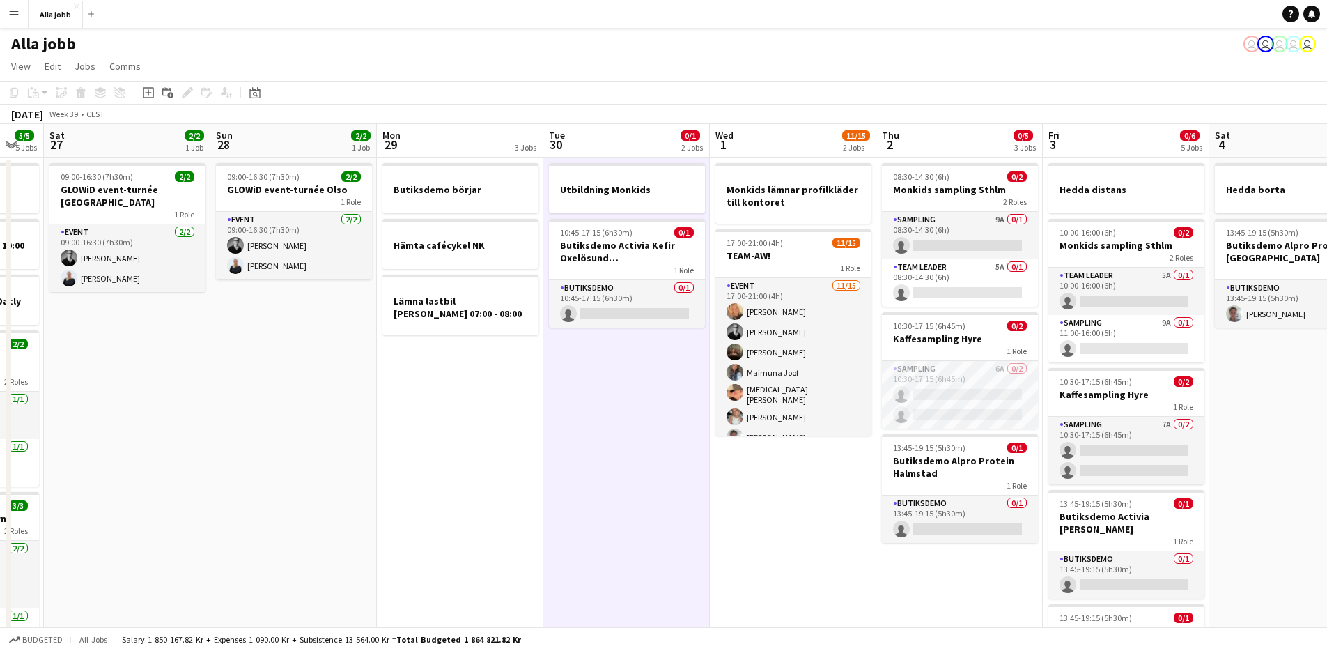
click at [669, 366] on app-date-cell "Utbildning Monkids 10:45-17:15 (6h30m) 0/1 Butiksdemo Activia Kefir Oxelösund (…" at bounding box center [626, 457] width 167 height 600
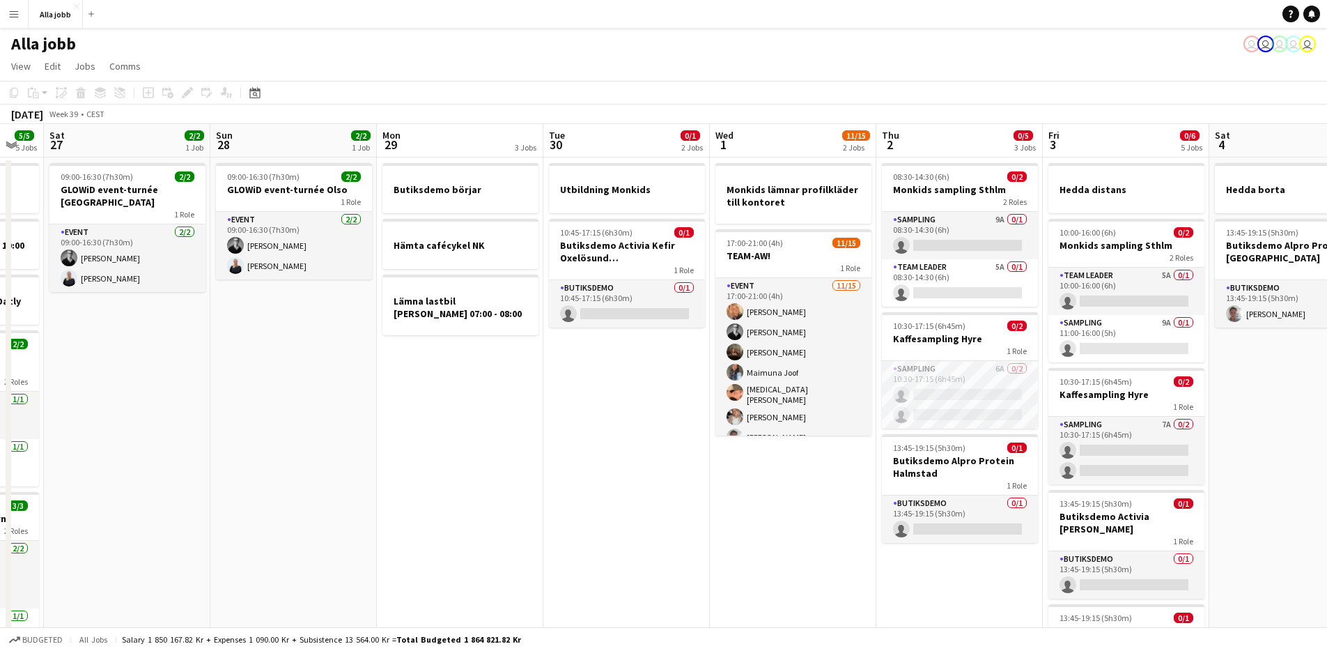
click at [670, 370] on app-date-cell "Utbildning Monkids 10:45-17:15 (6h30m) 0/1 Butiksdemo Activia Kefir Oxelösund (…" at bounding box center [626, 457] width 167 height 600
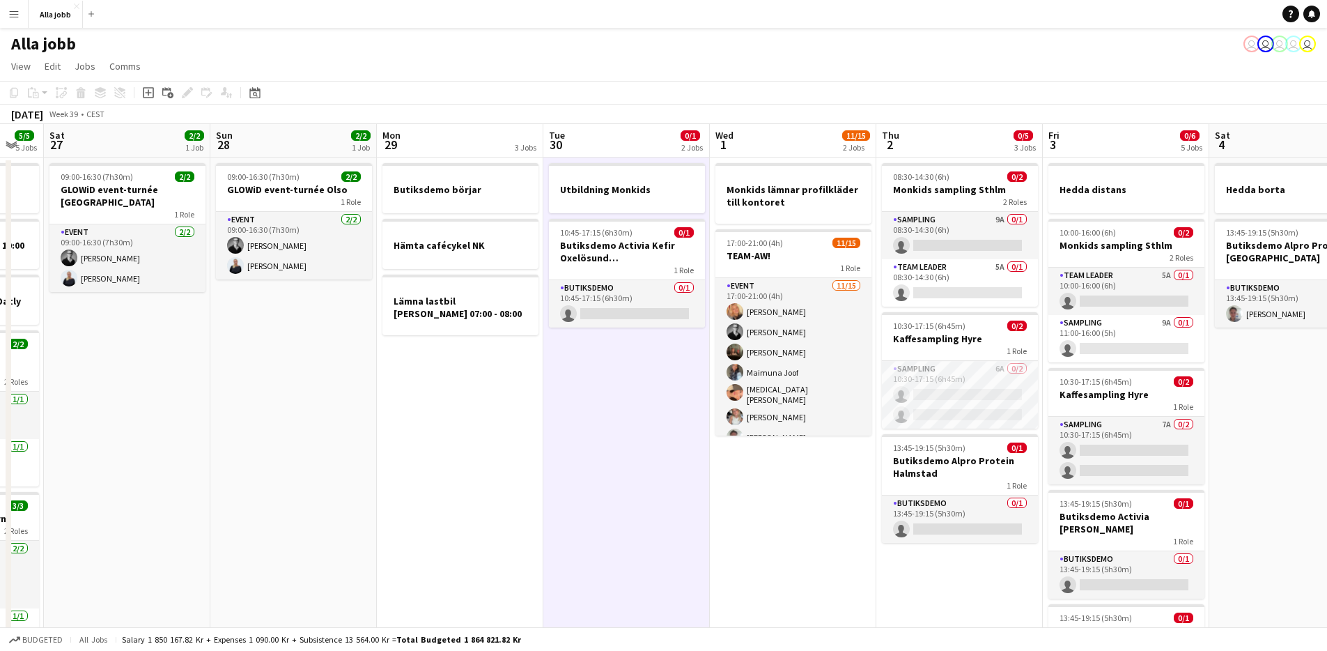
click at [666, 335] on app-date-cell "Utbildning Monkids 10:45-17:15 (6h30m) 0/1 Butiksdemo Activia Kefir Oxelösund (…" at bounding box center [626, 457] width 167 height 600
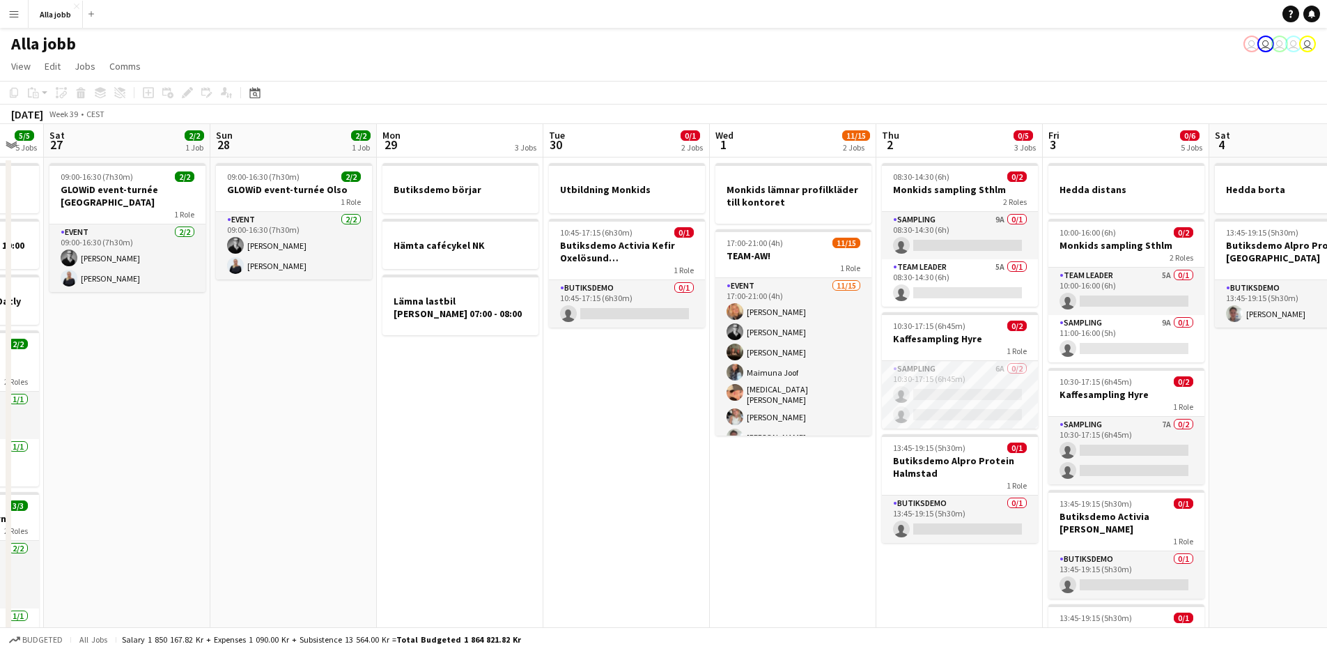
scroll to position [0, 291]
click at [666, 331] on app-date-cell "Utbildning Monkids 10:45-17:15 (6h30m) 0/1 Butiksdemo Activia Kefir Oxelösund (…" at bounding box center [625, 457] width 167 height 600
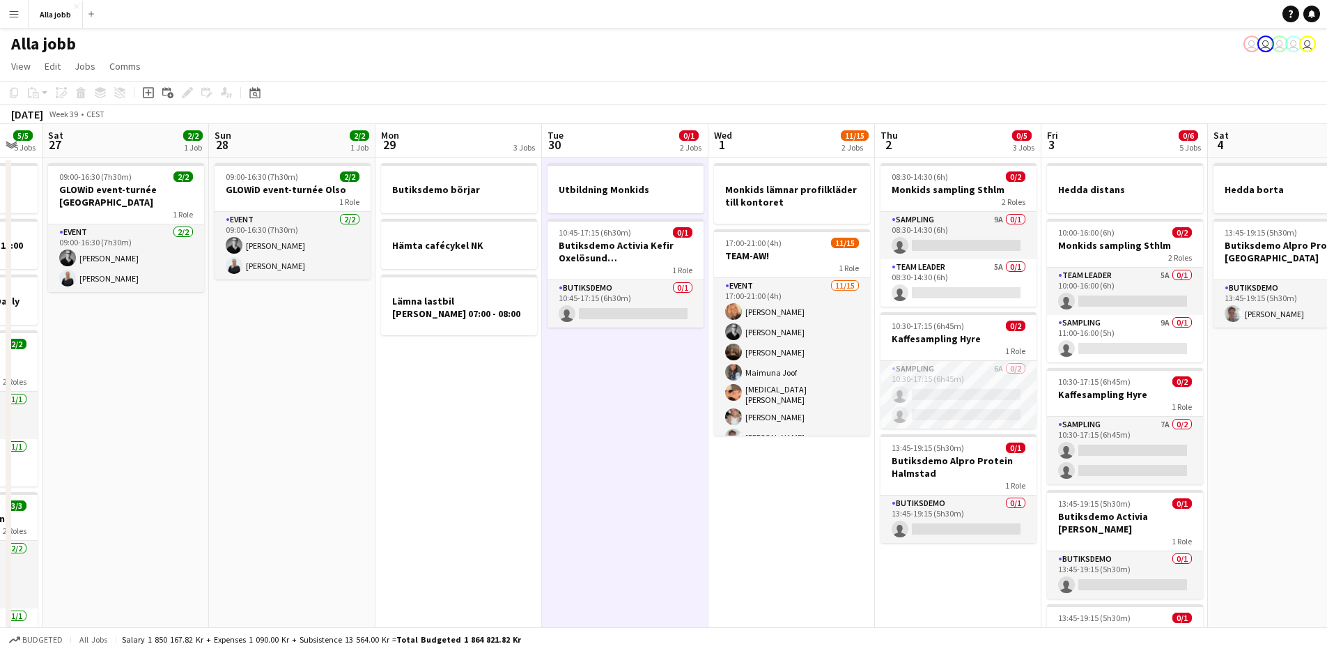
click at [637, 376] on app-date-cell "Utbildning Monkids 10:45-17:15 (6h30m) 0/1 Butiksdemo Activia Kefir Oxelösund (…" at bounding box center [625, 457] width 167 height 600
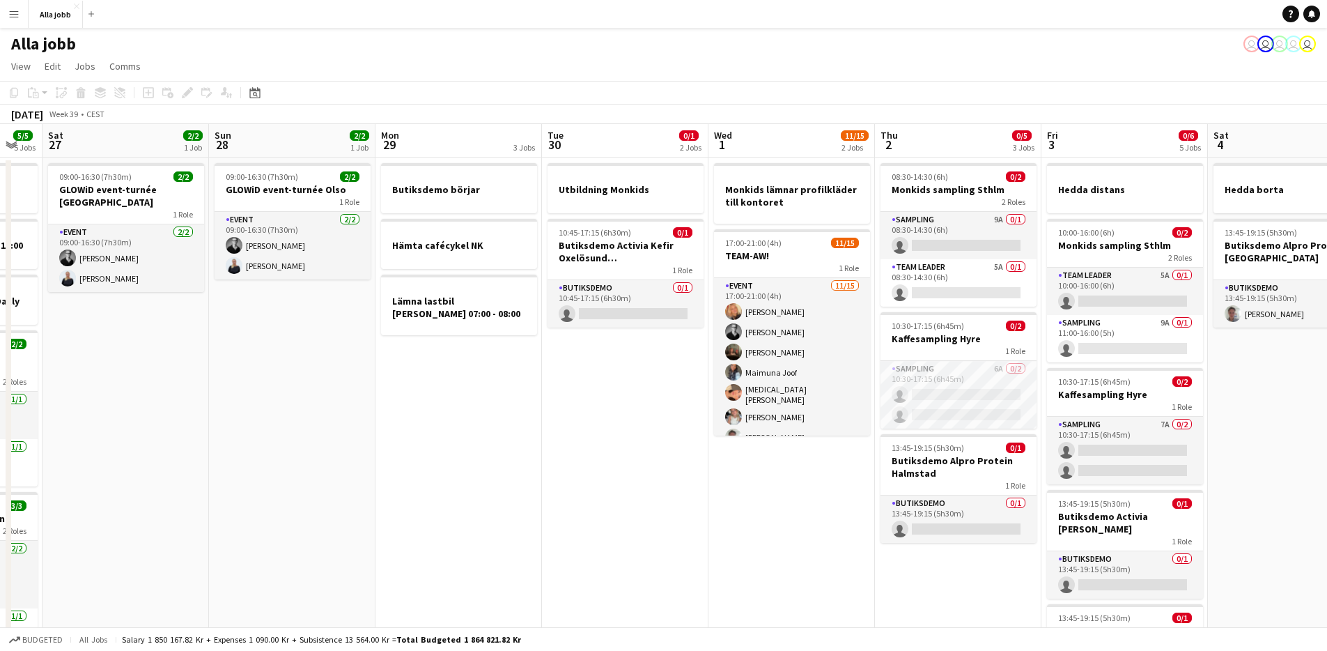
click at [631, 378] on app-date-cell "Utbildning Monkids 10:45-17:15 (6h30m) 0/1 Butiksdemo Activia Kefir Oxelösund (…" at bounding box center [625, 457] width 167 height 600
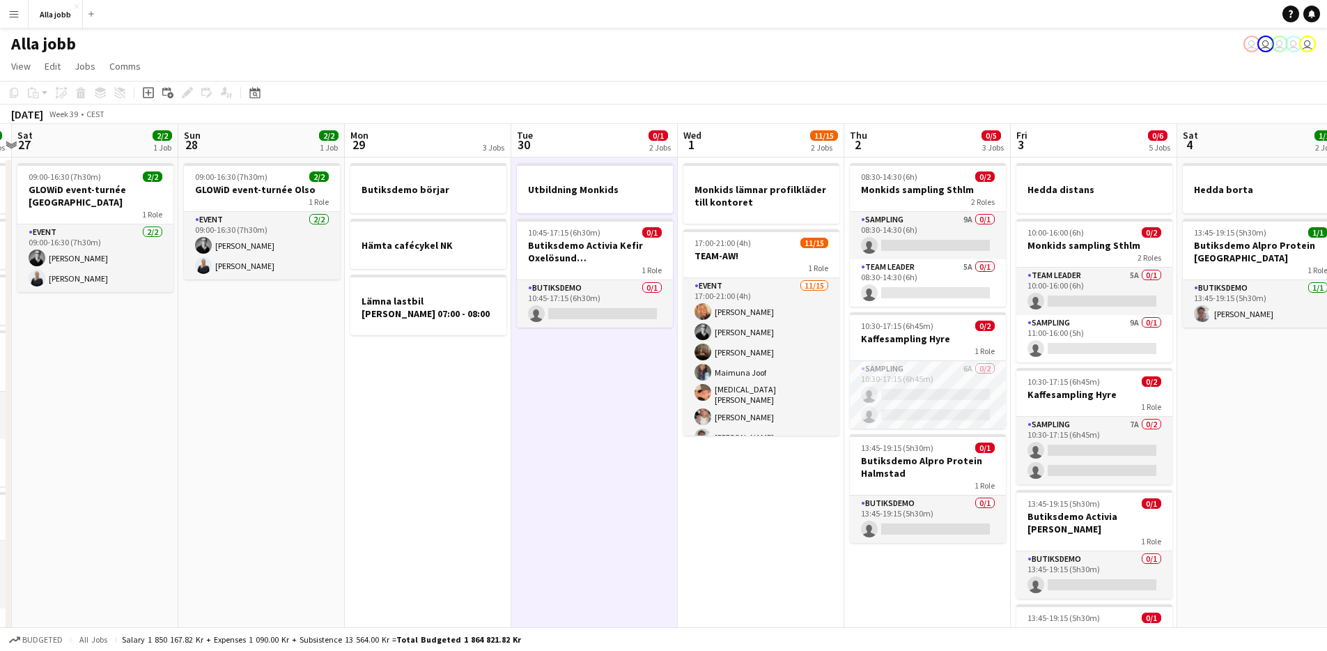
scroll to position [0, 334]
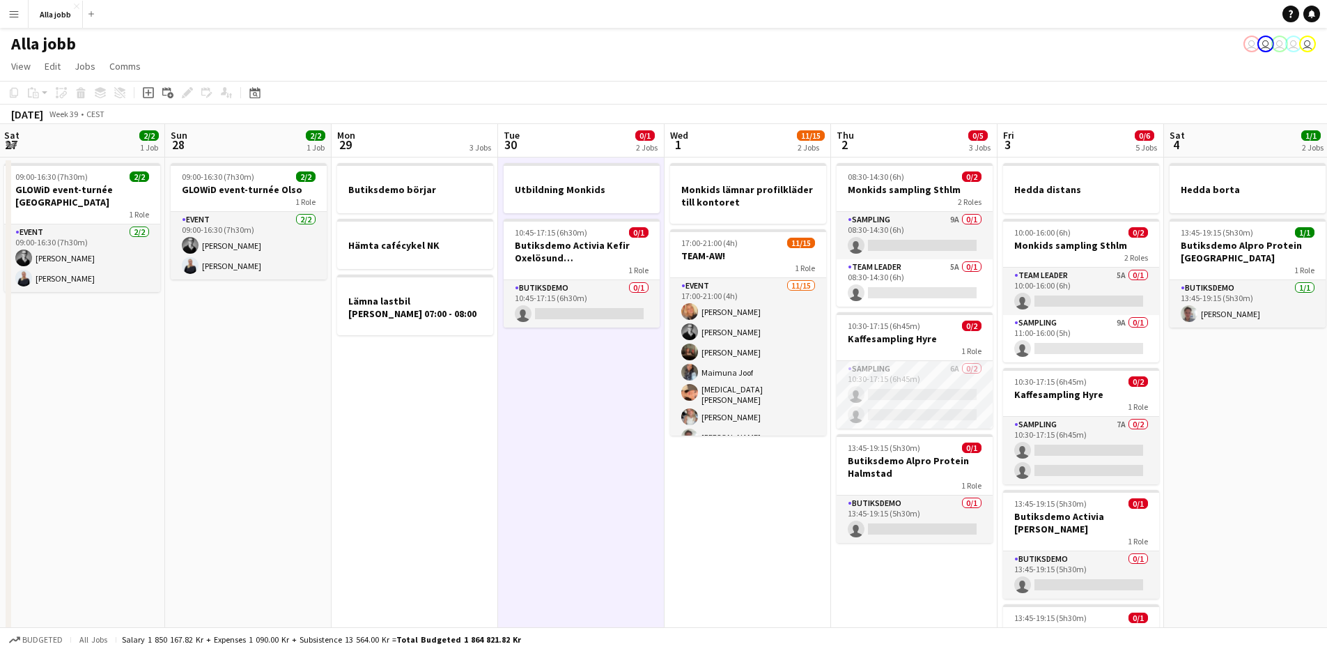
drag, startPoint x: 616, startPoint y: 384, endPoint x: 585, endPoint y: 391, distance: 31.4
click at [585, 391] on app-calendar-viewport "Thu 25 6/6 5 Jobs Fri 26 5/5 5 Jobs Sat 27 2/2 1 Job Sun 28 2/2 1 Job Mon 29 3 …" at bounding box center [663, 440] width 1327 height 633
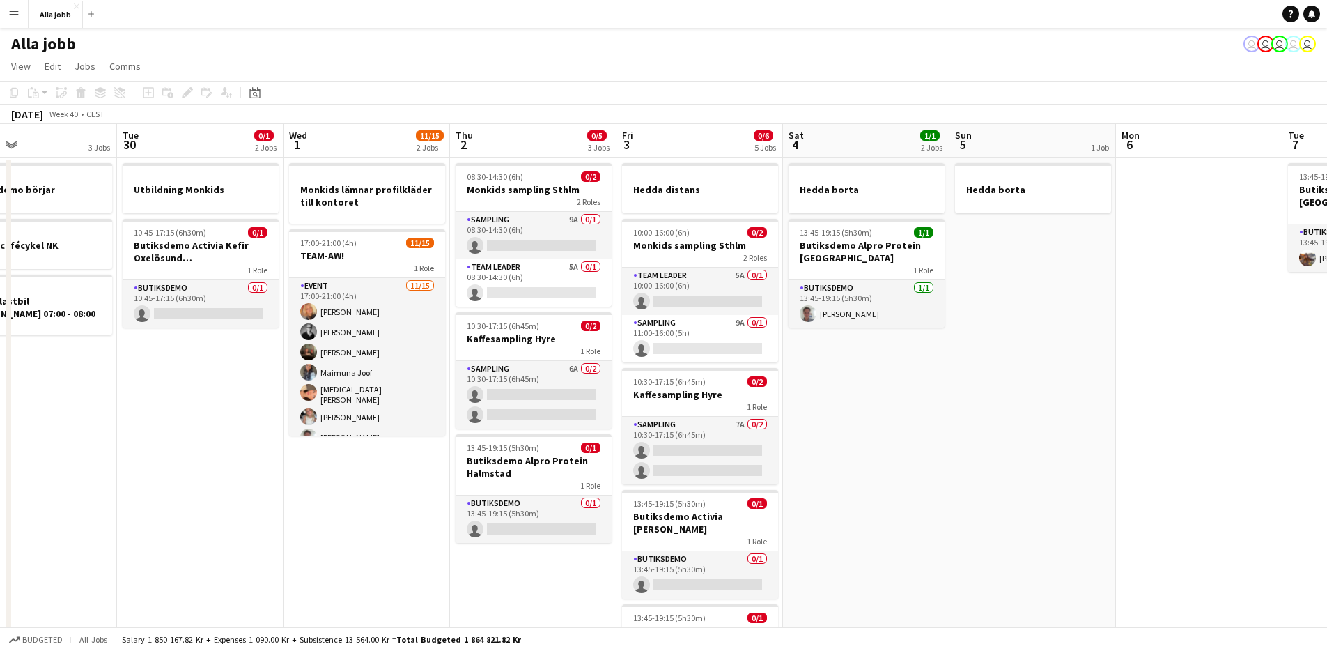
scroll to position [0, 408]
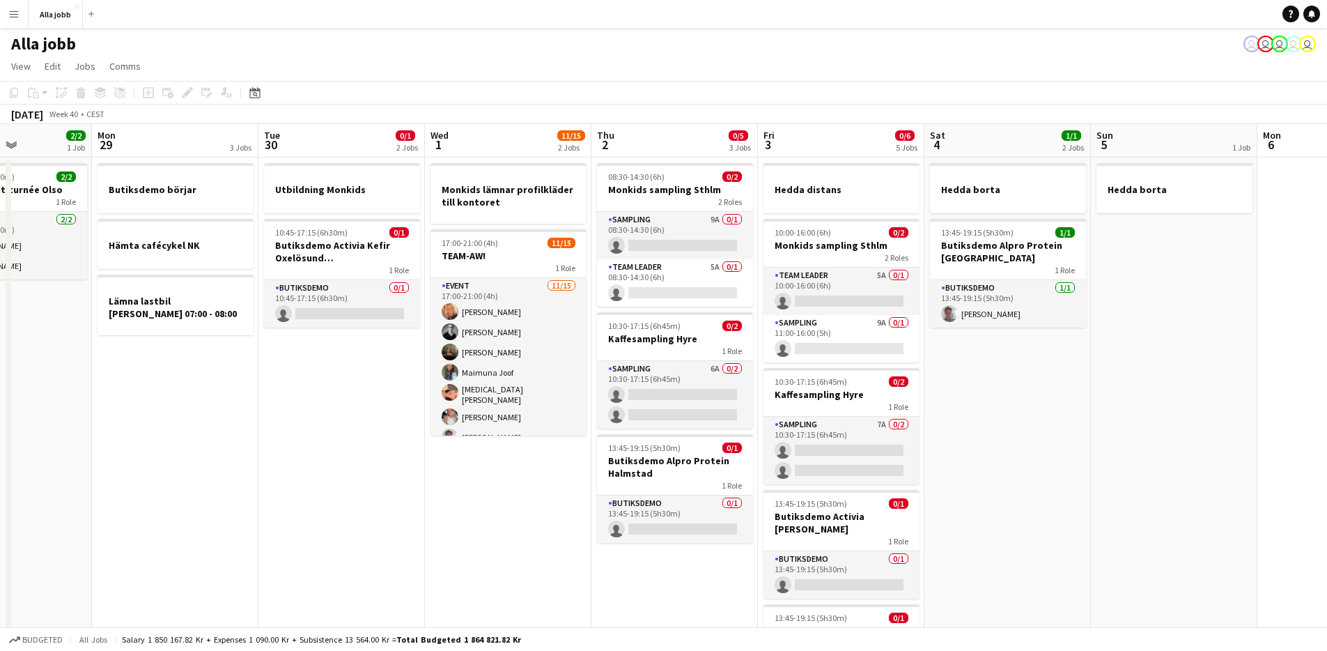
drag, startPoint x: 219, startPoint y: 504, endPoint x: 80, endPoint y: 497, distance: 138.9
click at [80, 497] on app-calendar-viewport "Fri 26 5/5 5 Jobs Sat 27 2/2 1 Job Sun 28 2/2 1 Job Mon 29 3 Jobs Tue 30 0/1 2 …" at bounding box center [663, 440] width 1327 height 633
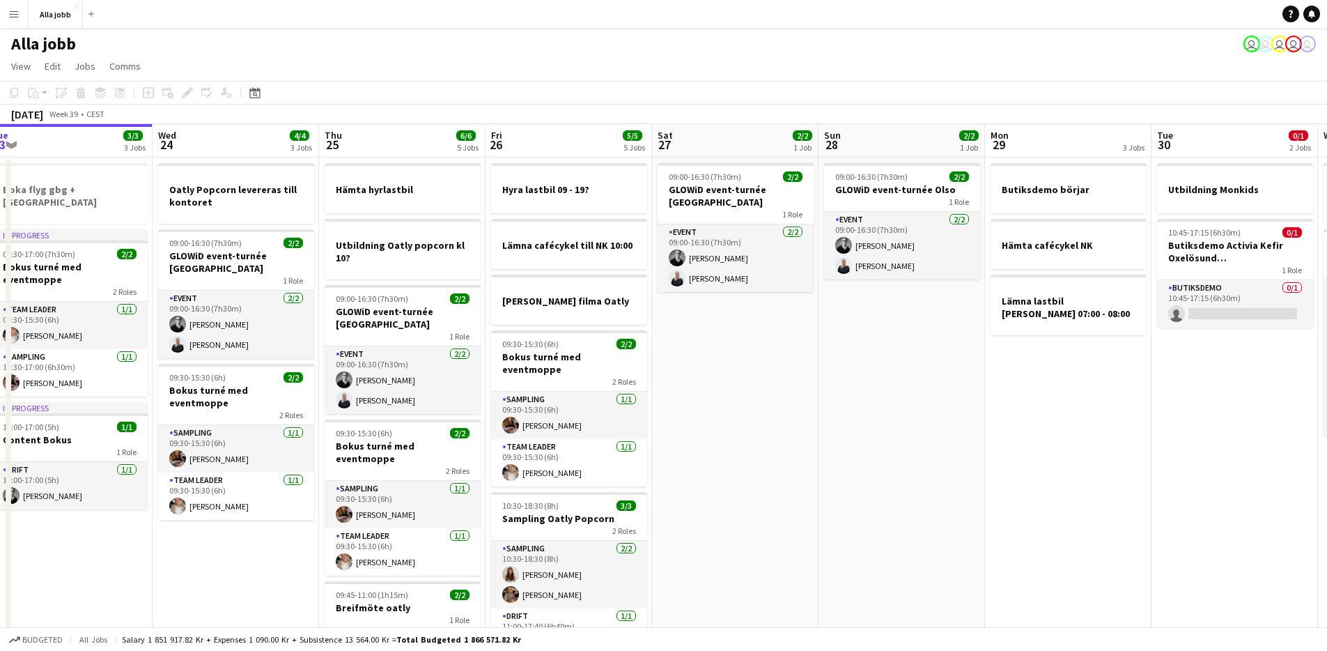
scroll to position [0, 519]
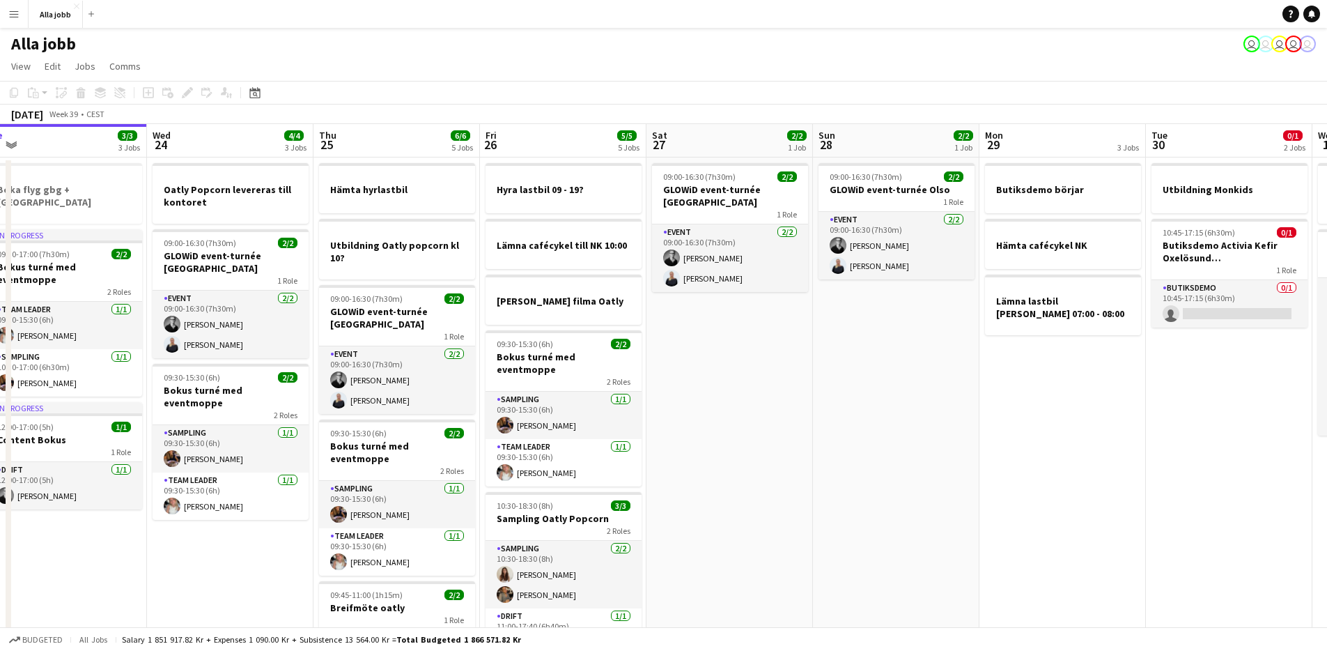
drag, startPoint x: 1034, startPoint y: 428, endPoint x: 848, endPoint y: 431, distance: 186.0
click at [848, 431] on app-calendar-viewport "Sat 20 4/4 3 Jobs Sun 21 1 Job Mon 22 2/2 3 Jobs Tue 23 3/3 3 Jobs Wed 24 4/4 3…" at bounding box center [663, 440] width 1327 height 633
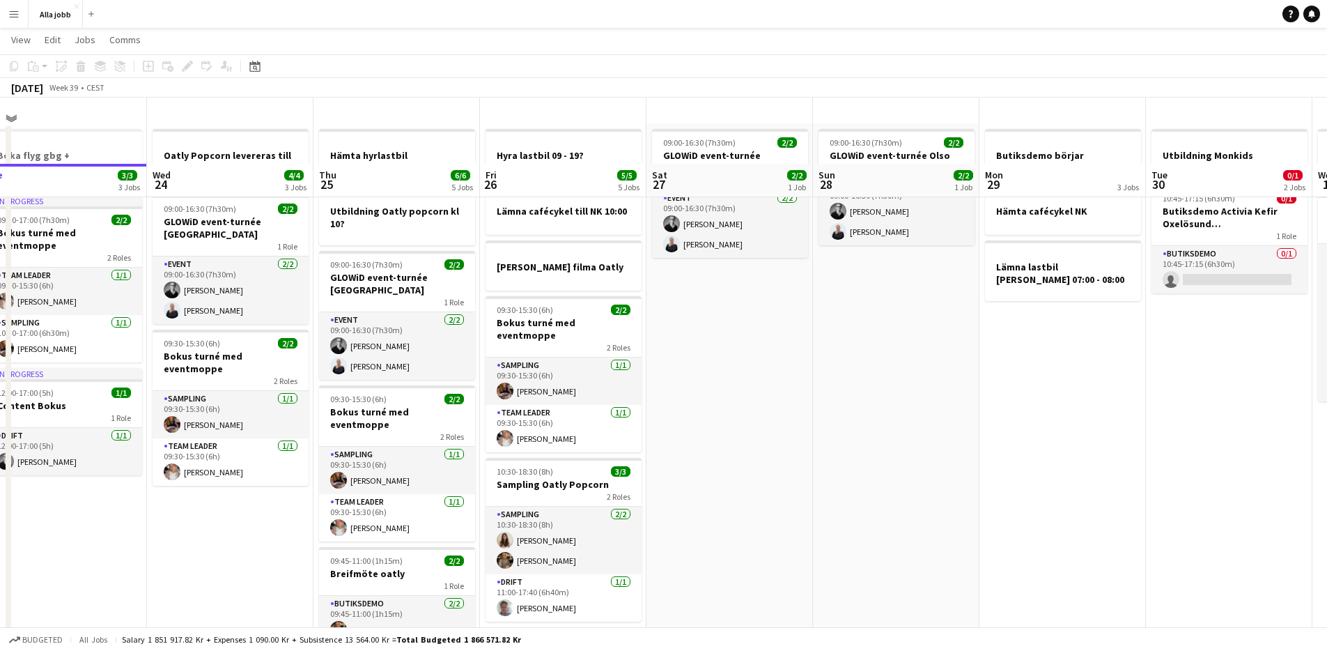
scroll to position [0, 0]
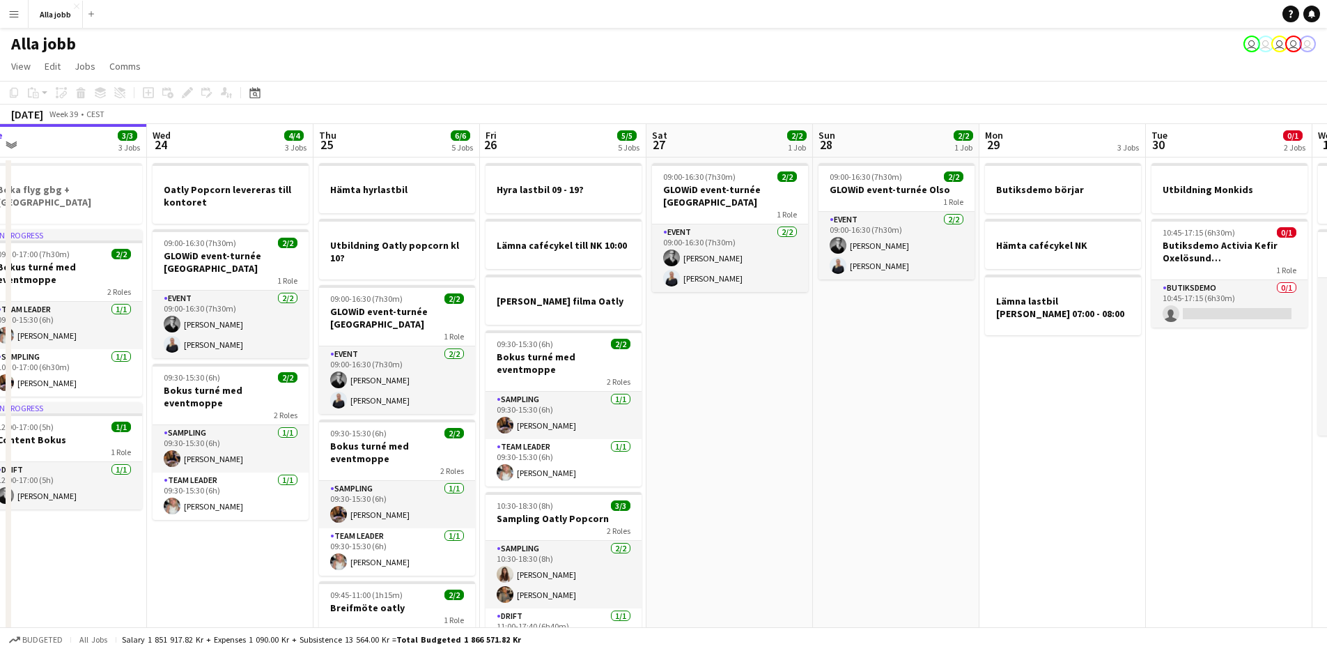
click at [774, 398] on app-date-cell "09:00-16:30 (7h30m) 2/2 GLOWiD event-turnée [GEOGRAPHIC_DATA] 1 Role Event [DAT…" at bounding box center [730, 457] width 167 height 600
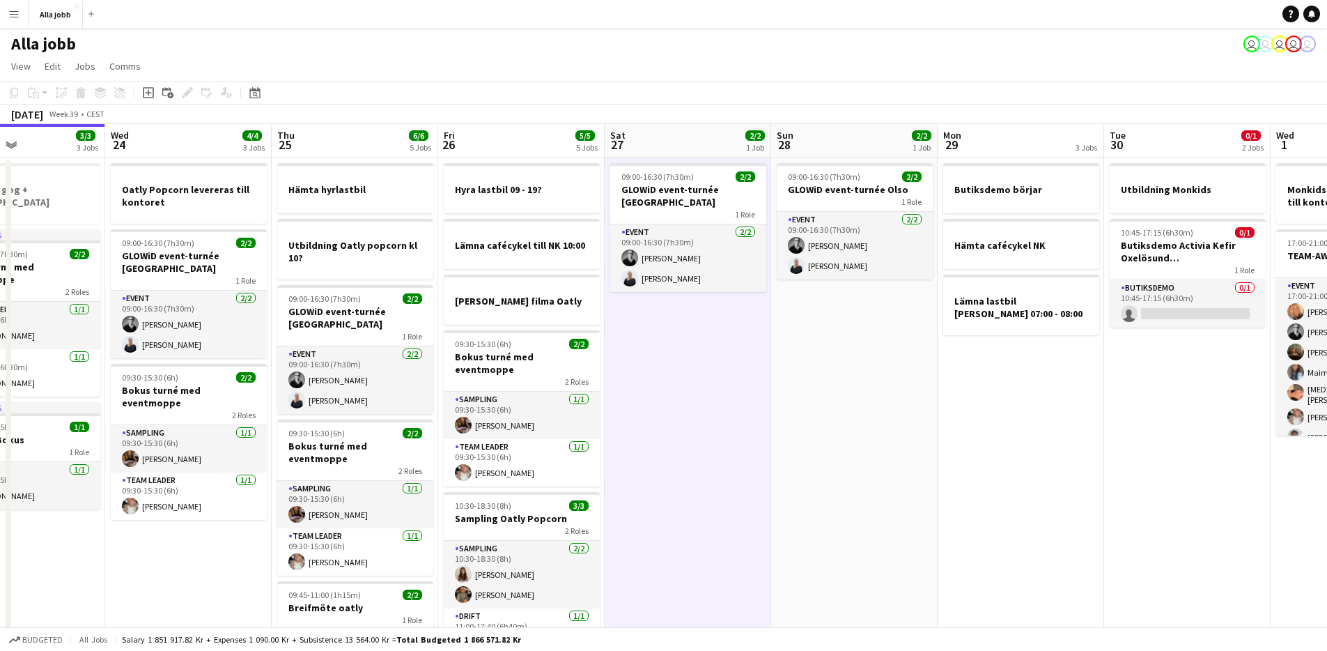
scroll to position [0, 578]
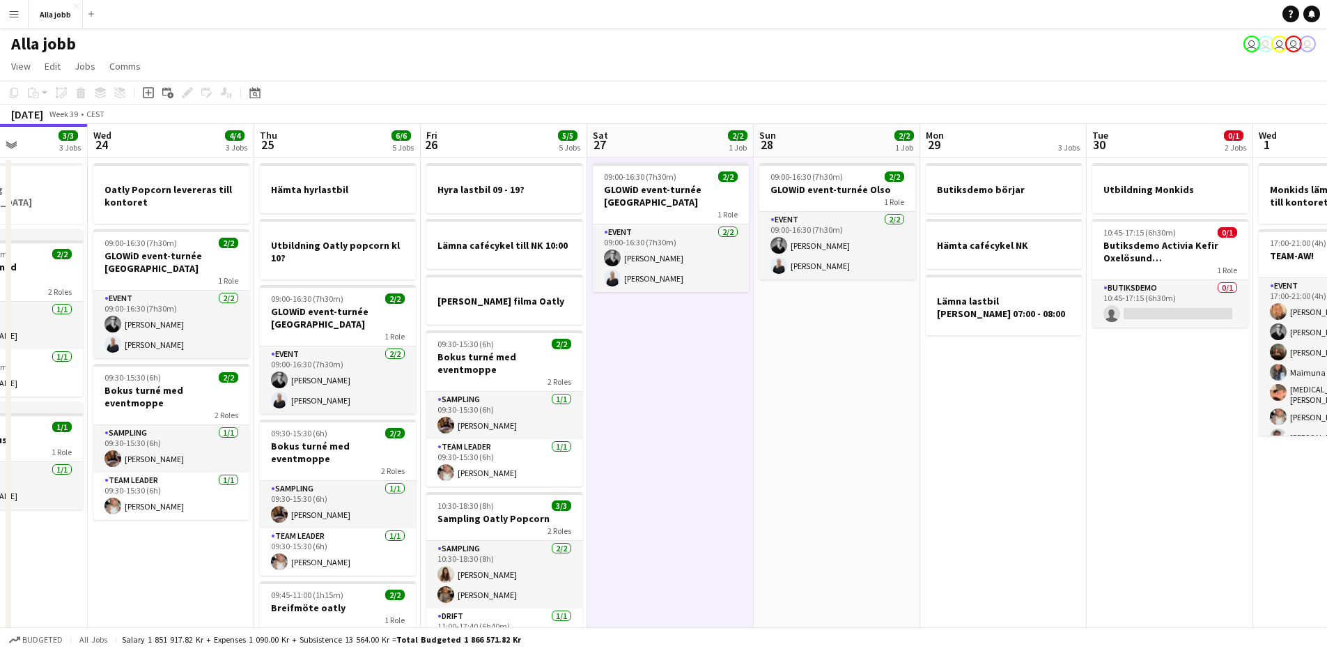
drag, startPoint x: 758, startPoint y: 396, endPoint x: 712, endPoint y: 394, distance: 46.1
click at [712, 394] on app-calendar-viewport "Sat 20 4/4 3 Jobs Sun 21 1 Job Mon 22 2/2 3 Jobs Tue 23 3/3 3 Jobs Wed 24 4/4 3…" at bounding box center [663, 440] width 1327 height 633
click at [332, 141] on app-board-header-date "Thu 25 6/6 5 Jobs" at bounding box center [337, 140] width 167 height 33
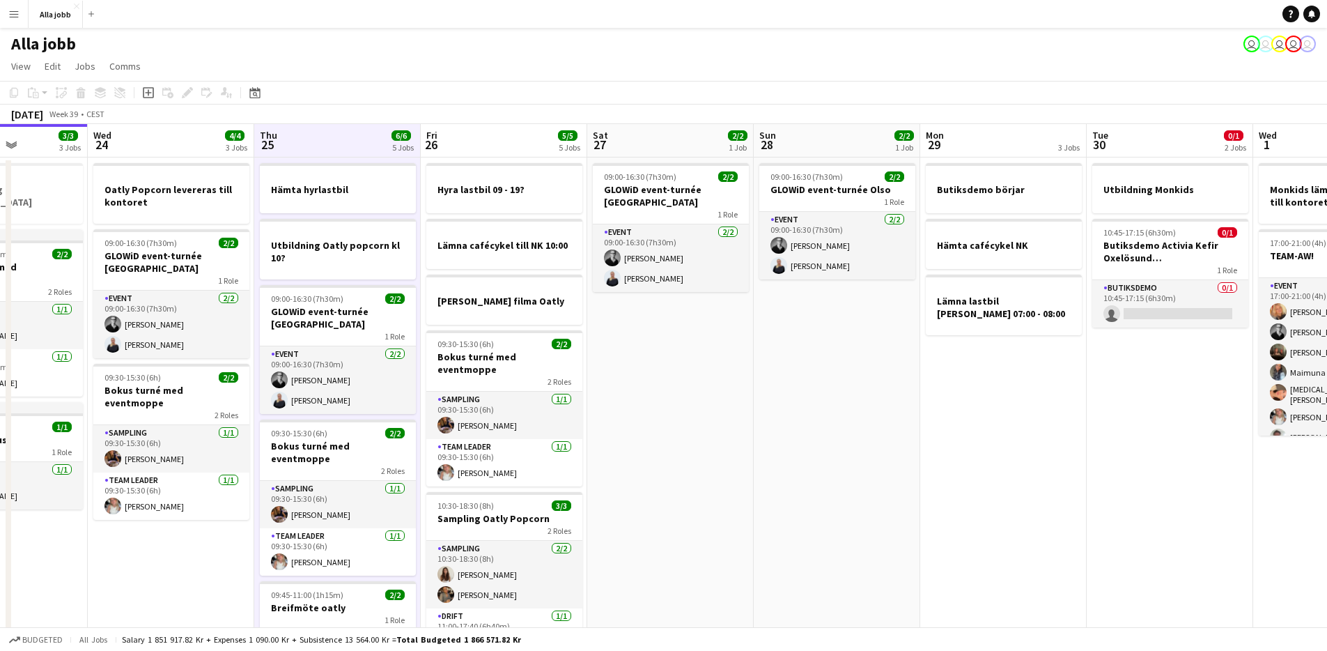
click at [477, 132] on app-board-header-date "Fri 26 5/5 5 Jobs" at bounding box center [504, 140] width 167 height 33
click at [341, 138] on app-board-header-date "Thu 25 6/6 5 Jobs" at bounding box center [337, 140] width 167 height 33
click at [497, 144] on app-board-header-date "Fri 26 5/5 5 Jobs" at bounding box center [504, 140] width 167 height 33
click at [361, 142] on app-board-header-date "Thu 25 6/6 5 Jobs" at bounding box center [337, 140] width 167 height 33
click at [479, 146] on app-board-header-date "Fri 26 5/5 5 Jobs" at bounding box center [504, 140] width 167 height 33
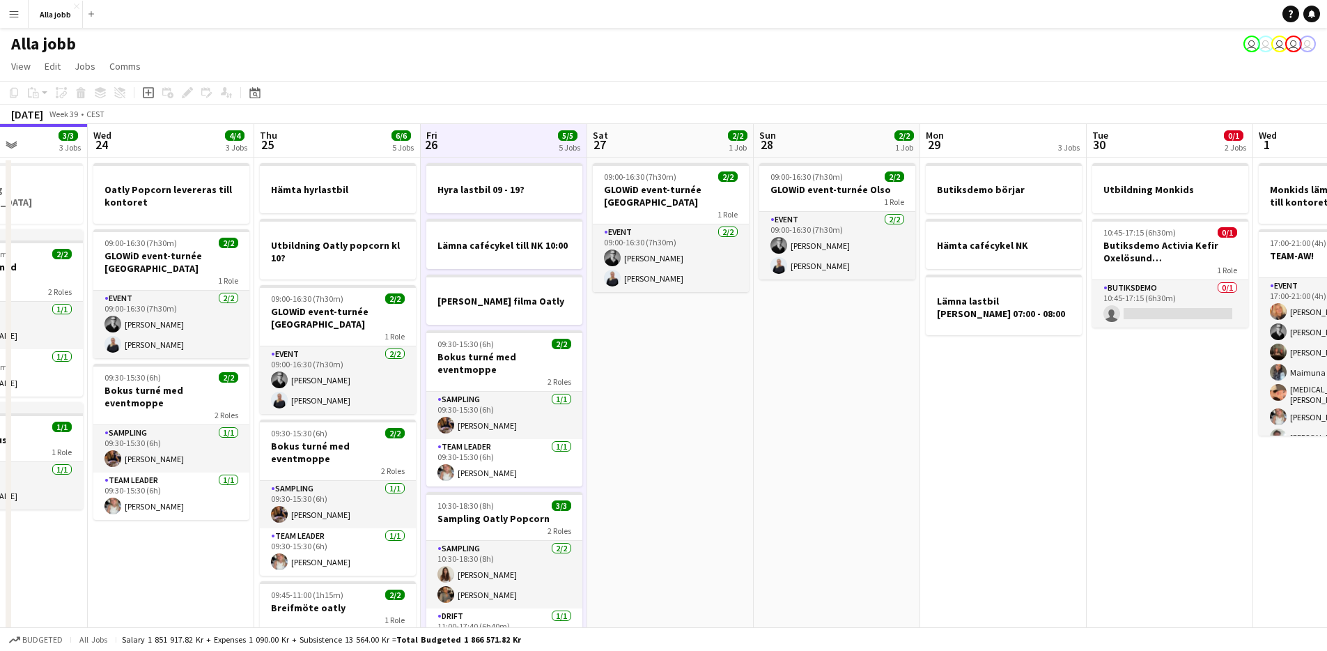
click at [353, 143] on app-board-header-date "Thu 25 6/6 5 Jobs" at bounding box center [337, 140] width 167 height 33
click at [513, 145] on app-board-header-date "Fri 26 5/5 5 Jobs" at bounding box center [505, 140] width 167 height 33
click at [500, 149] on app-board-header-date "Fri 26 5/5 5 Jobs" at bounding box center [505, 140] width 167 height 33
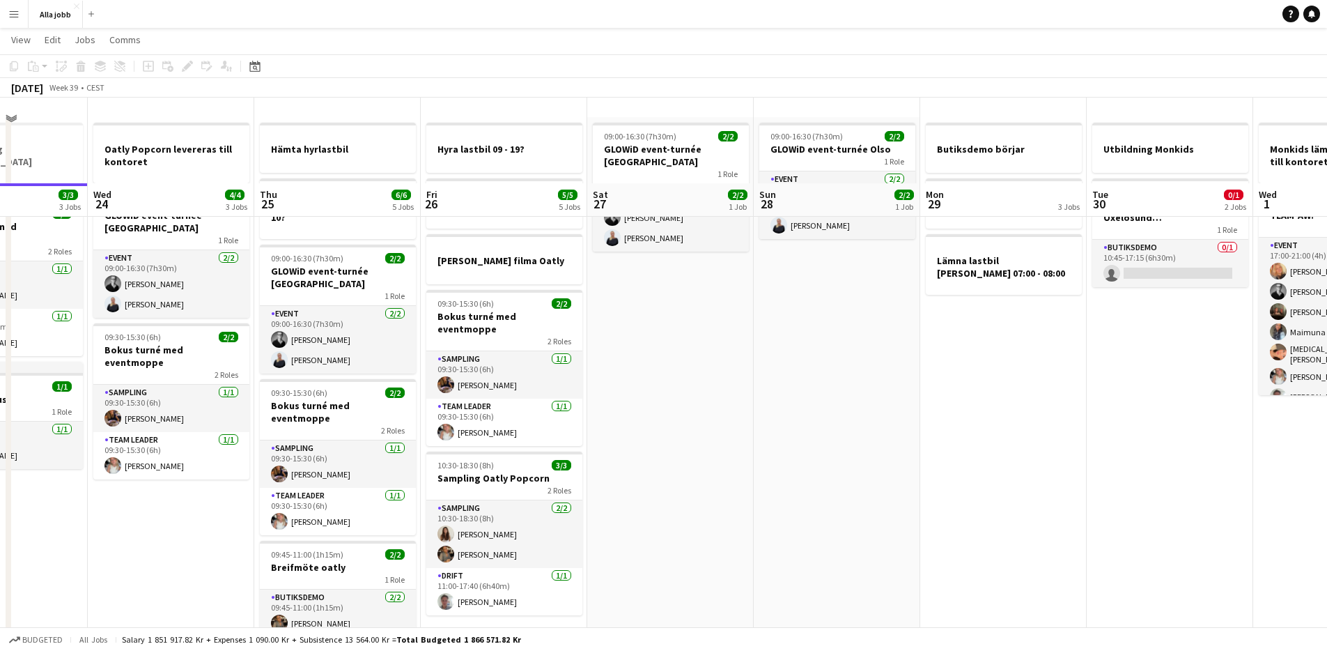
scroll to position [129, 0]
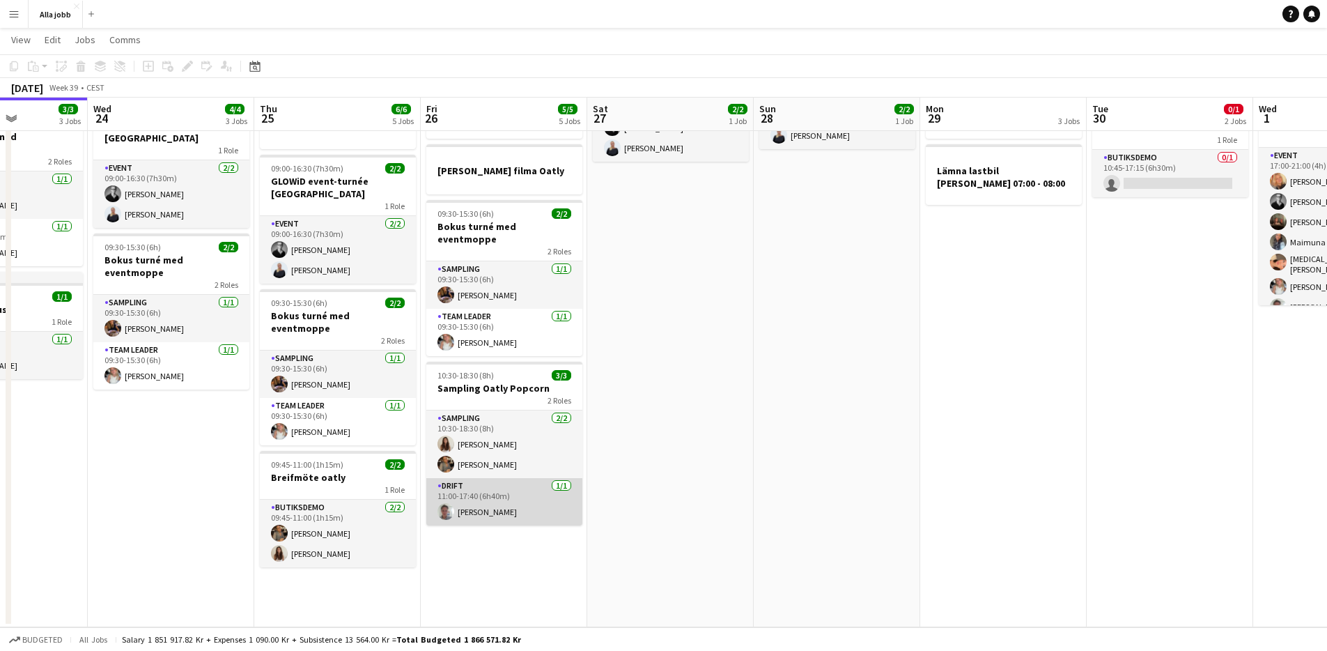
click at [494, 488] on app-card-role "Drift [DATE] 11:00-17:40 (6h40m) [PERSON_NAME]" at bounding box center [504, 501] width 156 height 47
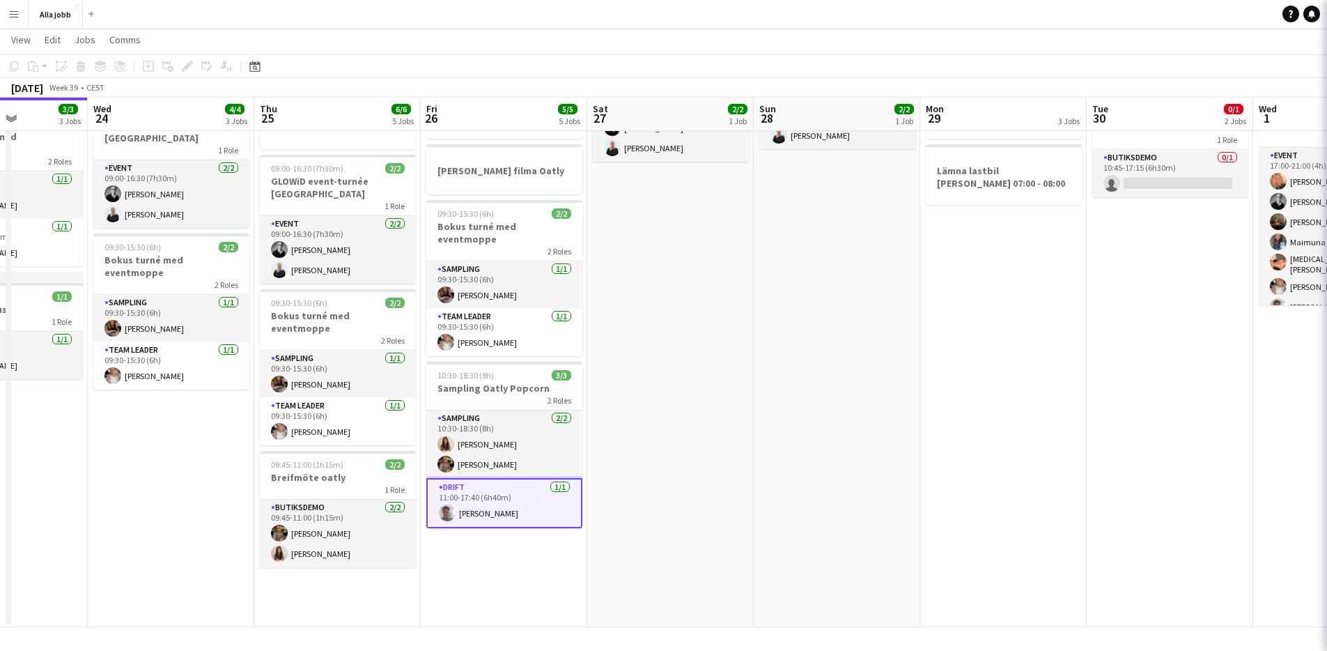
scroll to position [0, 578]
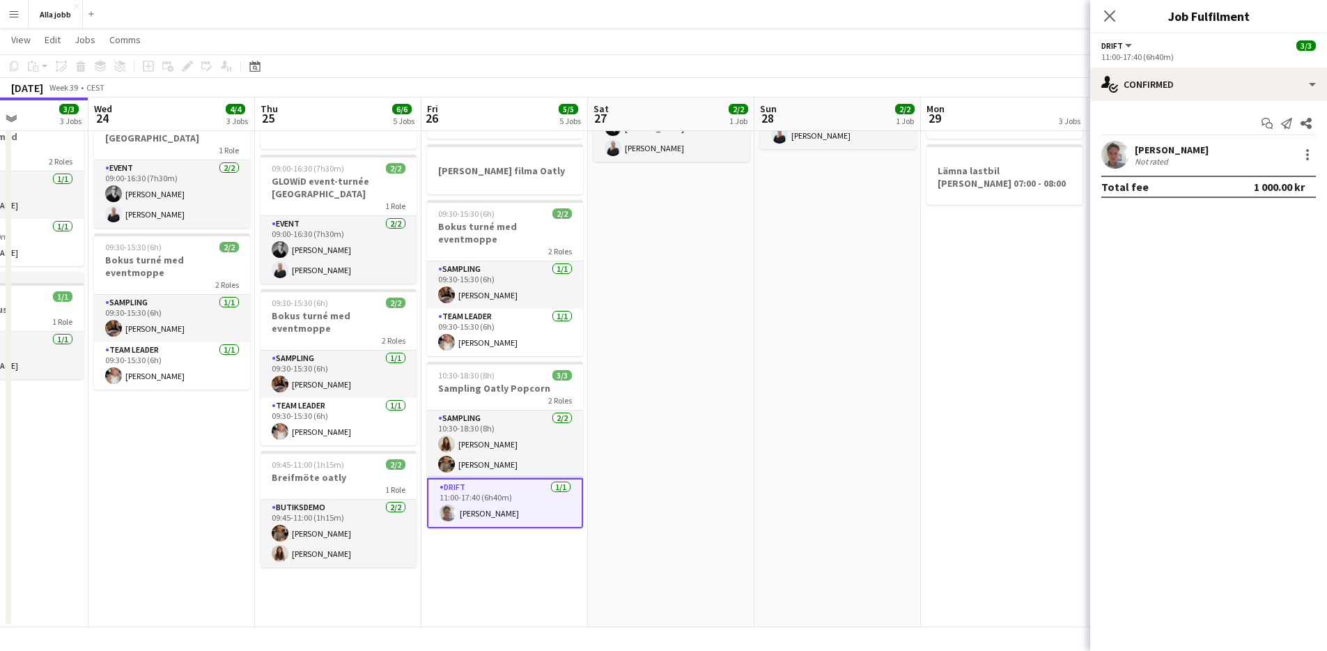
click at [1141, 176] on div "Total fee 1 000.00 kr" at bounding box center [1209, 187] width 215 height 22
click at [1129, 157] on app-user-avatar at bounding box center [1116, 155] width 28 height 28
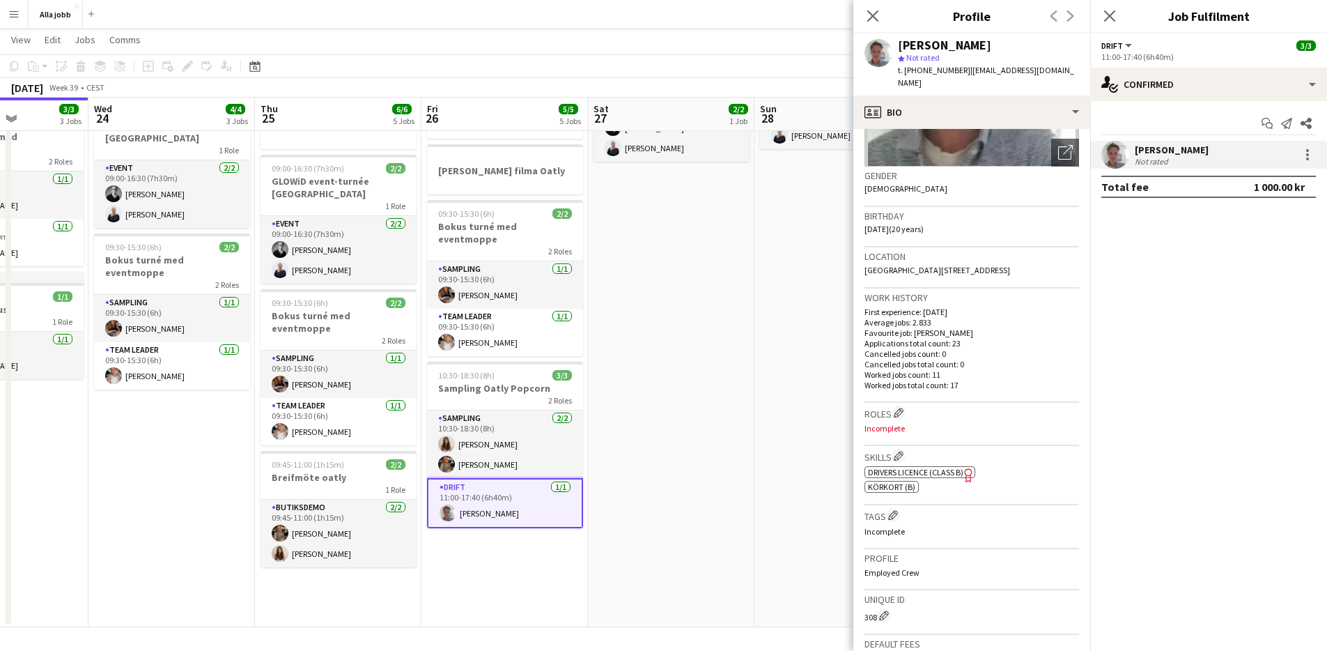
scroll to position [194, 0]
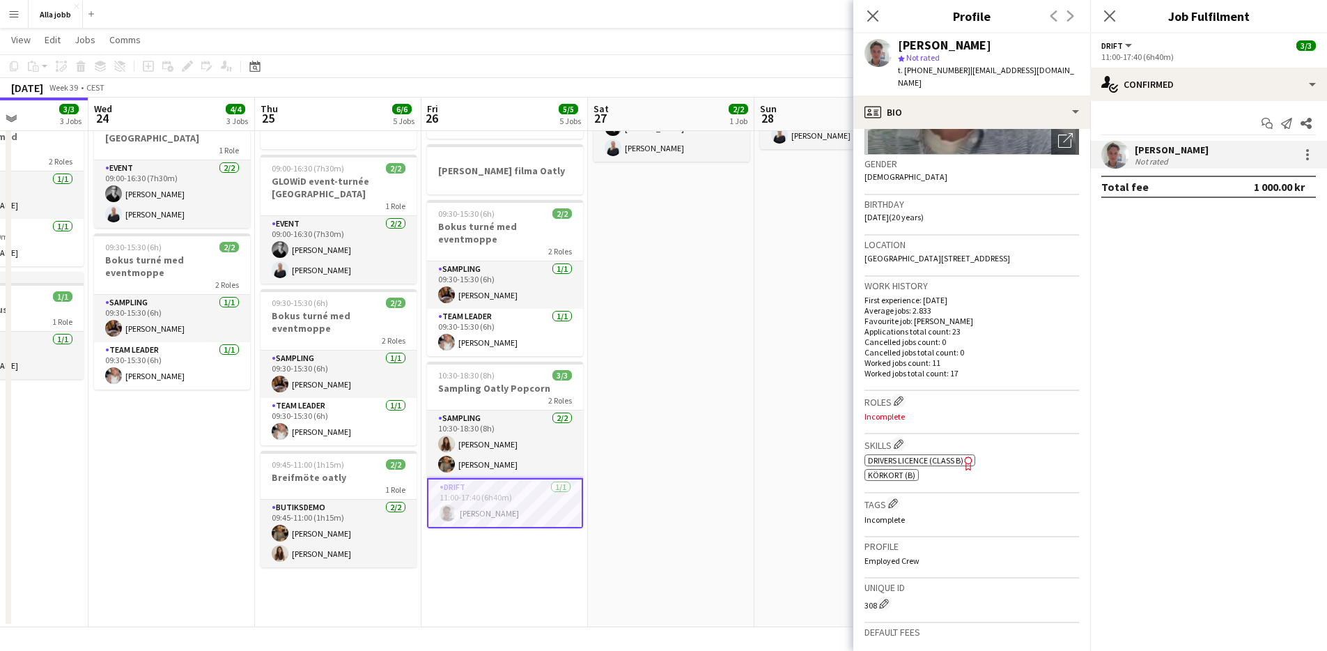
click at [959, 455] on span "Drivers Licence (Class B)" at bounding box center [915, 460] width 95 height 10
click at [711, 326] on app-date-cell "09:00-16:30 (7h30m) 2/2 GLOWiD event-turnée [GEOGRAPHIC_DATA] 1 Role Event [DAT…" at bounding box center [671, 327] width 167 height 600
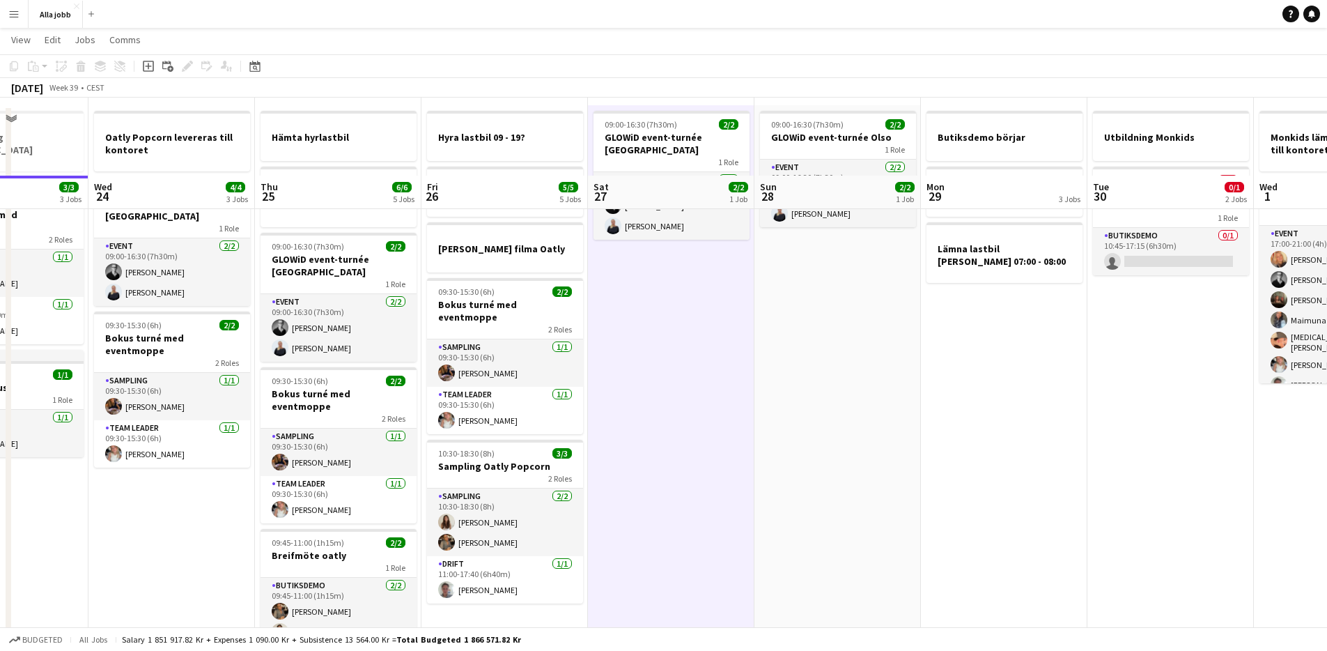
scroll to position [0, 0]
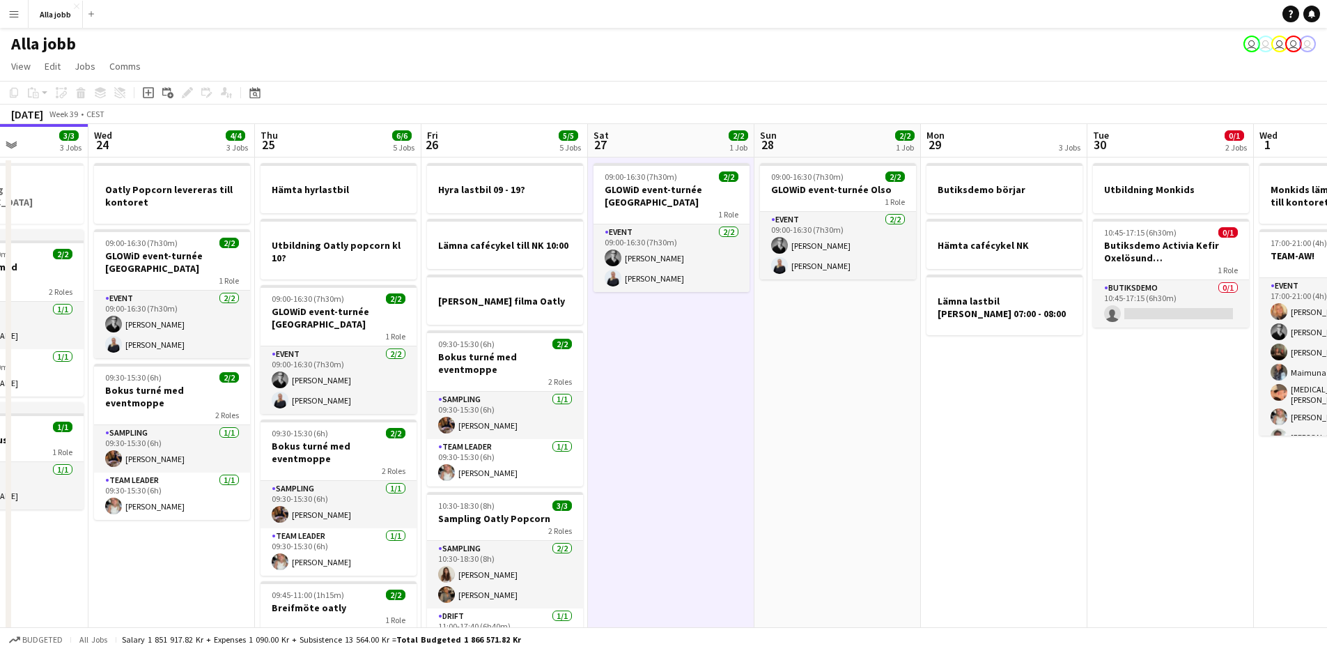
click at [376, 215] on app-date-cell "Hämta hyrlastbil Utbildning Oatly popcorn kl 10? 09:00-16:30 (7h30m) 2/2 GLOWiD…" at bounding box center [338, 457] width 167 height 600
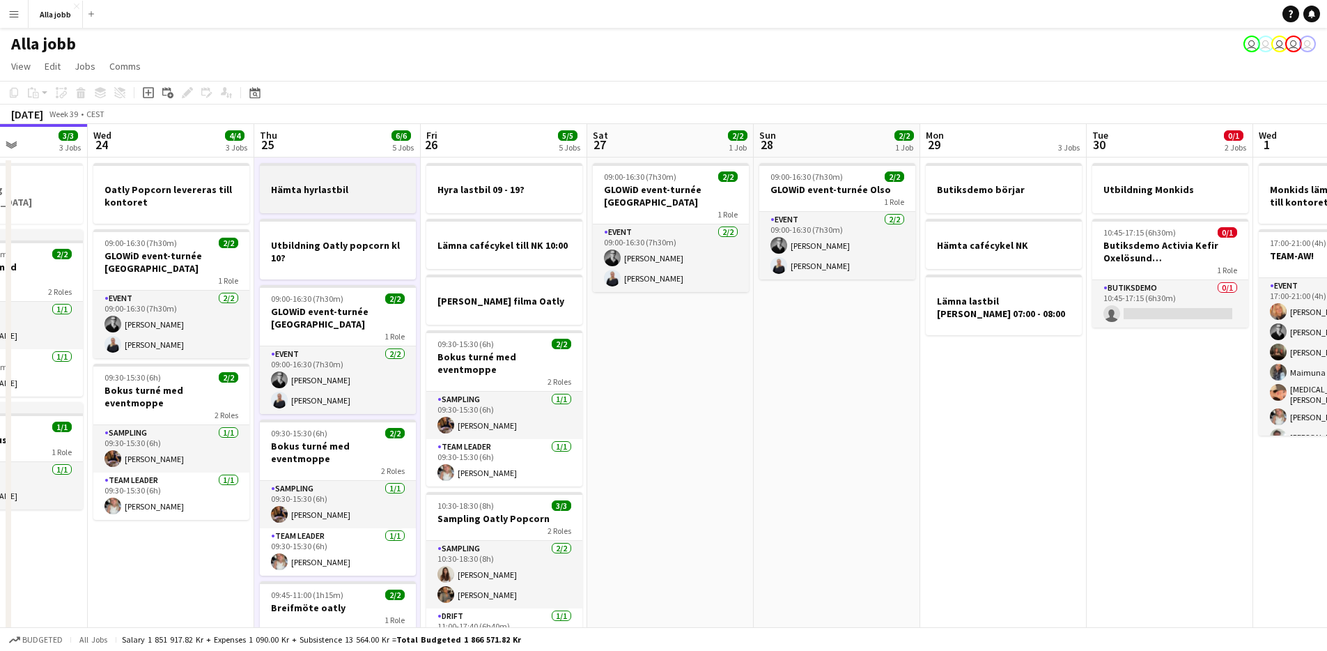
click at [353, 202] on div at bounding box center [338, 201] width 156 height 11
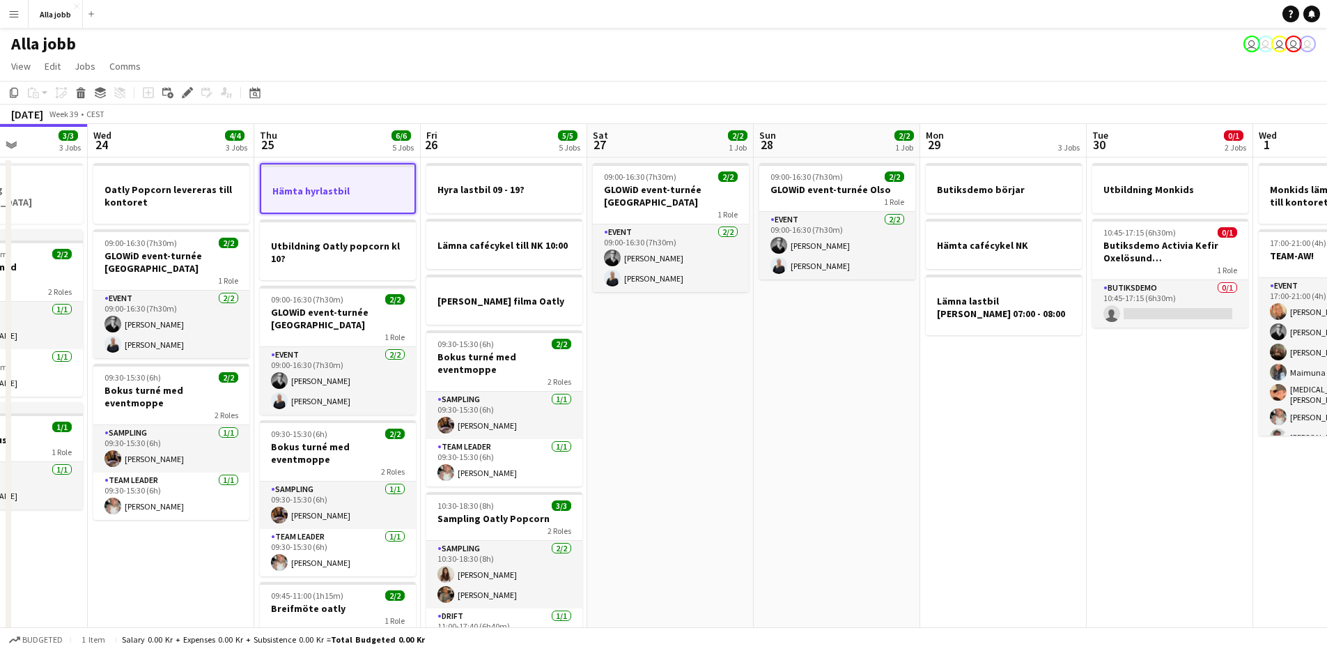
click at [467, 145] on app-board-header-date "Fri 26 5/5 5 Jobs" at bounding box center [504, 140] width 167 height 33
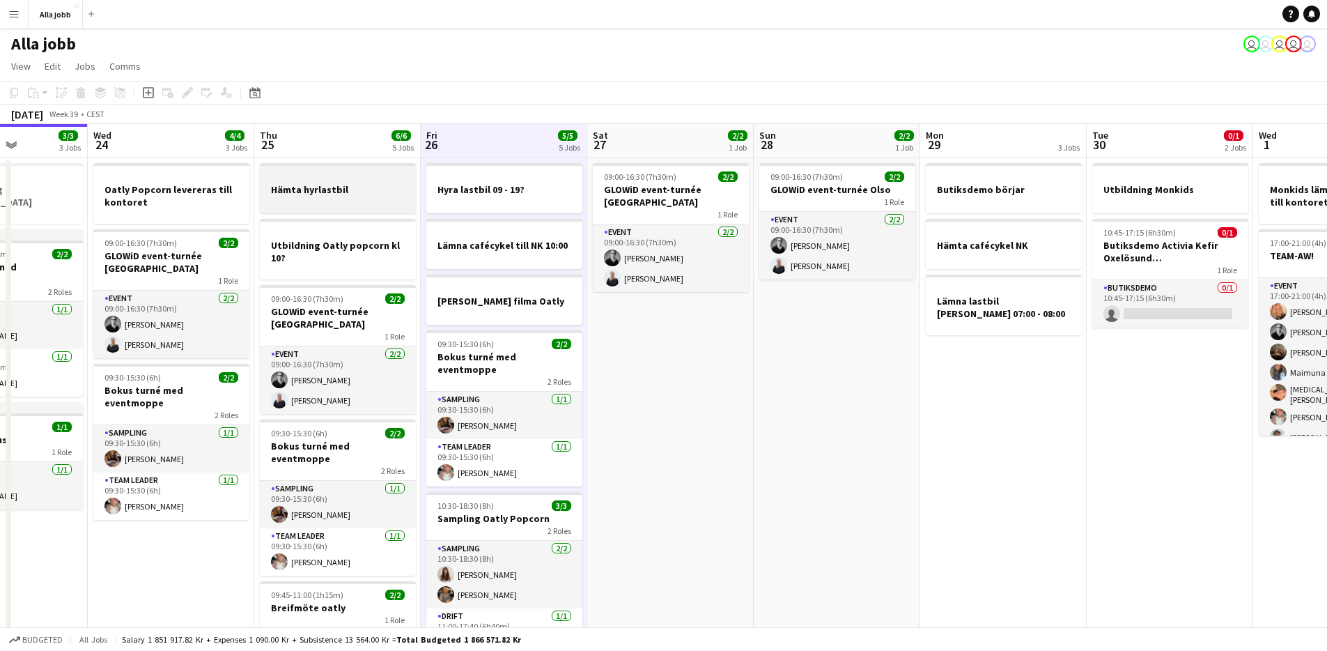
click at [349, 191] on h3 "Hämta hyrlastbil" at bounding box center [338, 189] width 156 height 13
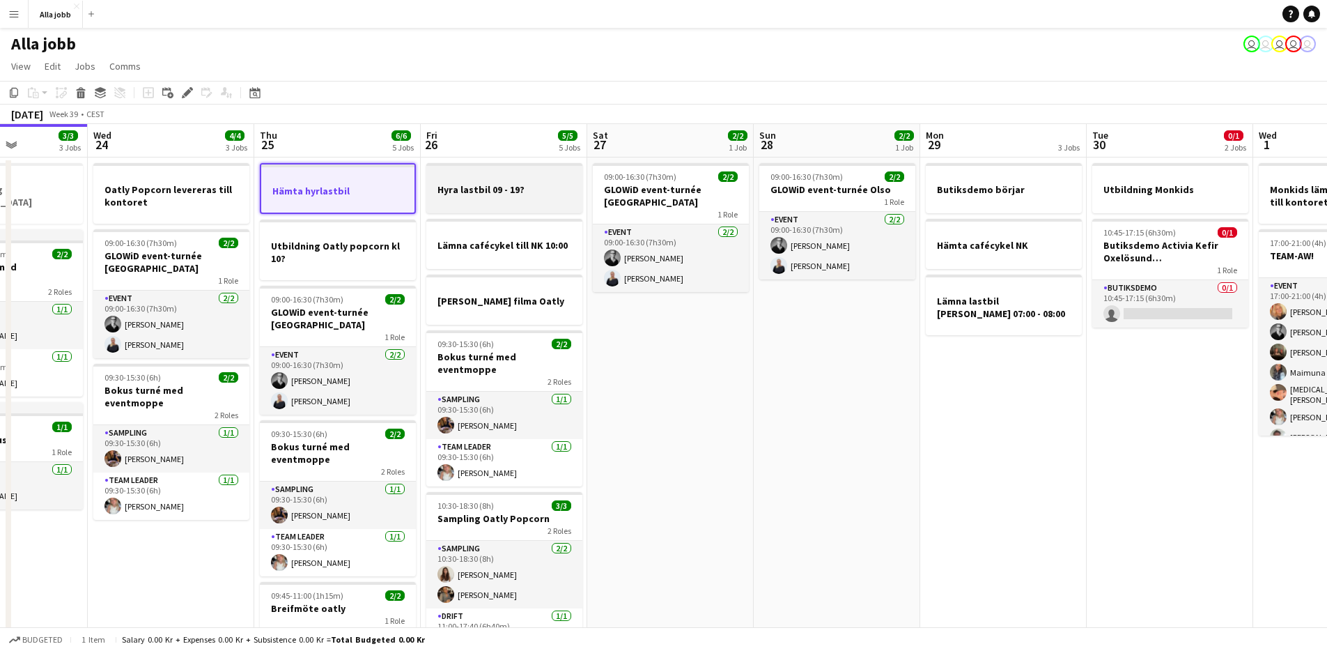
click at [502, 190] on h3 "Hyra lastbil 09 - 19?" at bounding box center [504, 189] width 156 height 13
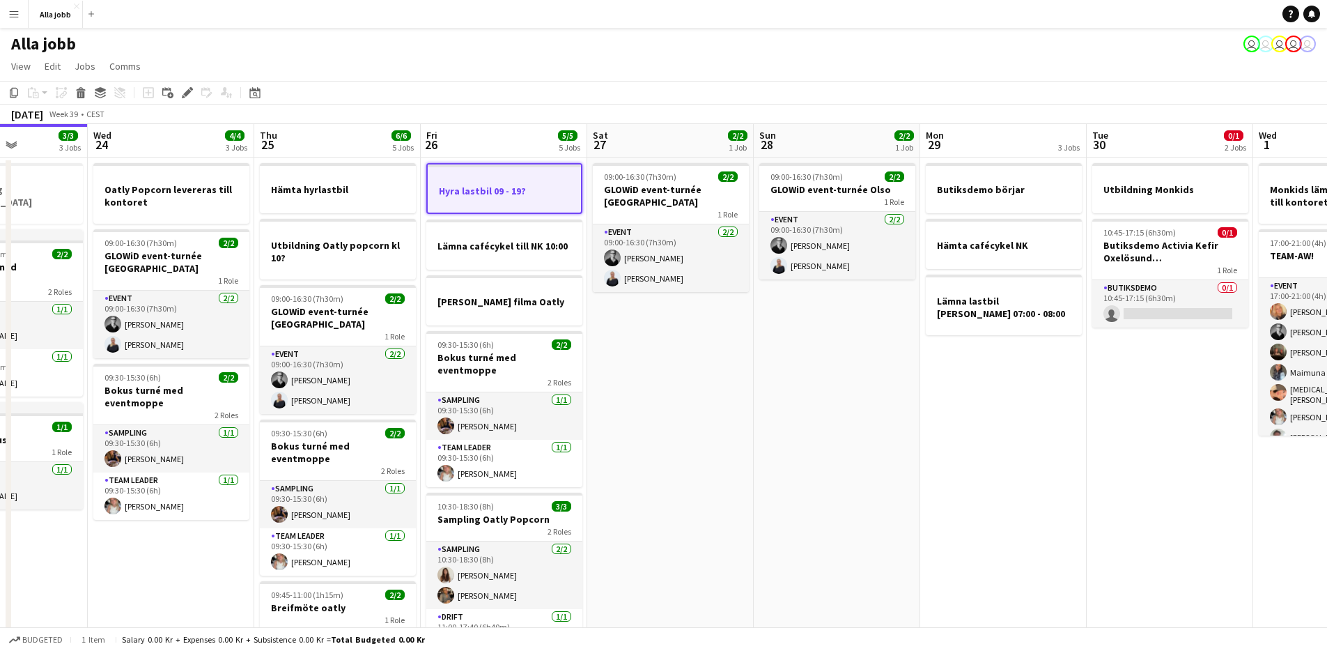
click at [509, 133] on app-board-header-date "Fri 26 5/5 5 Jobs" at bounding box center [504, 140] width 167 height 33
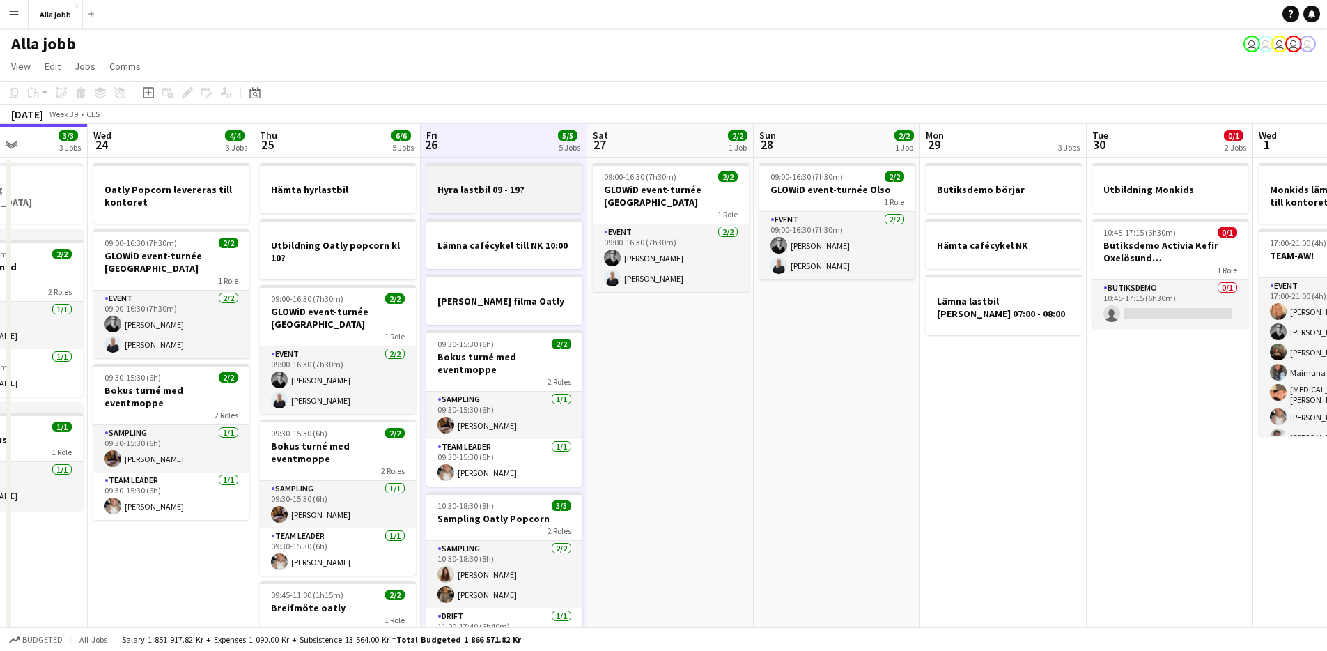
click at [513, 180] on div at bounding box center [504, 176] width 156 height 10
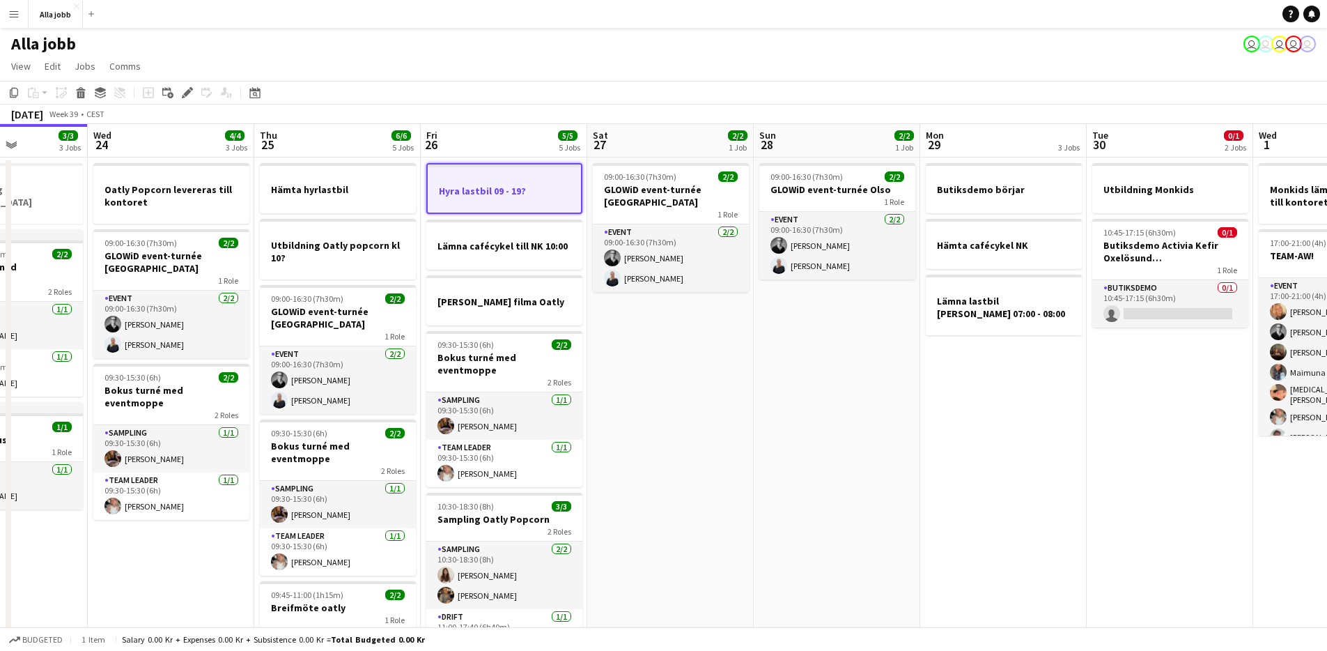
click at [513, 180] on div at bounding box center [504, 178] width 153 height 10
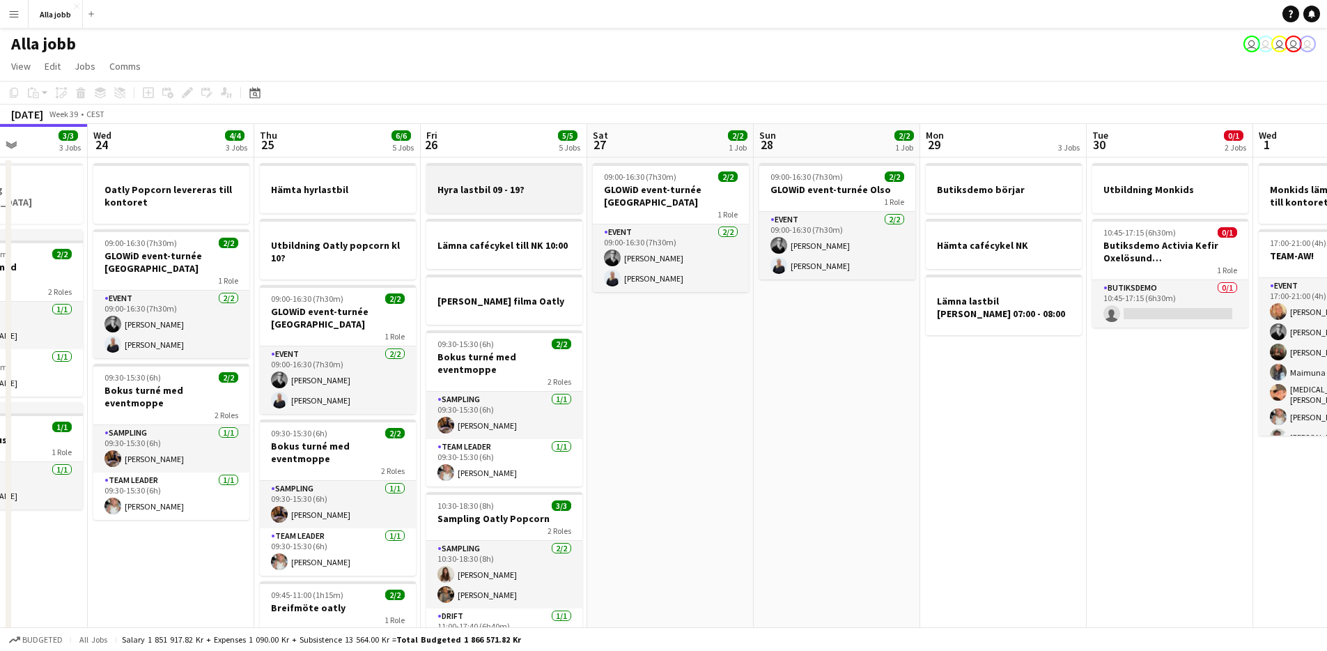
click at [513, 180] on div at bounding box center [504, 176] width 156 height 10
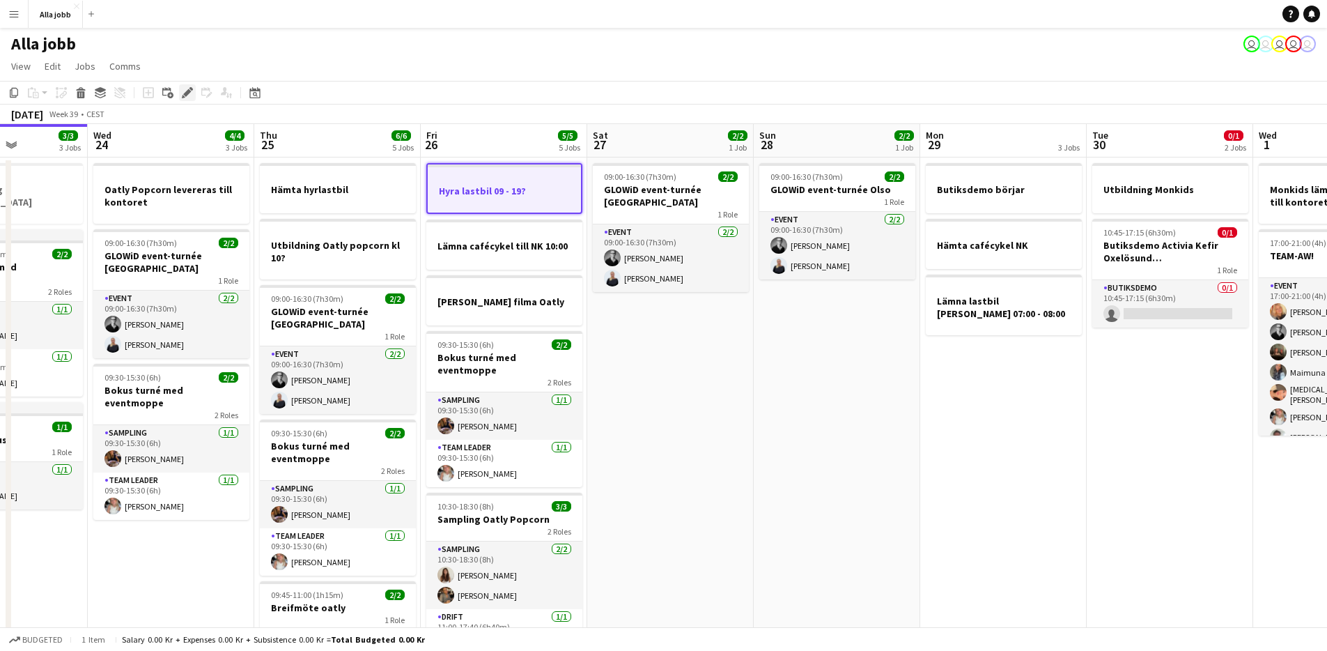
click at [183, 92] on icon "Edit" at bounding box center [187, 92] width 11 height 11
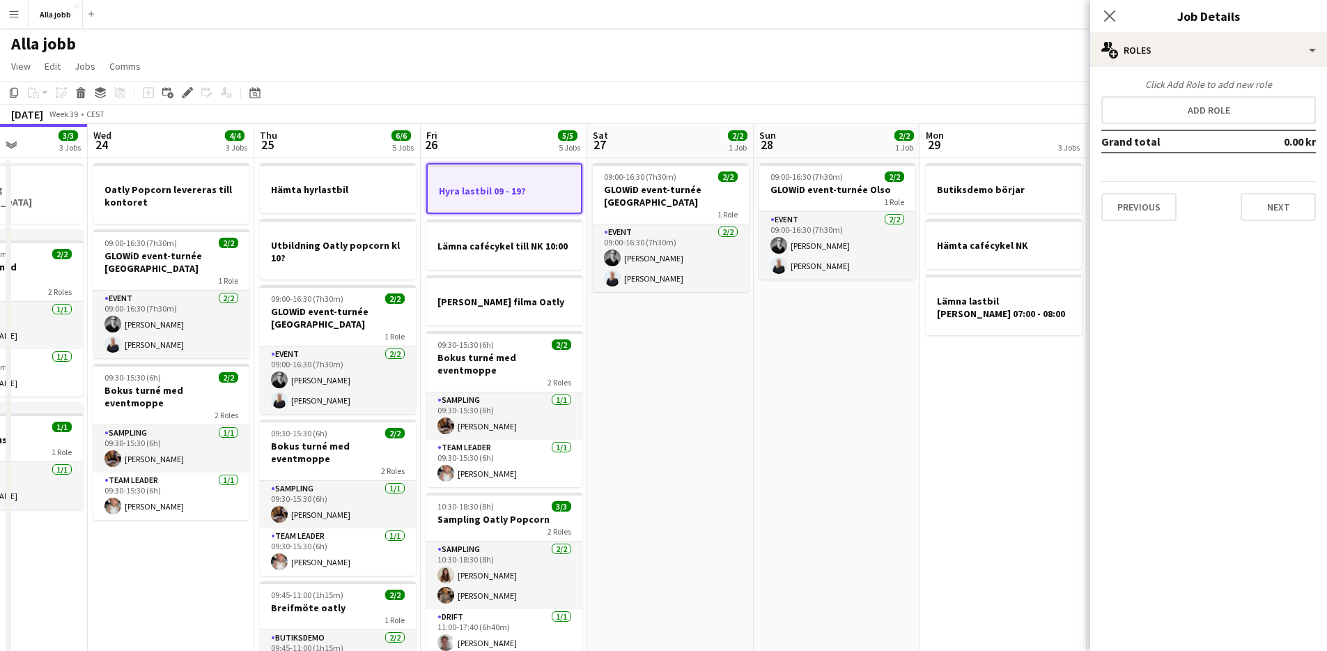
click at [516, 187] on h3 "Hyra lastbil 09 - 19?" at bounding box center [504, 191] width 153 height 13
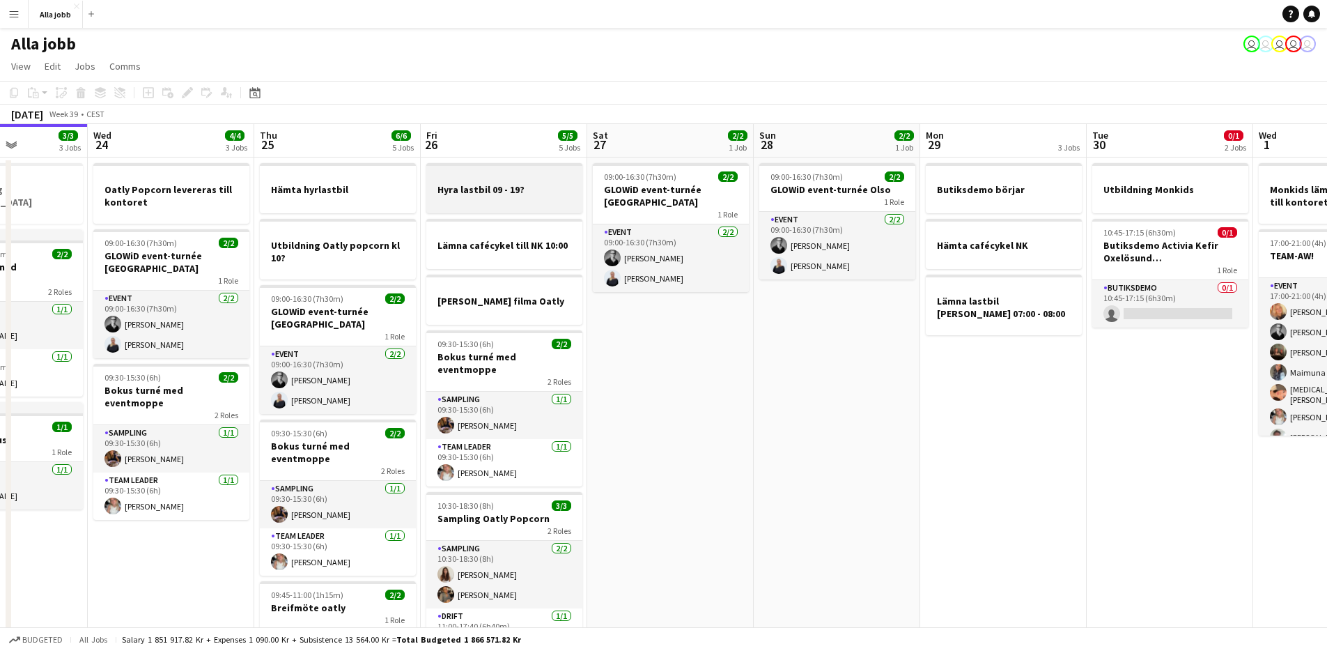
click at [516, 187] on h3 "Hyra lastbil 09 - 19?" at bounding box center [504, 189] width 156 height 13
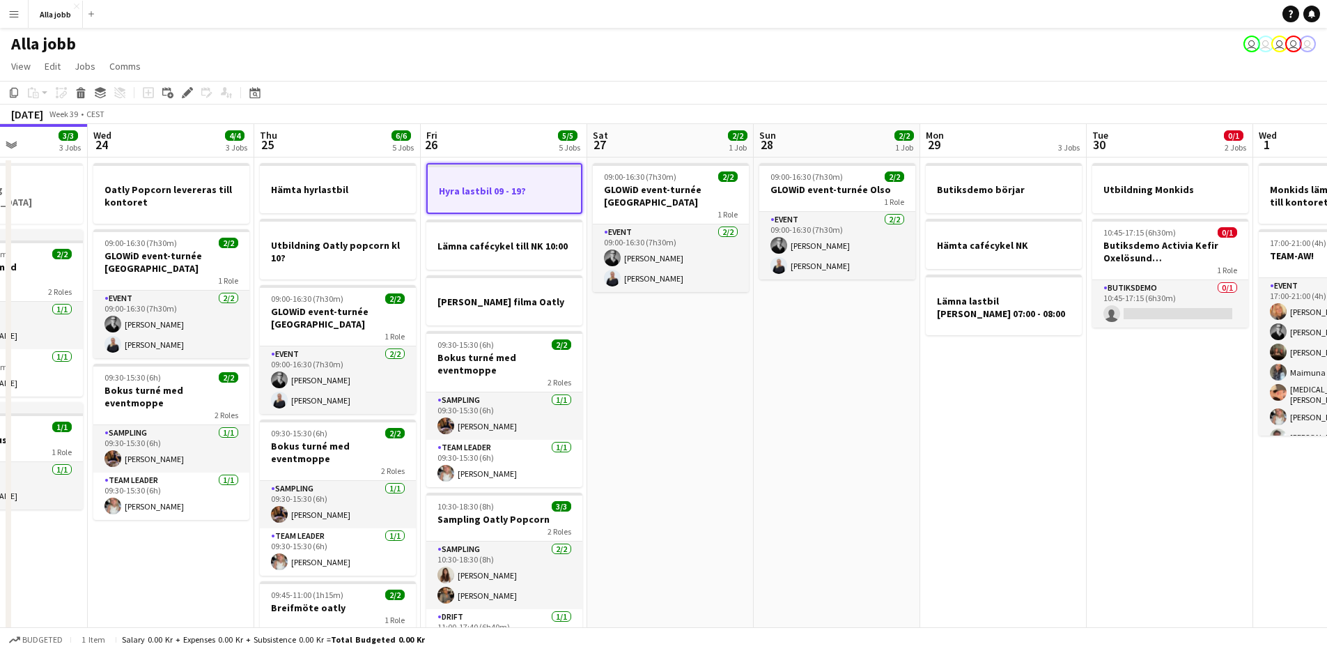
click at [553, 196] on h3 "Hyra lastbil 09 - 19?" at bounding box center [504, 191] width 153 height 13
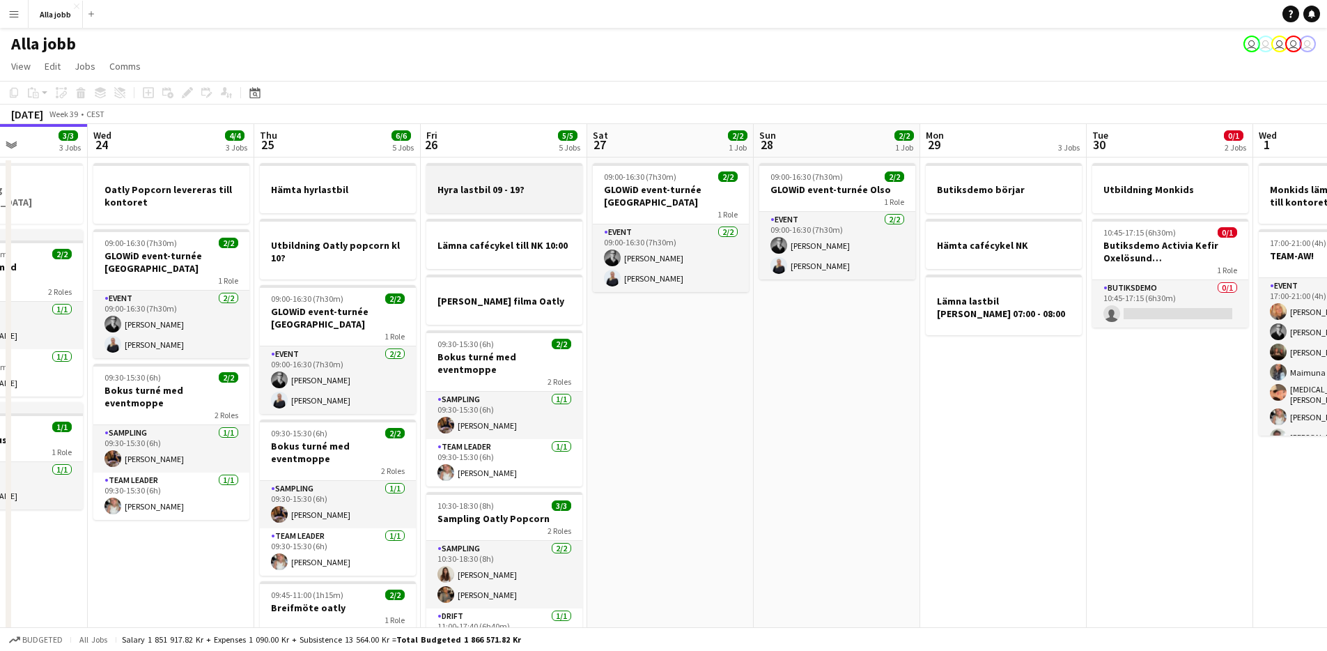
click at [481, 180] on div at bounding box center [504, 176] width 156 height 10
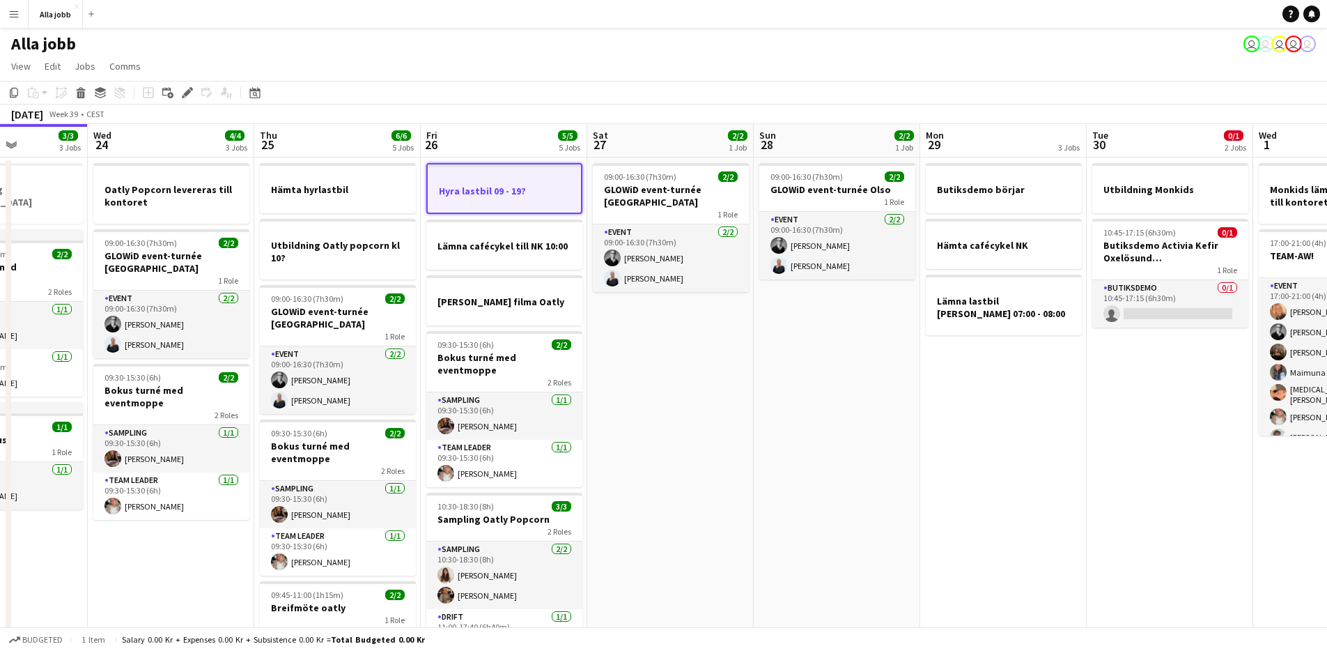
drag, startPoint x: 187, startPoint y: 89, endPoint x: 559, endPoint y: 171, distance: 381.6
click at [187, 90] on icon "Edit" at bounding box center [187, 92] width 11 height 11
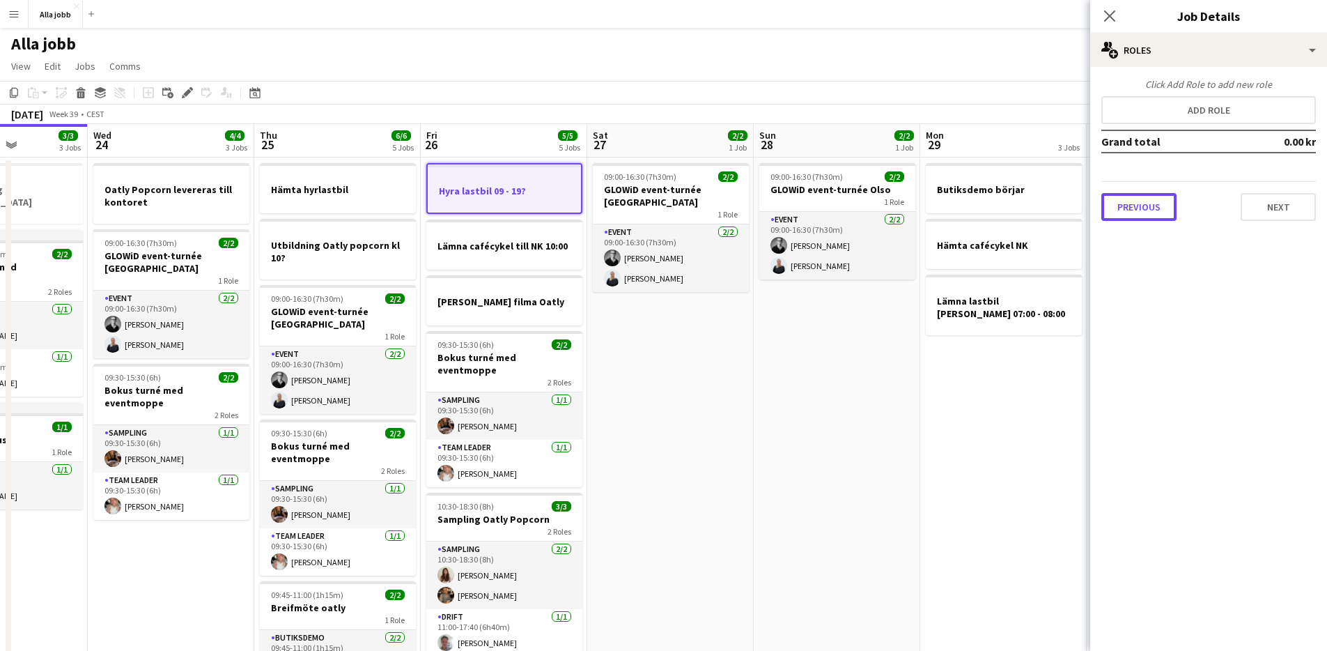
drag, startPoint x: 1109, startPoint y: 203, endPoint x: 1122, endPoint y: 208, distance: 13.2
click at [1111, 203] on button "Previous" at bounding box center [1139, 207] width 75 height 28
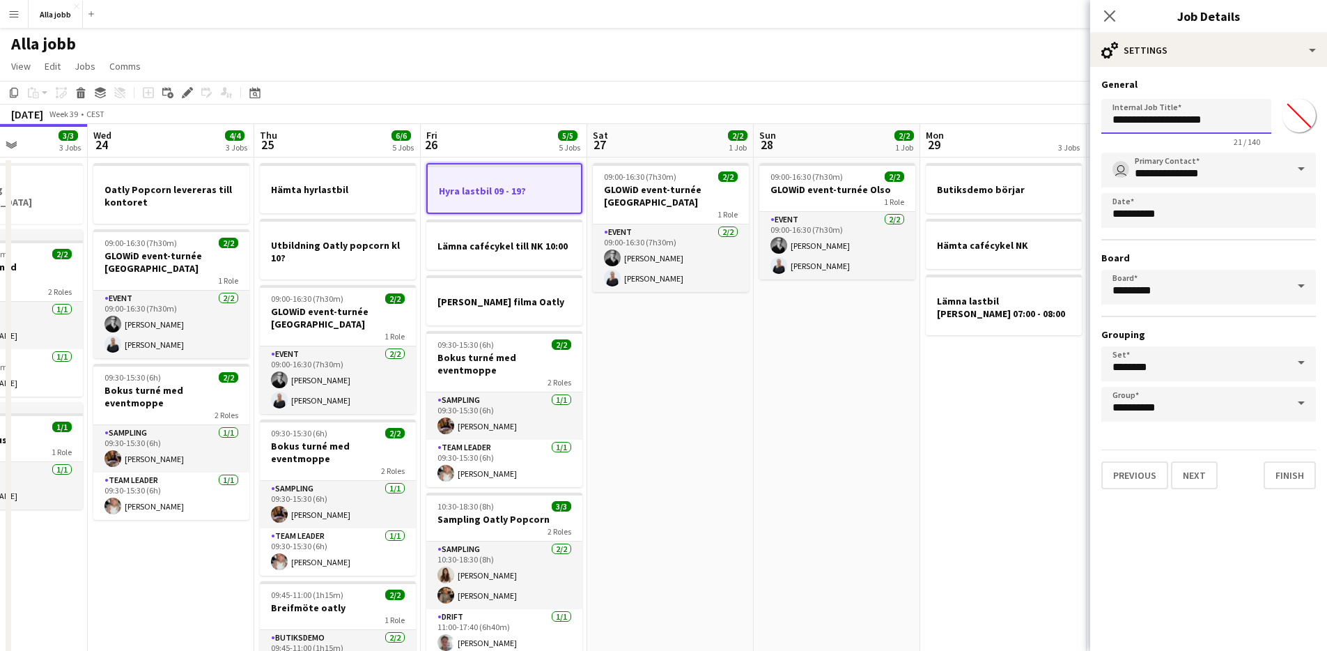
click at [1171, 119] on input "**********" at bounding box center [1187, 116] width 170 height 35
click at [1177, 119] on input "**********" at bounding box center [1187, 116] width 170 height 35
type input "**********"
click at [1198, 478] on button "Next" at bounding box center [1194, 475] width 47 height 28
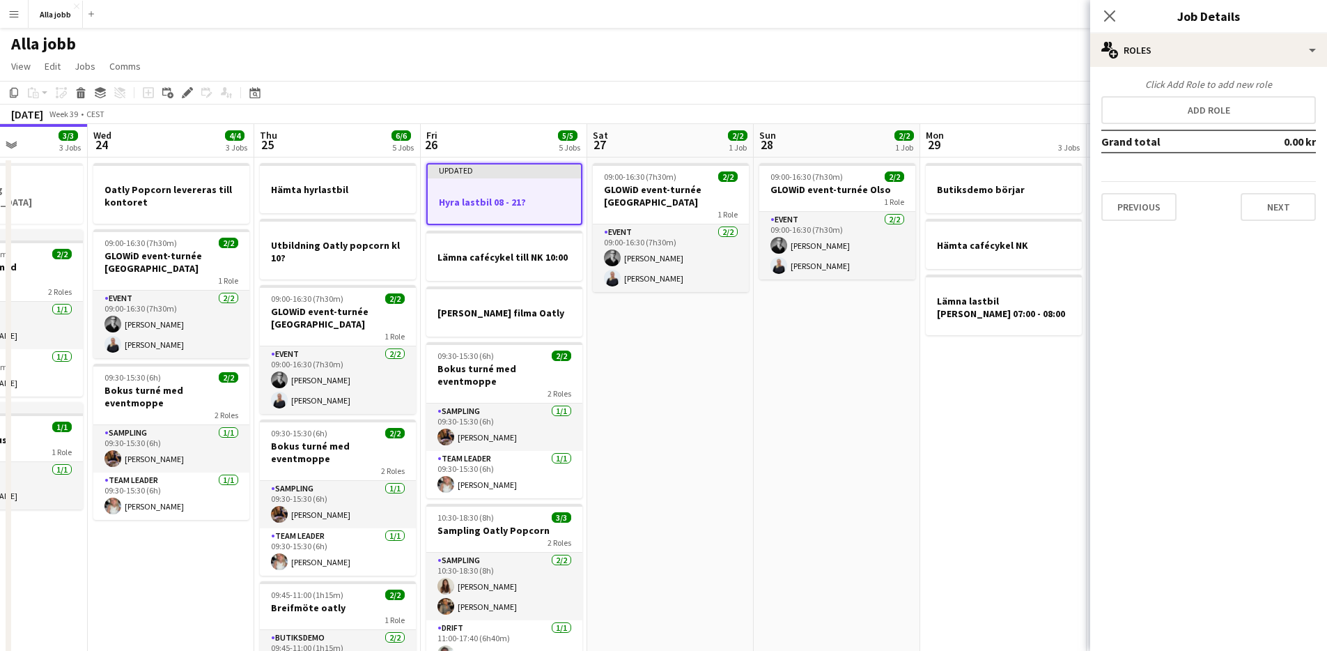
click at [1000, 482] on app-date-cell "Butiksdemo börjar Hämta cafécykel NK Lämna lastbil [PERSON_NAME] 07:00 - 08:00" at bounding box center [1003, 457] width 167 height 600
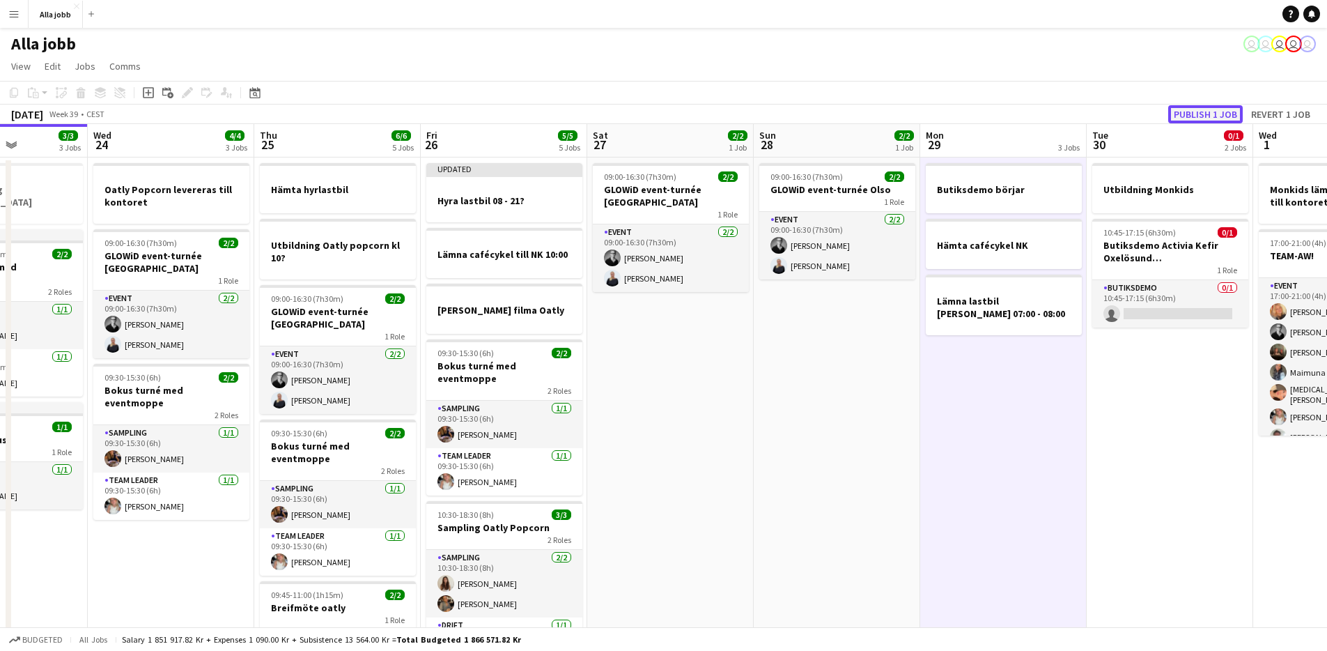
click at [1212, 109] on button "Publish 1 job" at bounding box center [1205, 114] width 75 height 18
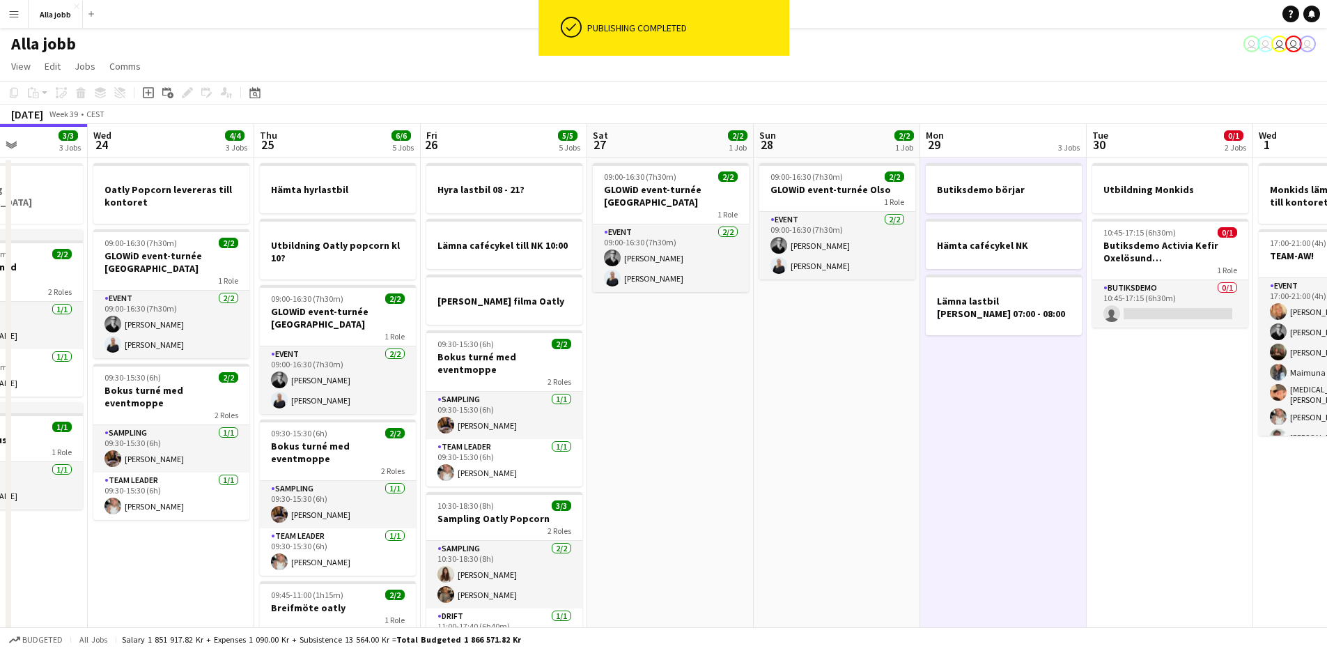
click at [681, 423] on app-date-cell "09:00-16:30 (7h30m) 2/2 GLOWiD event-turnée [GEOGRAPHIC_DATA] 1 Role Event [DAT…" at bounding box center [670, 457] width 167 height 600
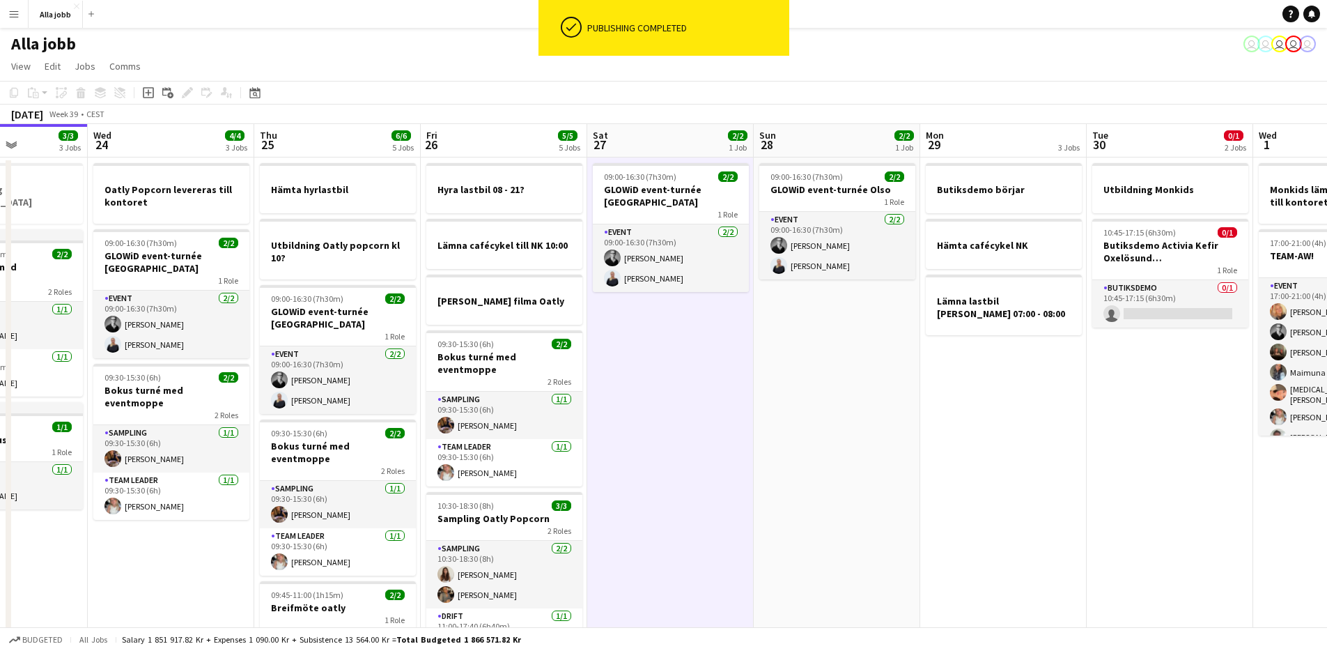
click at [681, 423] on app-date-cell "09:00-16:30 (7h30m) 2/2 GLOWiD event-turnée [GEOGRAPHIC_DATA] 1 Role Event [DAT…" at bounding box center [670, 457] width 167 height 600
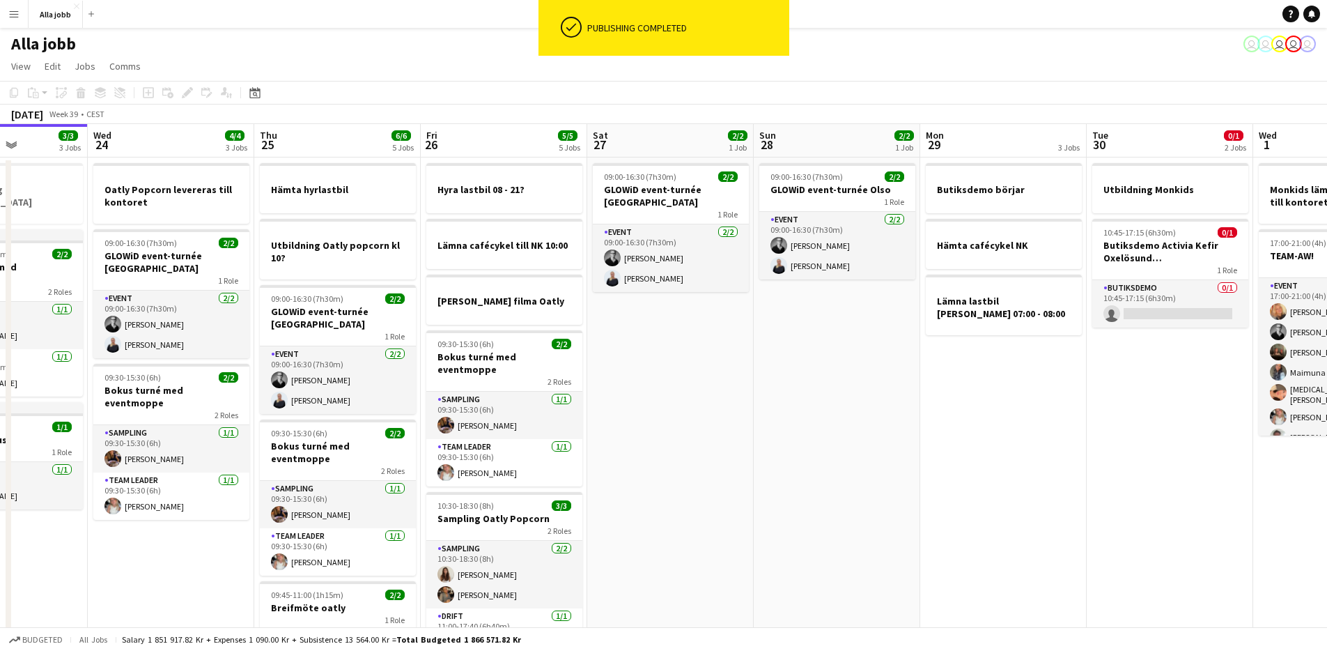
click at [681, 423] on app-date-cell "09:00-16:30 (7h30m) 2/2 GLOWiD event-turnée [GEOGRAPHIC_DATA] 1 Role Event [DAT…" at bounding box center [670, 457] width 167 height 600
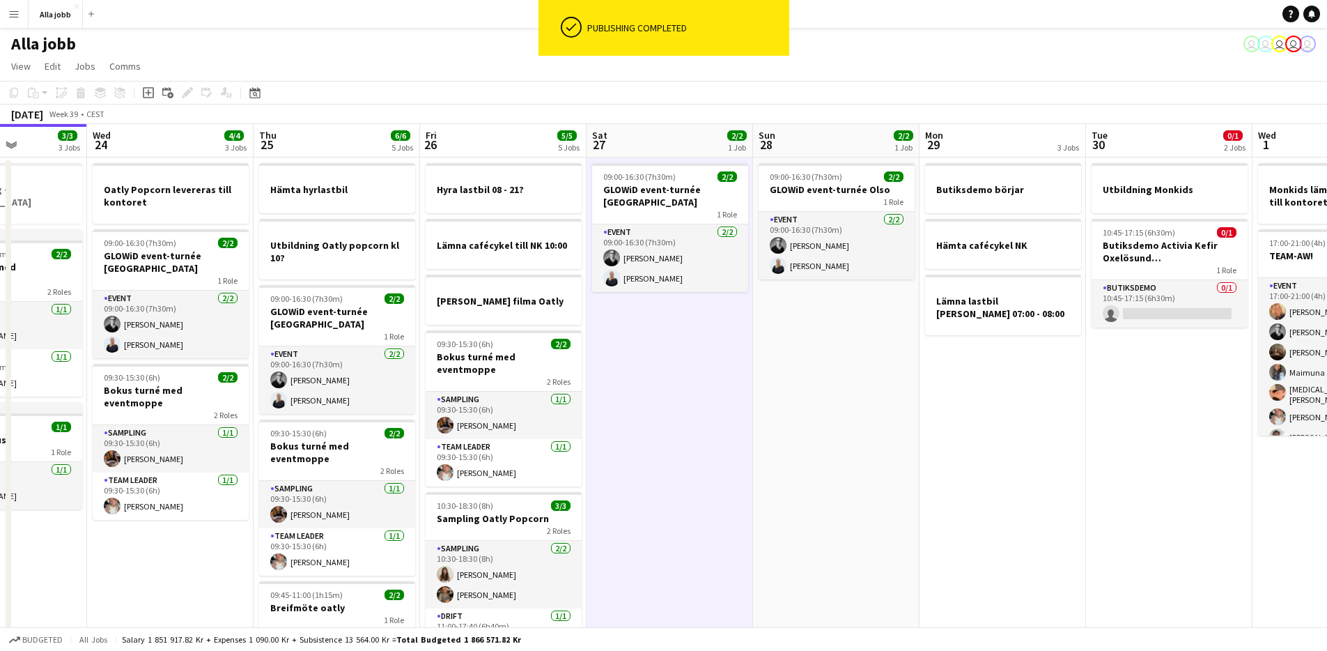
click at [681, 423] on app-date-cell "09:00-16:30 (7h30m) 2/2 GLOWiD event-turnée [GEOGRAPHIC_DATA] 1 Role Event [DAT…" at bounding box center [670, 457] width 167 height 600
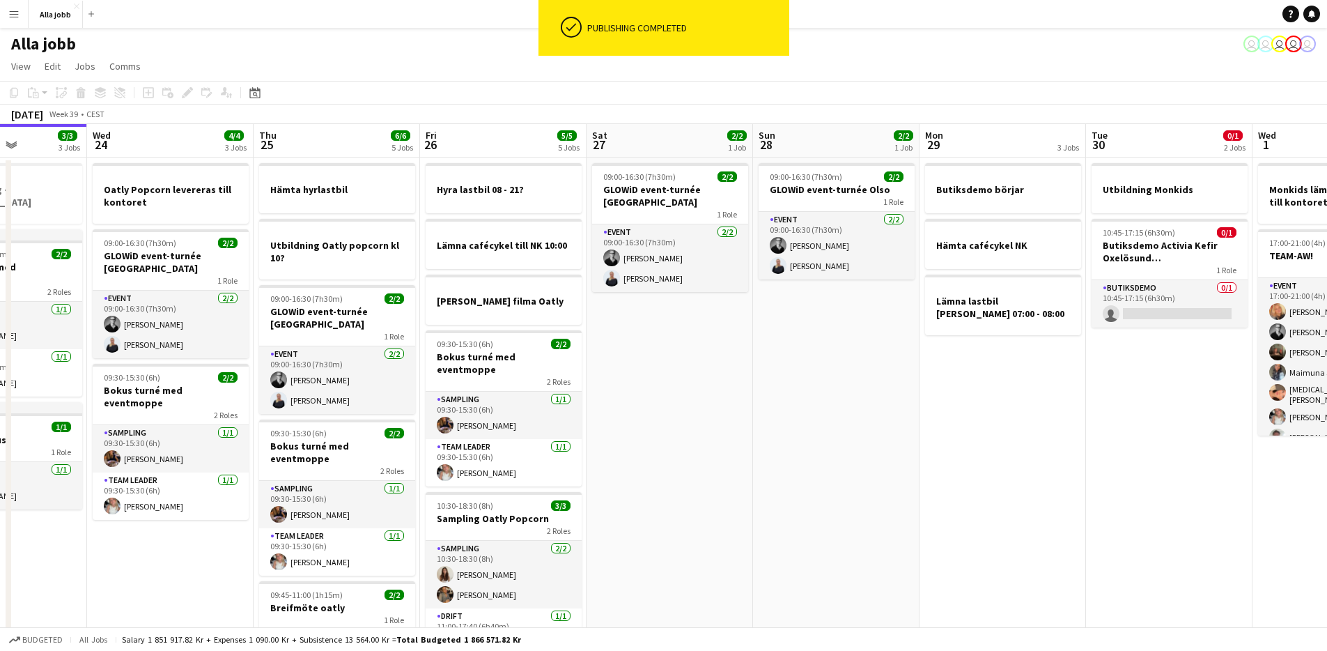
click at [681, 423] on app-date-cell "09:00-16:30 (7h30m) 2/2 GLOWiD event-turnée [GEOGRAPHIC_DATA] 1 Role Event [DAT…" at bounding box center [670, 457] width 167 height 600
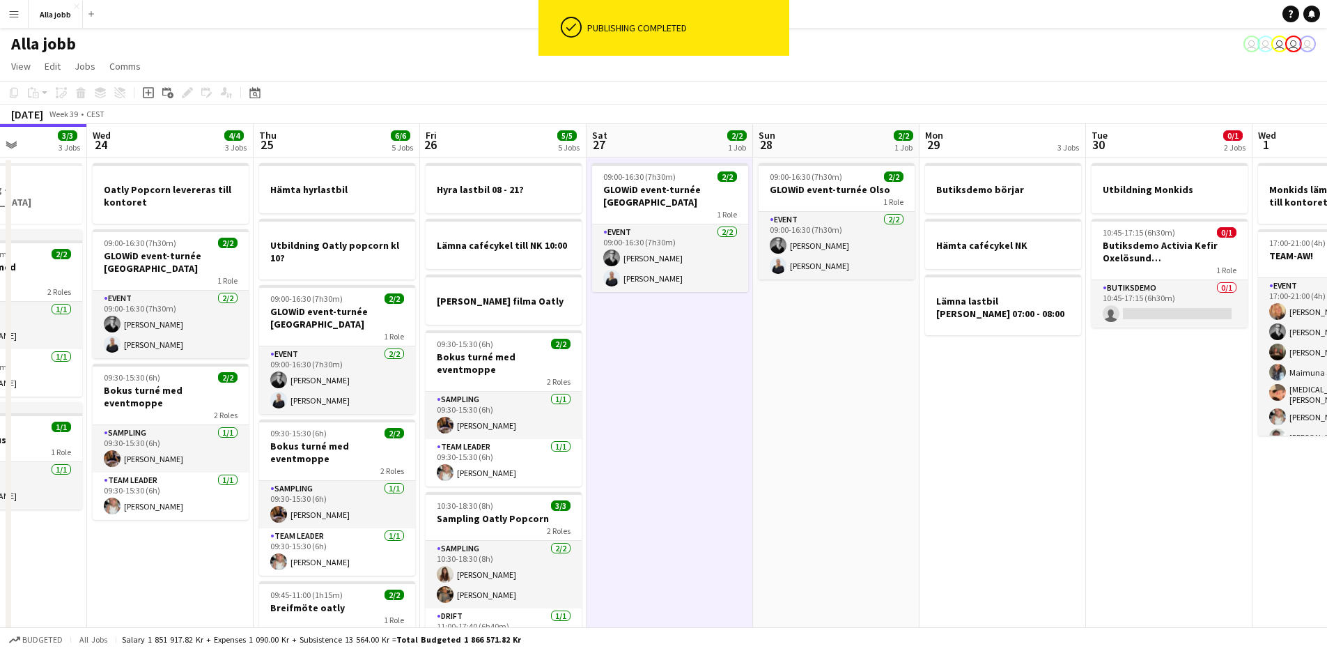
click at [681, 423] on app-date-cell "09:00-16:30 (7h30m) 2/2 GLOWiD event-turnée [GEOGRAPHIC_DATA] 1 Role Event [DAT…" at bounding box center [670, 457] width 167 height 600
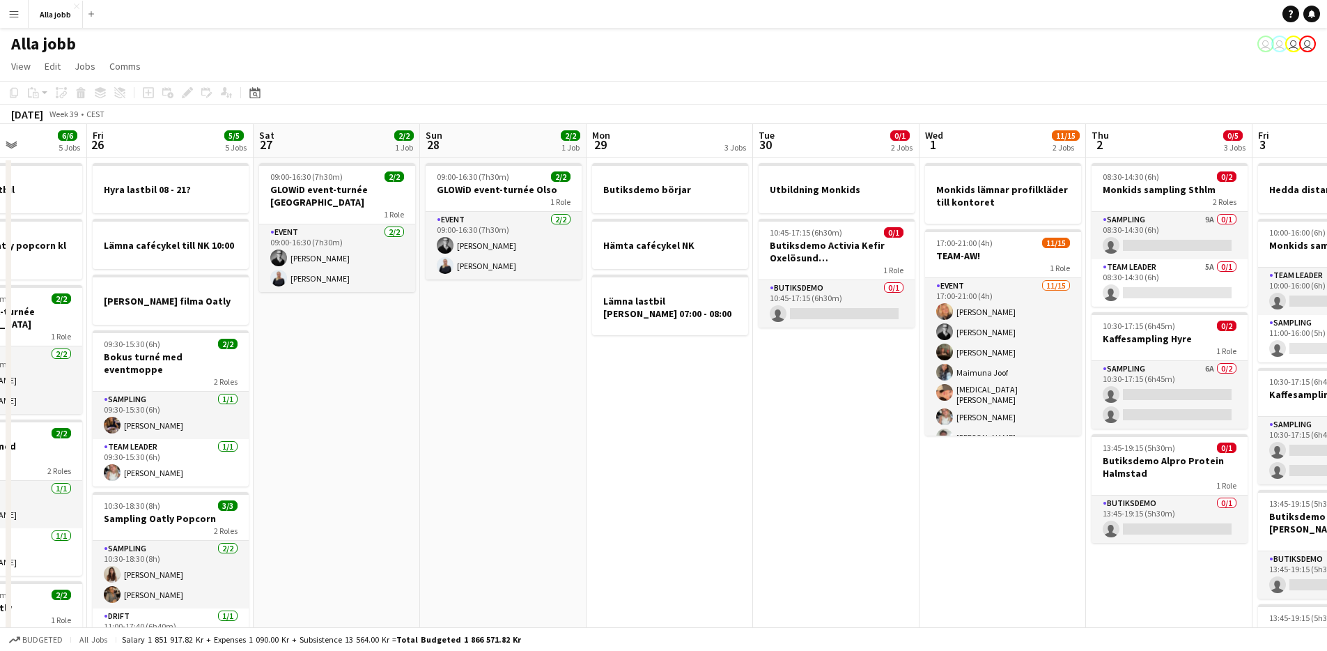
scroll to position [0, 412]
